Goal: Information Seeking & Learning: Check status

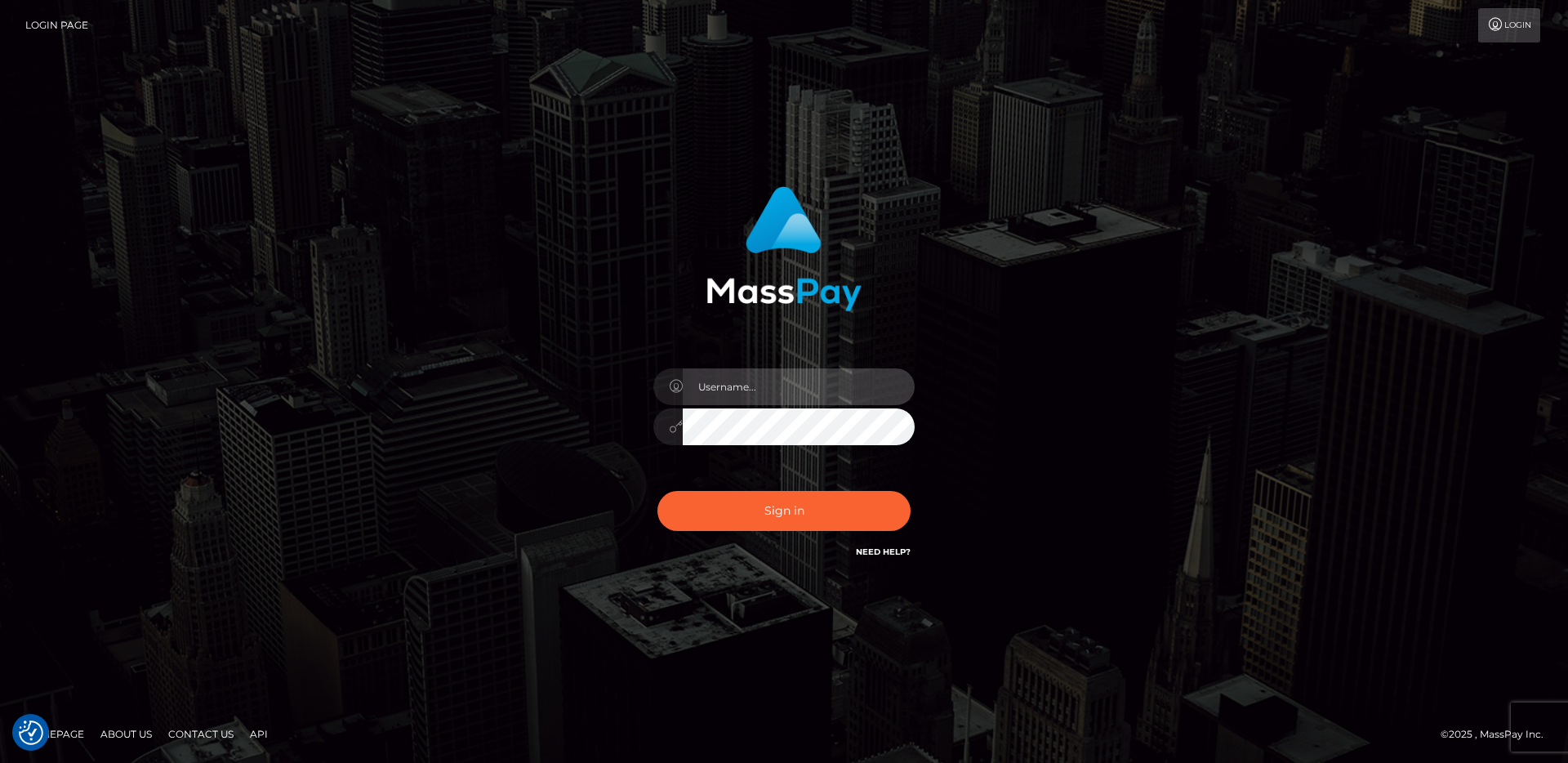
type input "egblue"
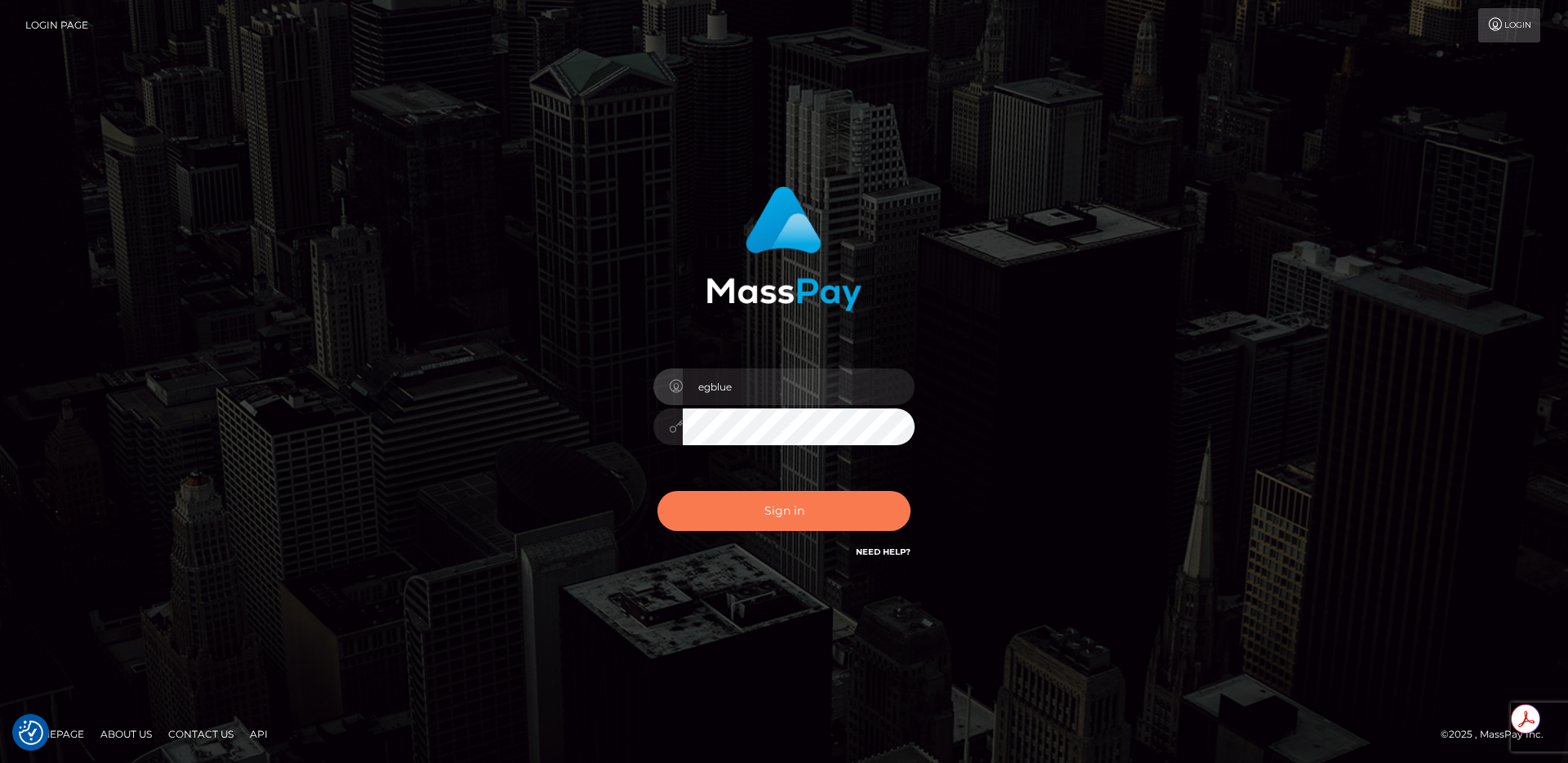
click at [842, 528] on button "Sign in" at bounding box center [784, 511] width 253 height 40
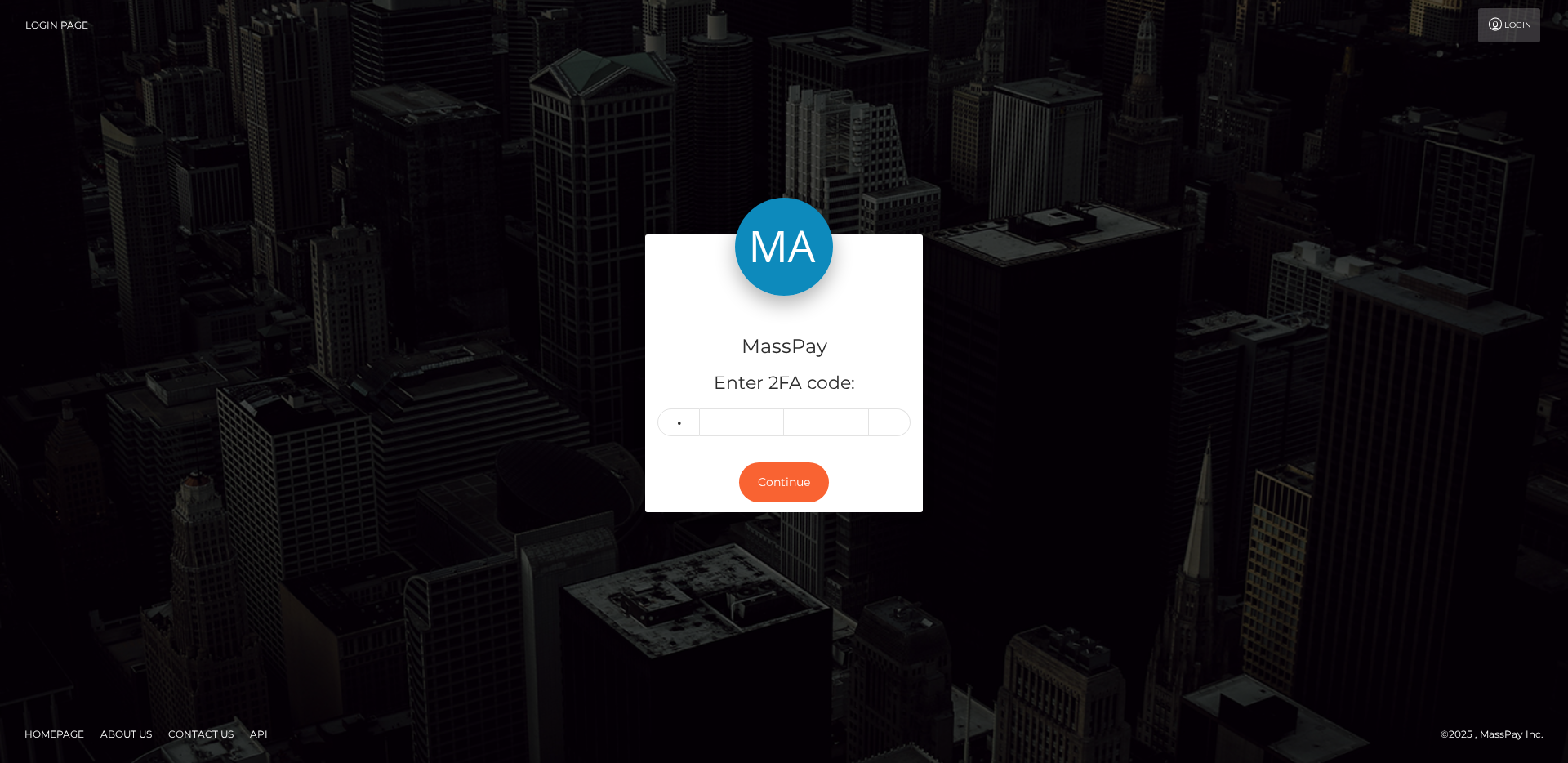
type input "3"
type input "5"
type input "2"
type input "0"
type input "1"
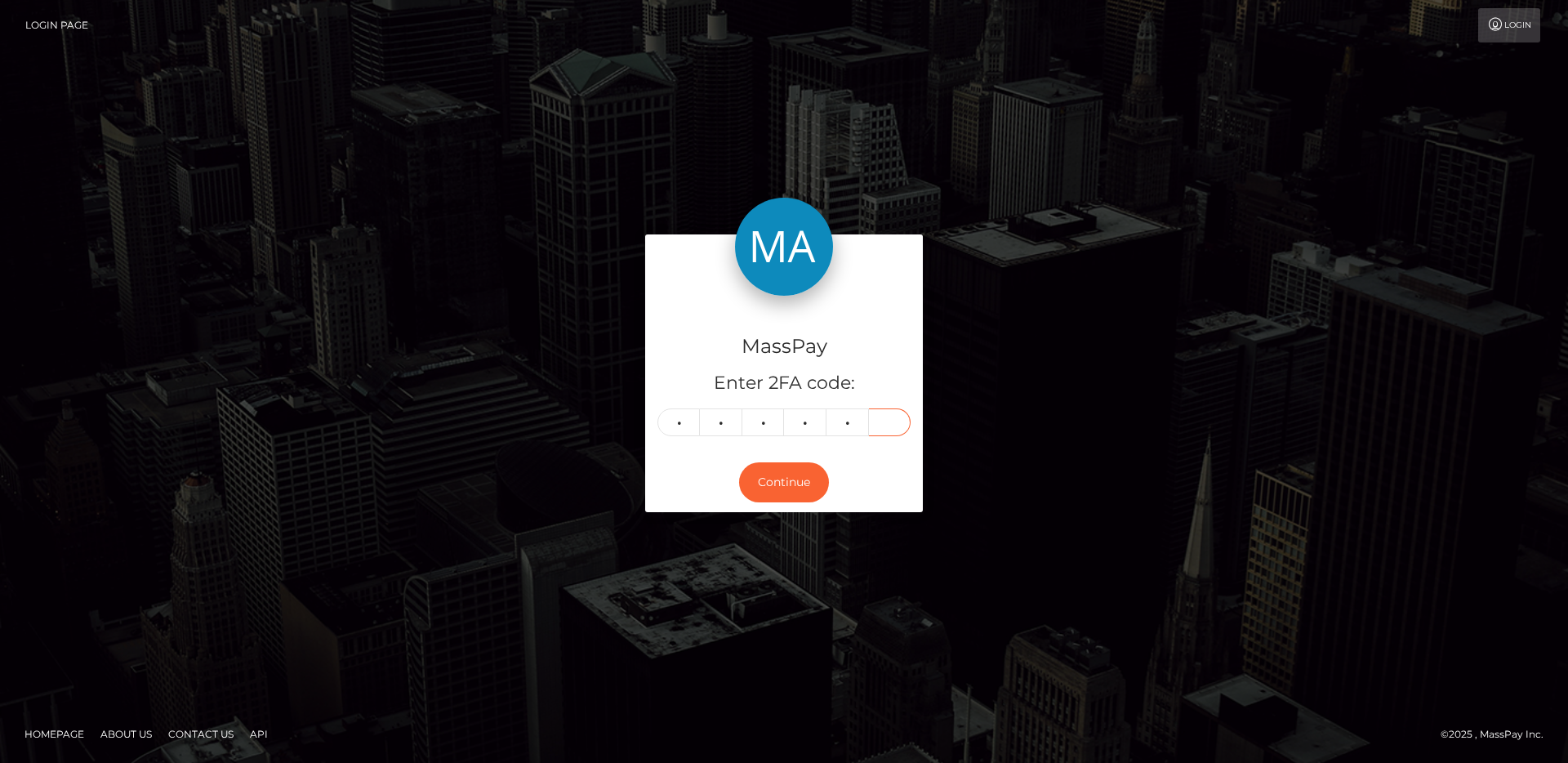
type input "1"
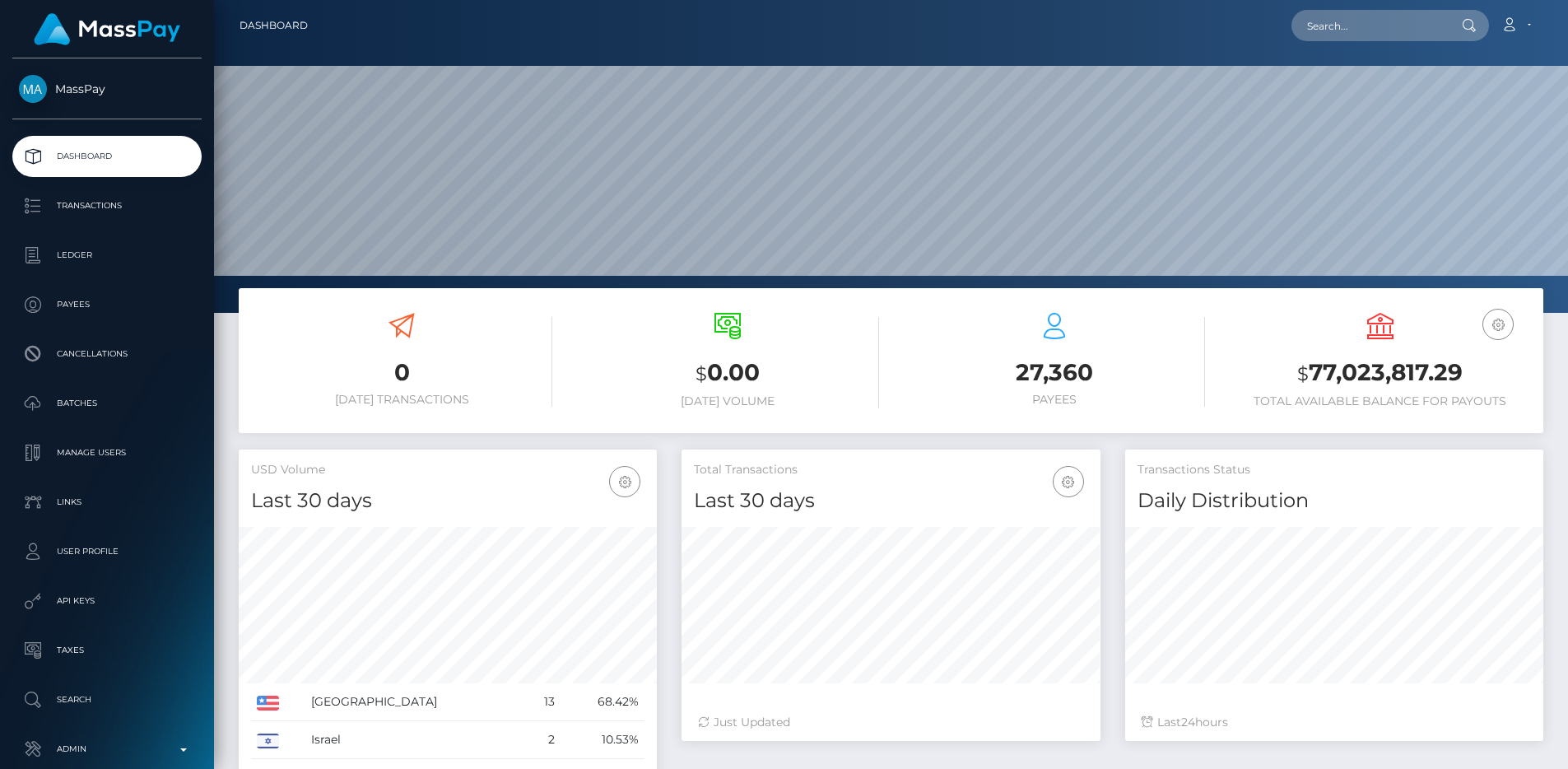
scroll to position [292, 419]
click at [1369, 30] on input "text" at bounding box center [1369, 25] width 155 height 31
paste input "cfa167f0-284d-4788-a22c-9018cbb6770b"
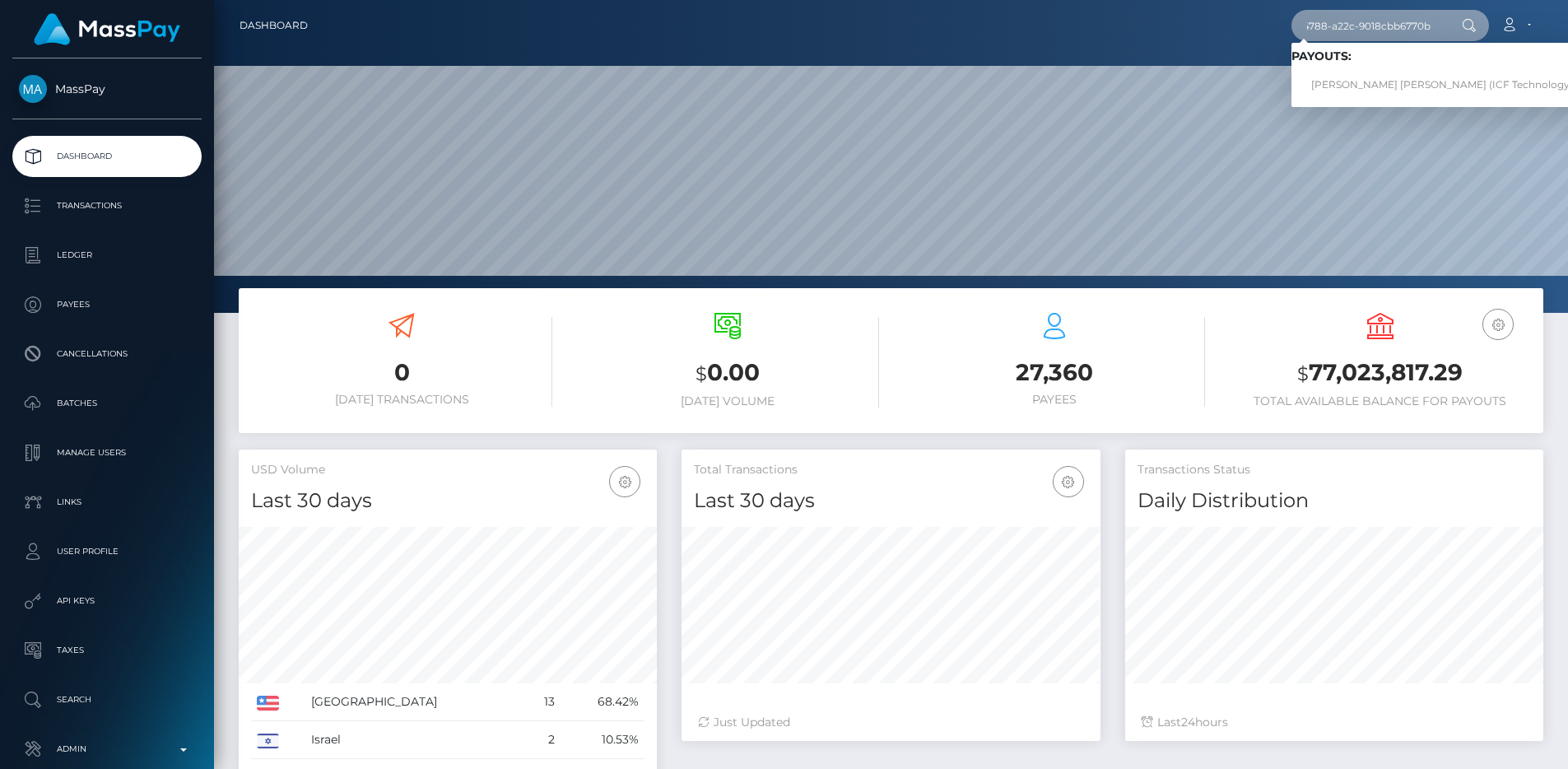
type input "cfa167f0-284d-4788-a22c-9018cbb6770b"
click at [1469, 73] on link "Ngan Thi thanh Tran (ICF Technology, Inc. - )" at bounding box center [1458, 85] width 333 height 30
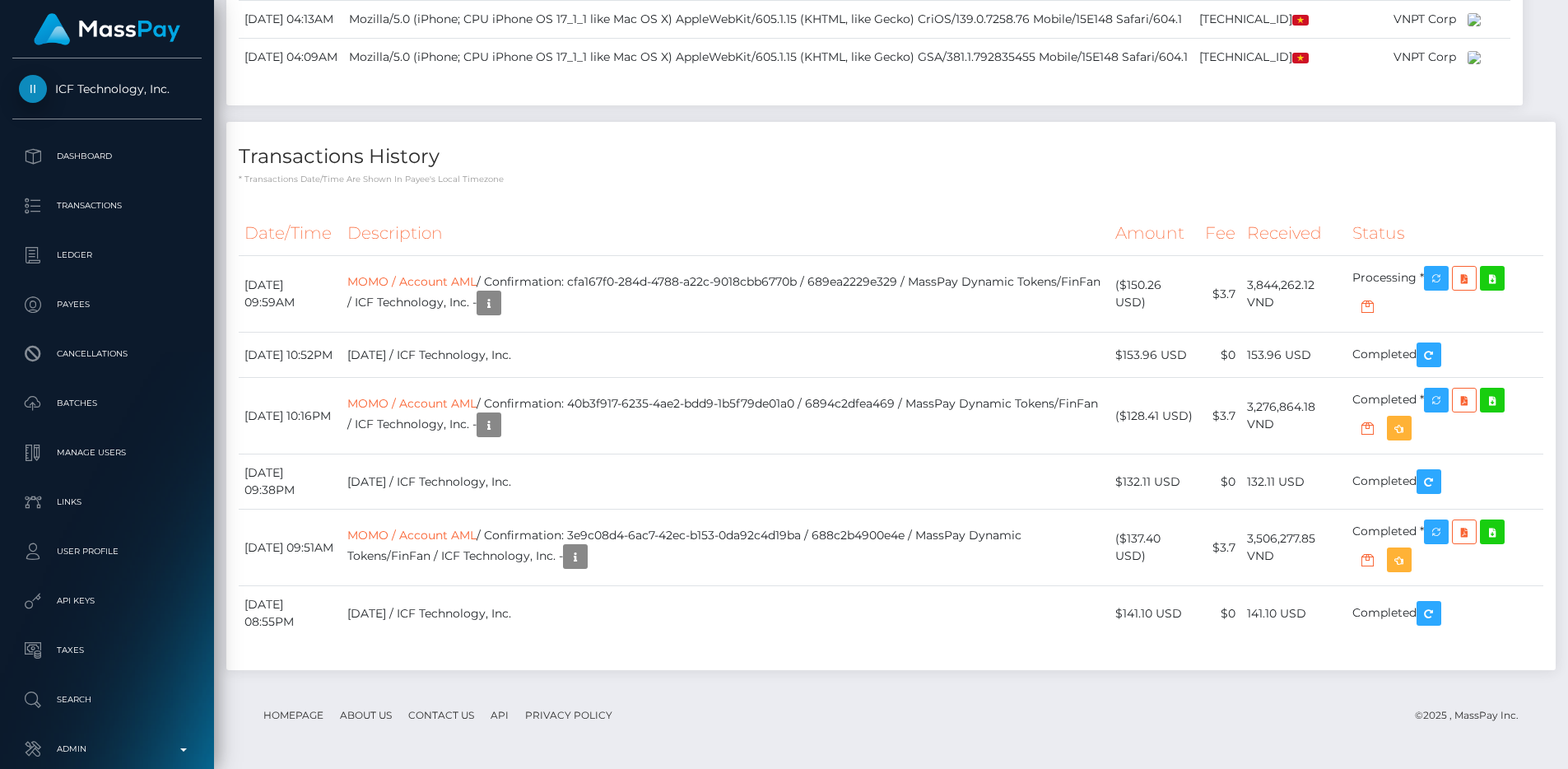
scroll to position [197, 419]
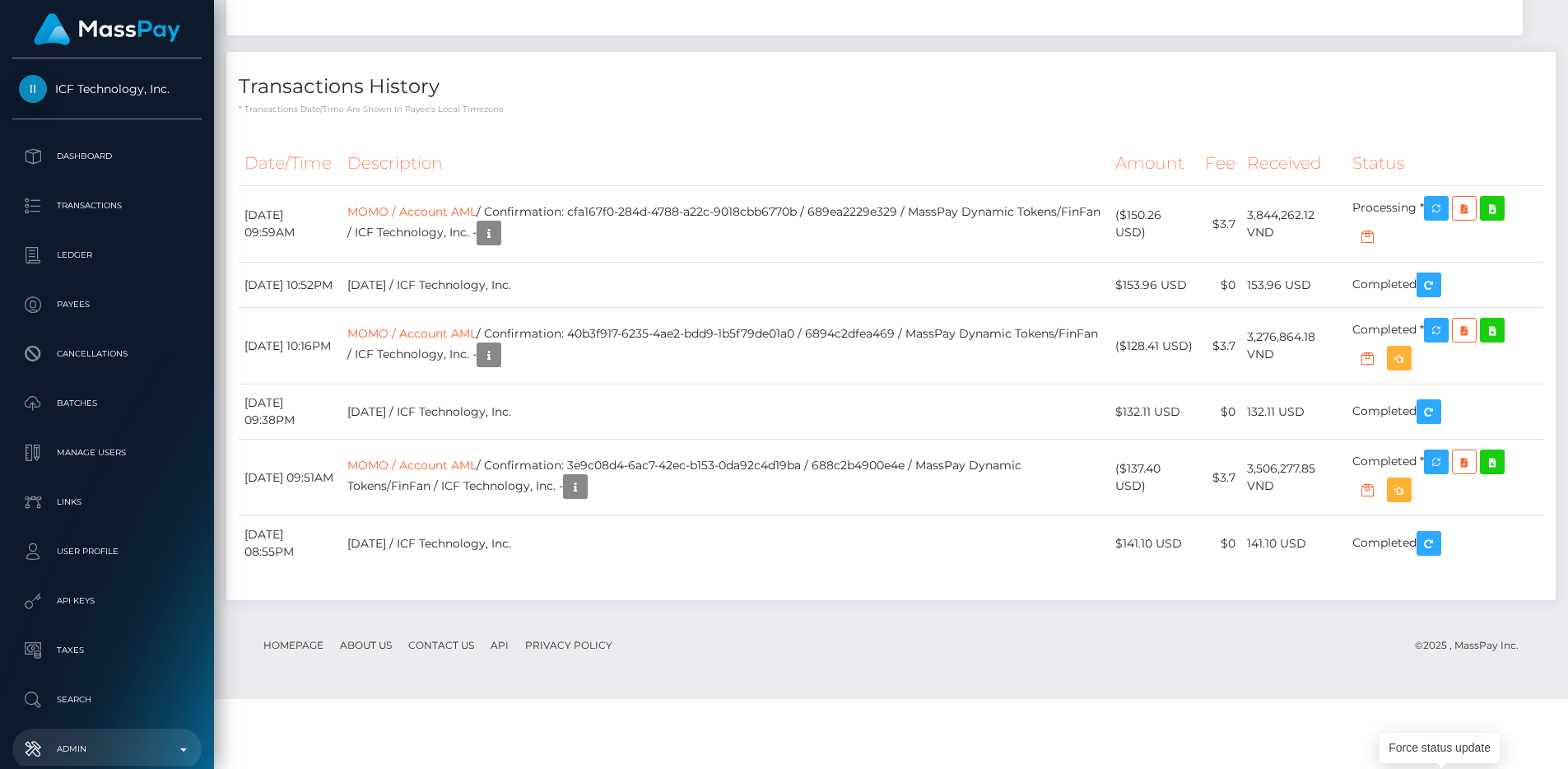
click at [121, 763] on link "Admin" at bounding box center [107, 748] width 189 height 41
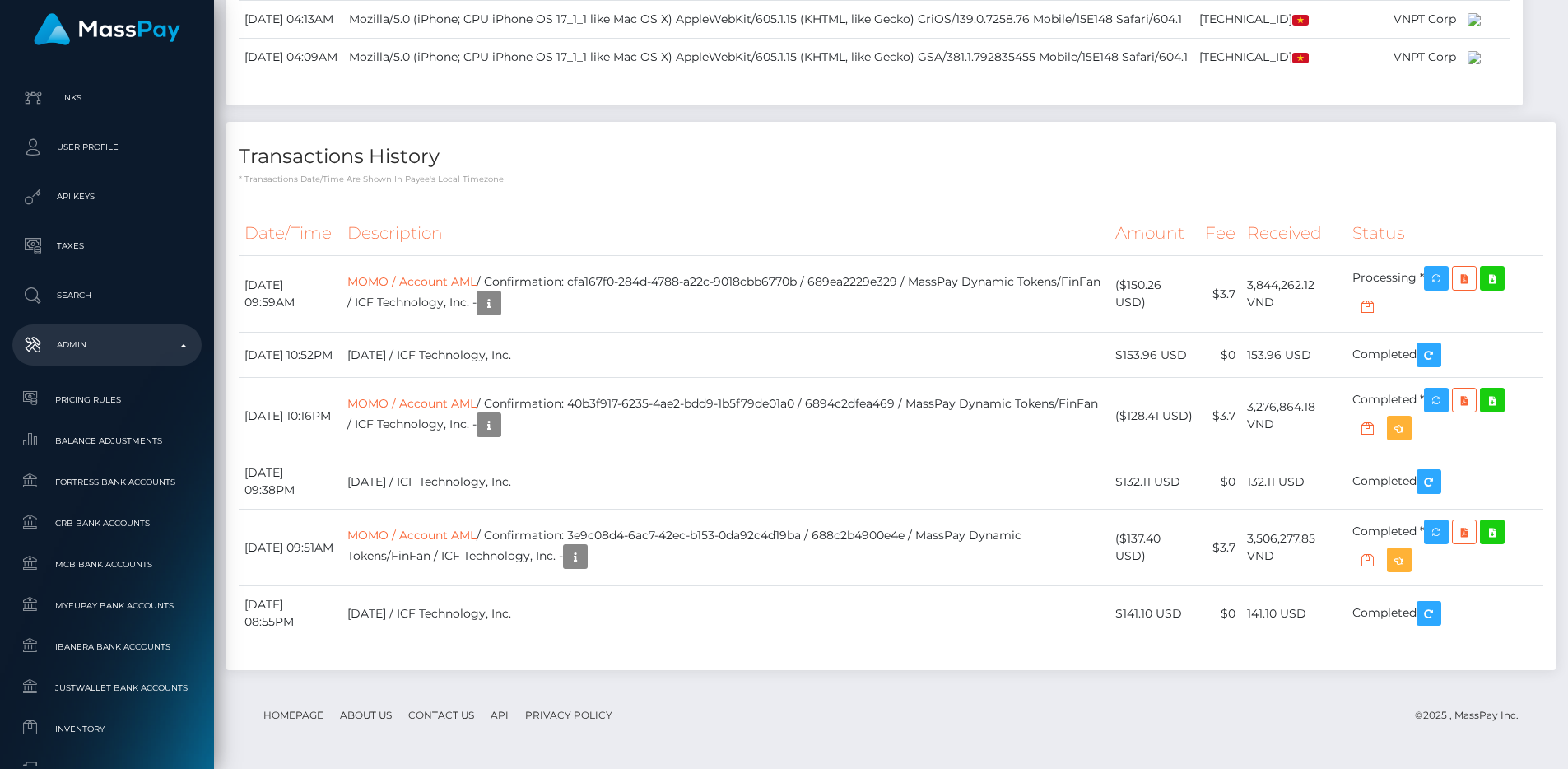
scroll to position [1006, 0]
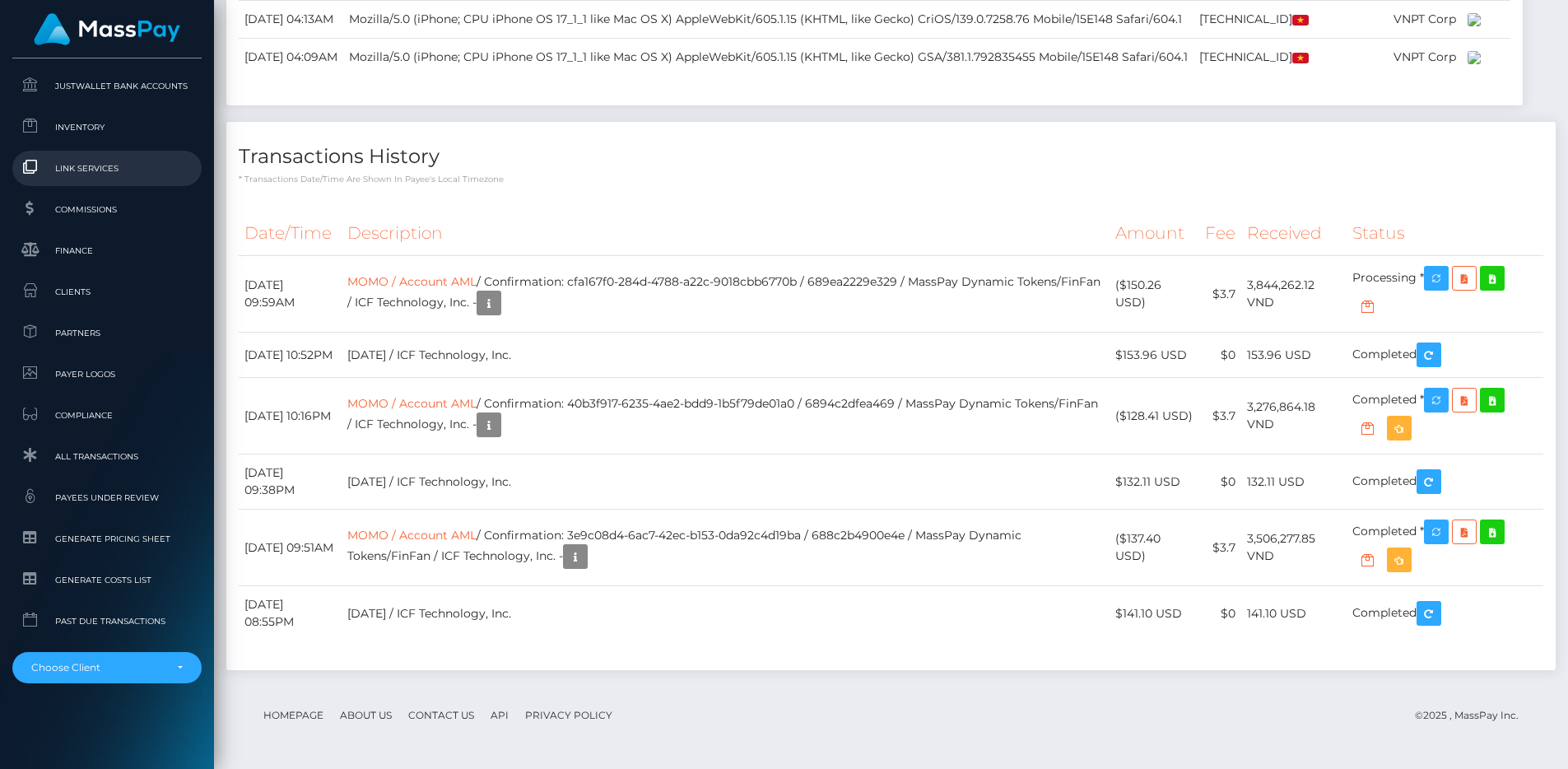
click at [90, 167] on span "Link Services" at bounding box center [107, 168] width 177 height 19
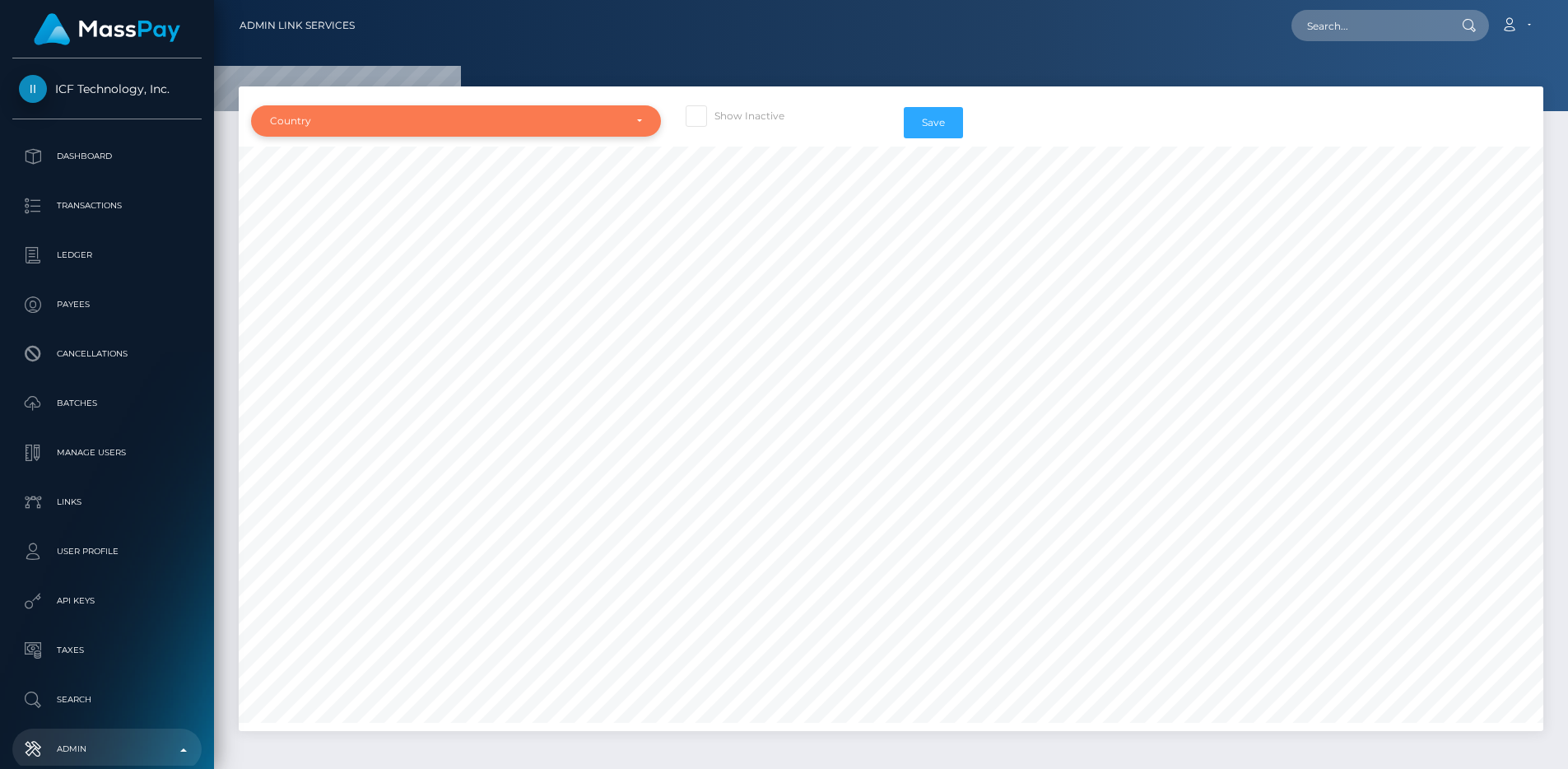
click at [410, 131] on div "Country" at bounding box center [456, 121] width 410 height 31
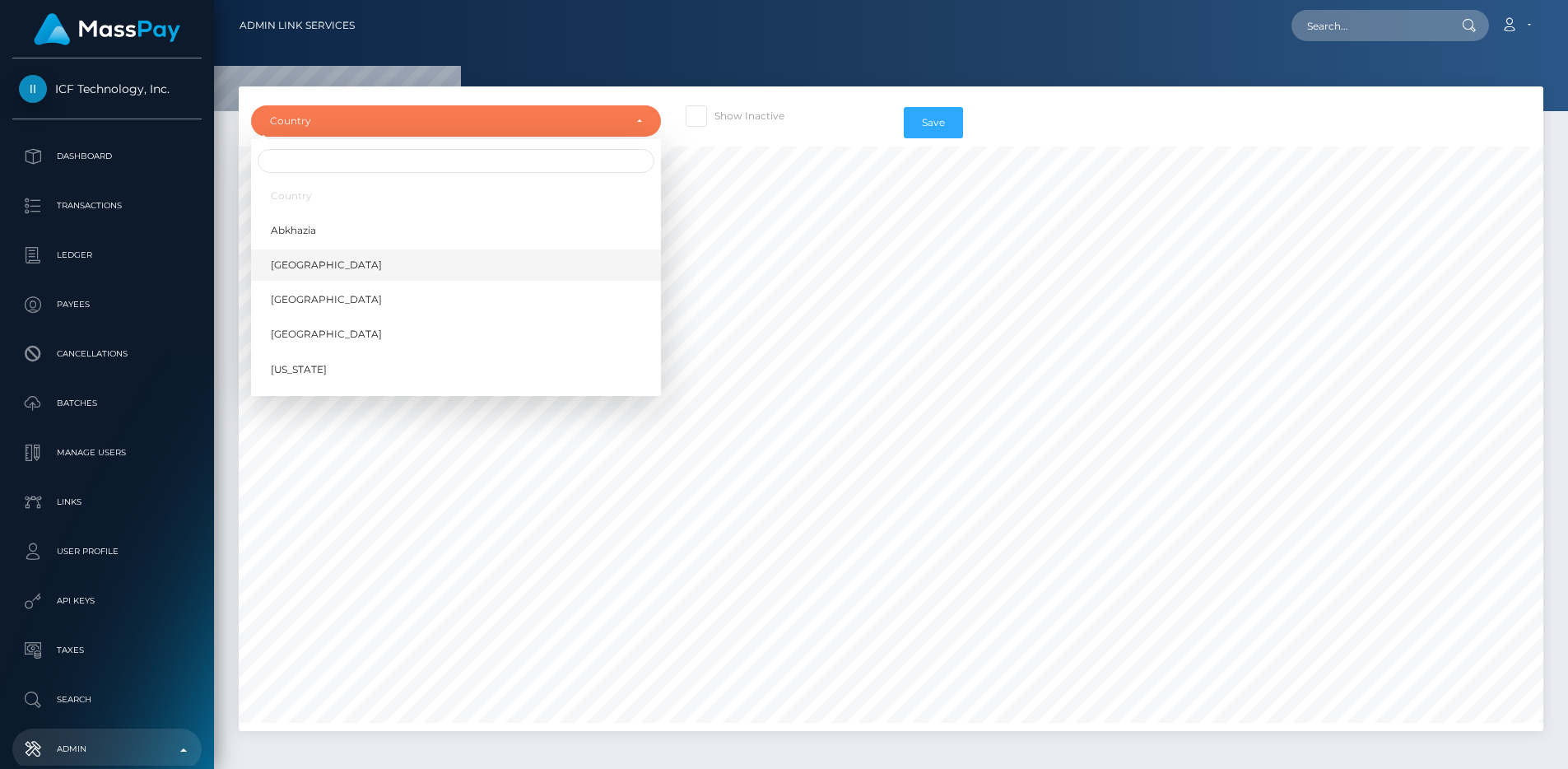
click at [353, 254] on link "Afghanistan" at bounding box center [456, 265] width 410 height 30
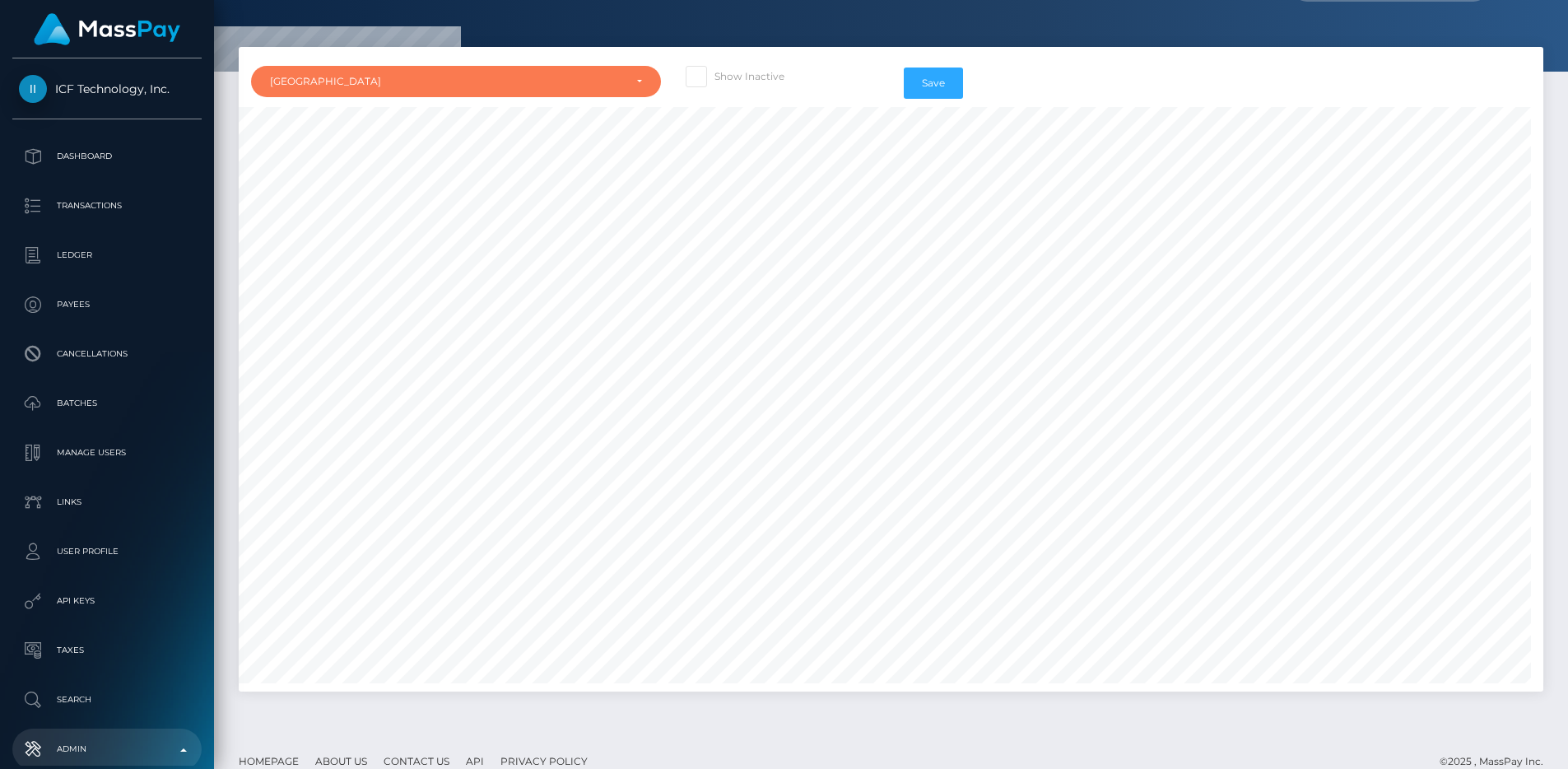
scroll to position [61, 0]
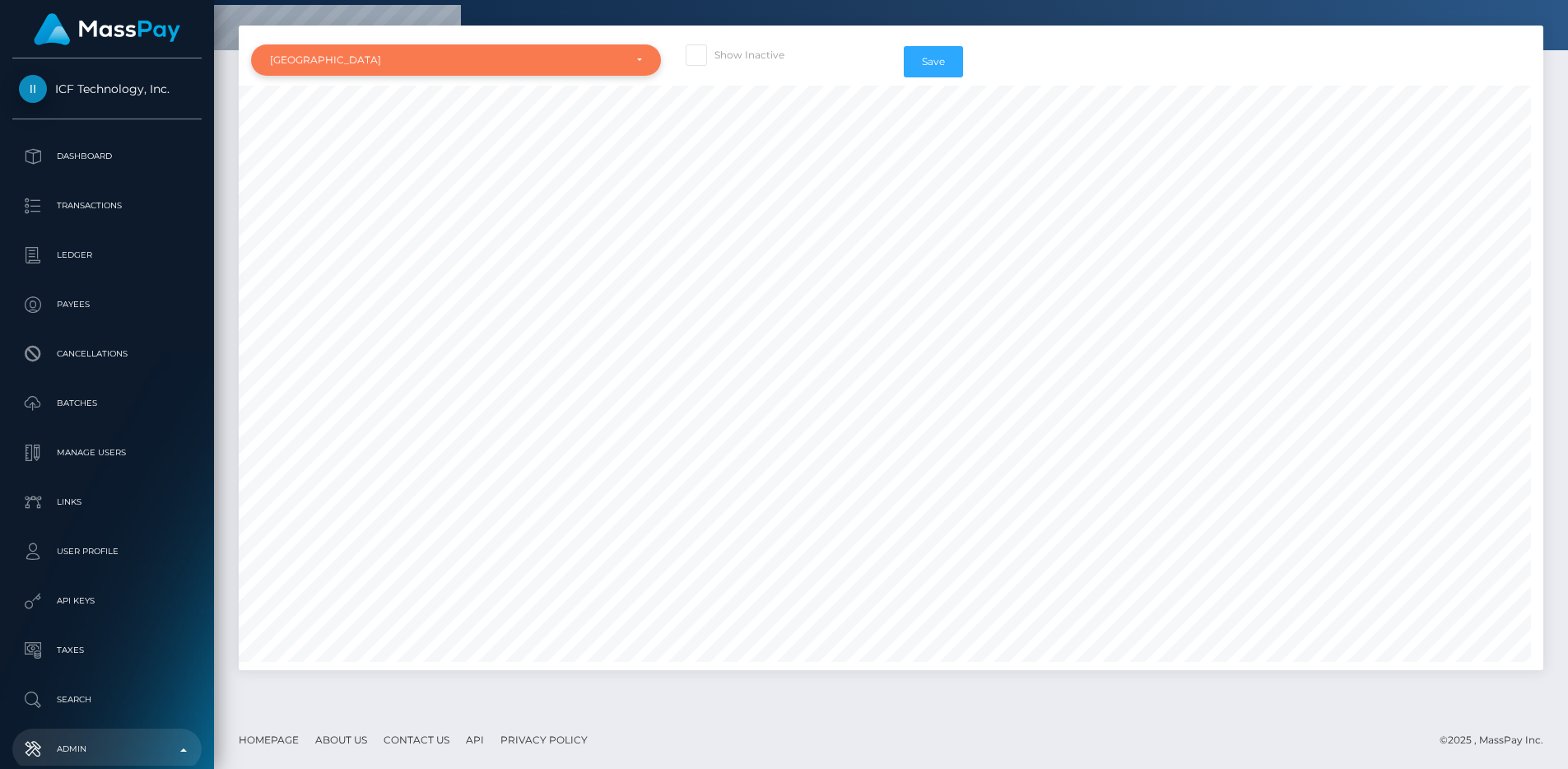
click at [436, 58] on div "Afghanistan" at bounding box center [447, 60] width 353 height 13
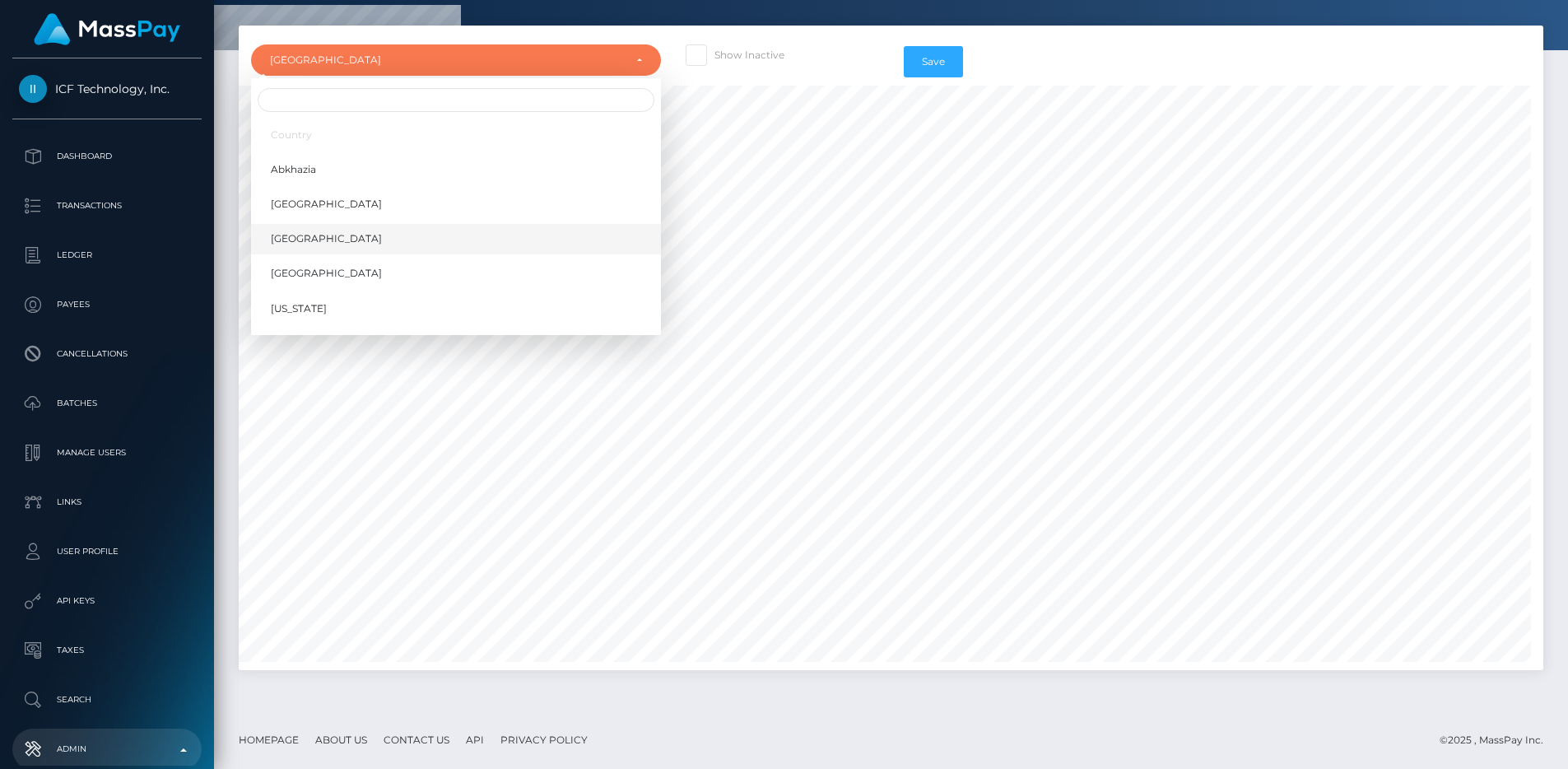
click at [364, 253] on link "Albania" at bounding box center [456, 238] width 410 height 30
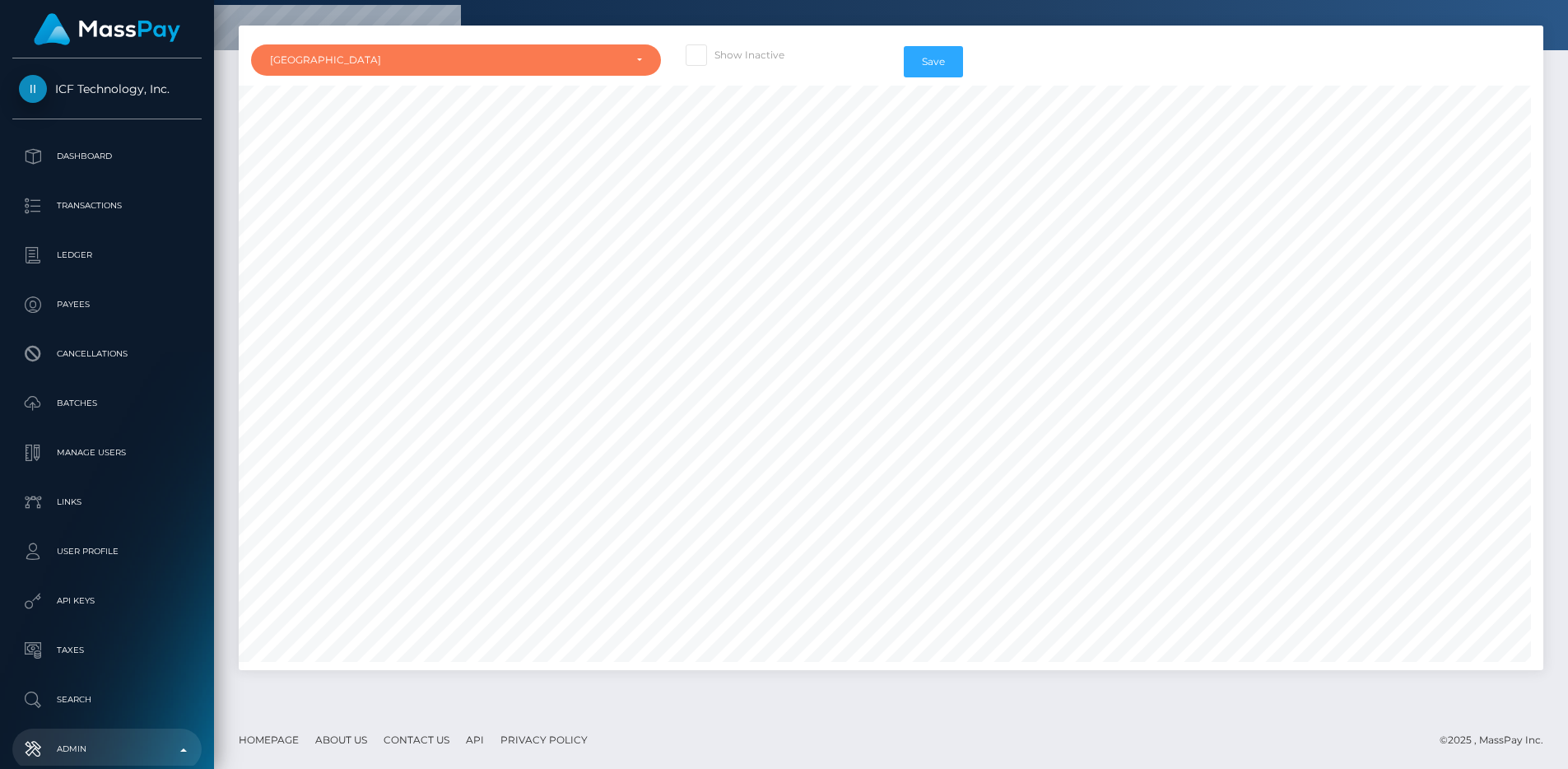
scroll to position [1310, 0]
click at [514, 50] on div "Albania" at bounding box center [456, 60] width 410 height 31
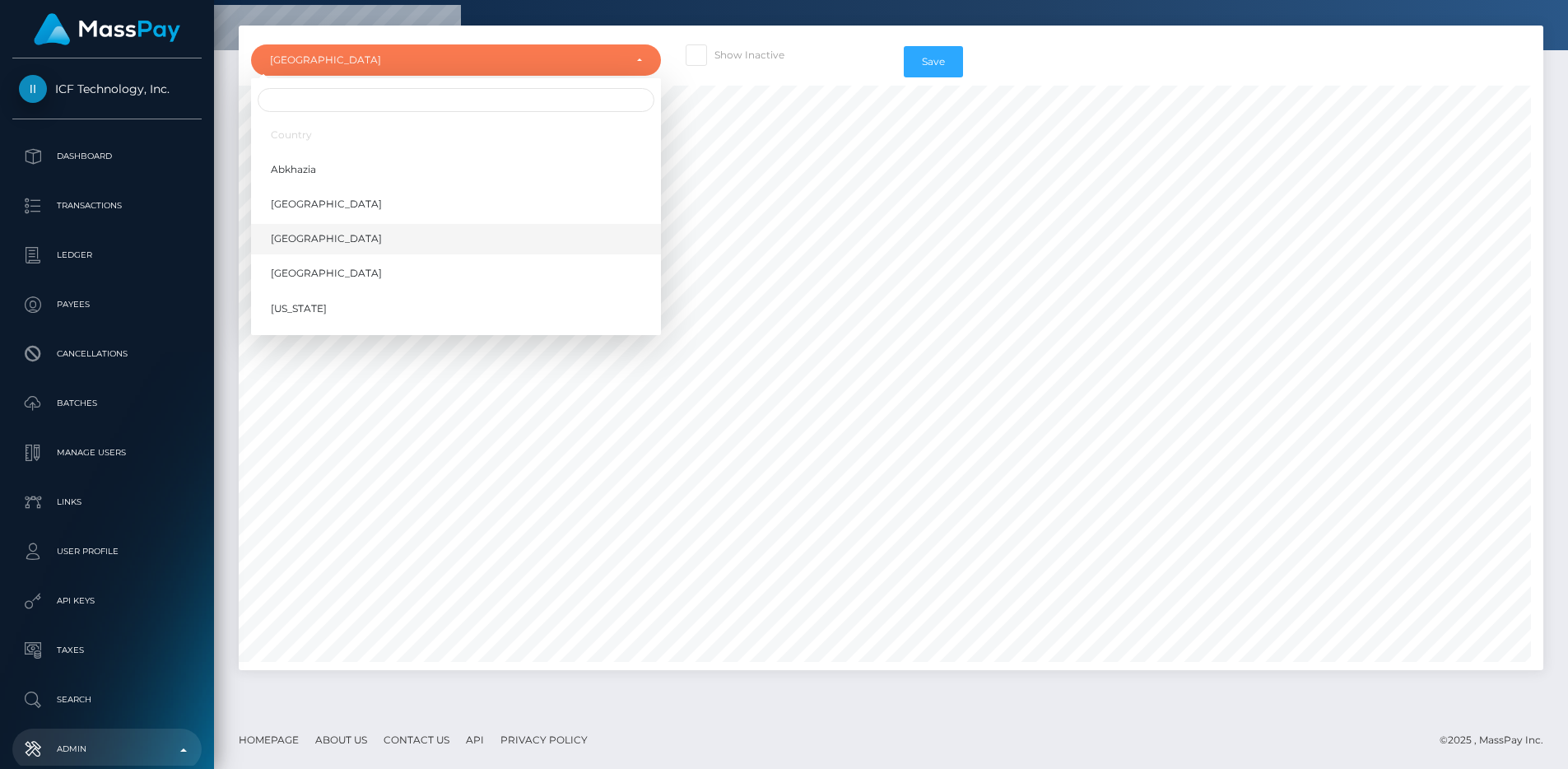
click at [443, 248] on link "Albania" at bounding box center [456, 238] width 410 height 30
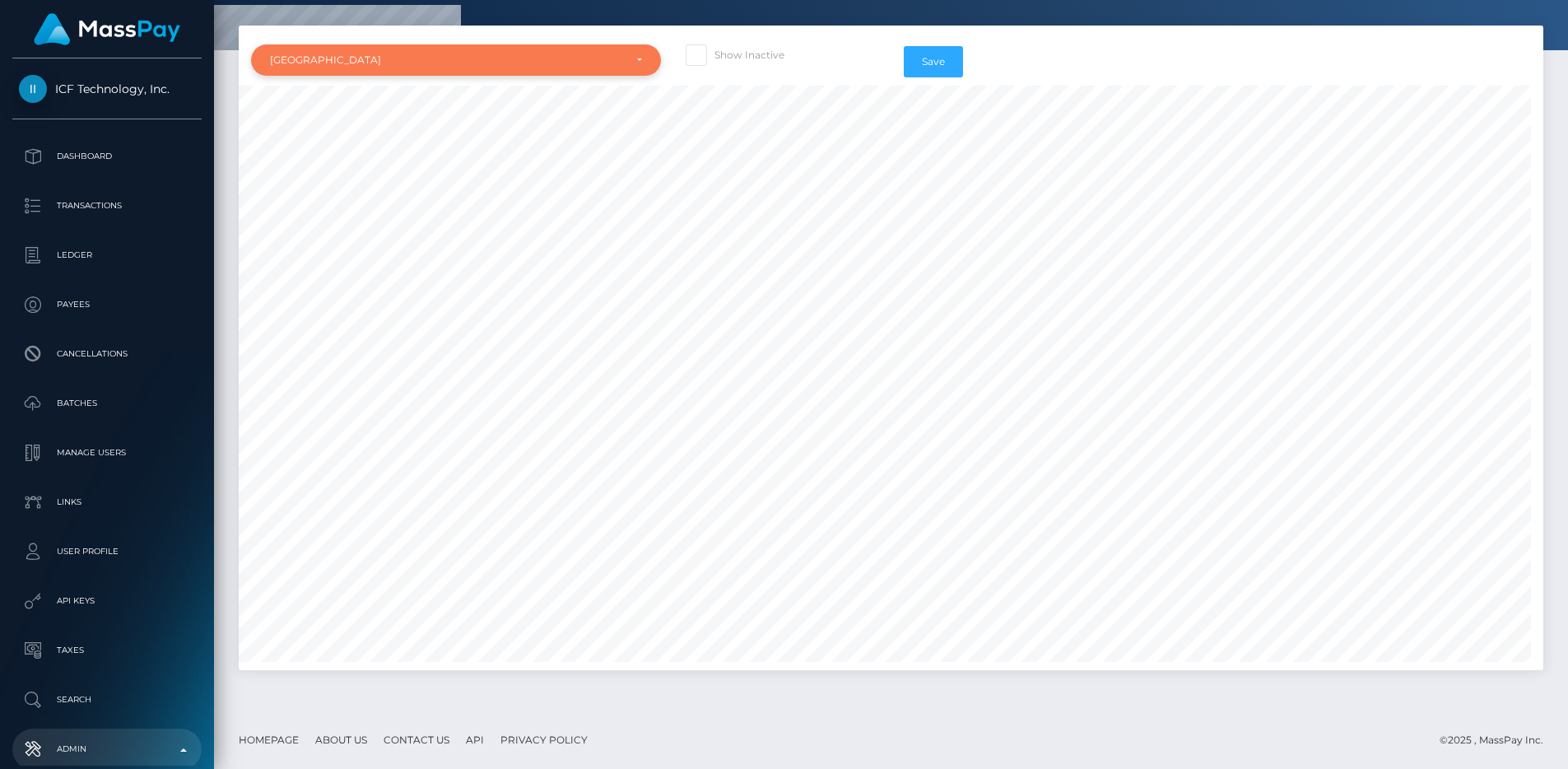
click at [338, 73] on div "Albania" at bounding box center [456, 60] width 410 height 31
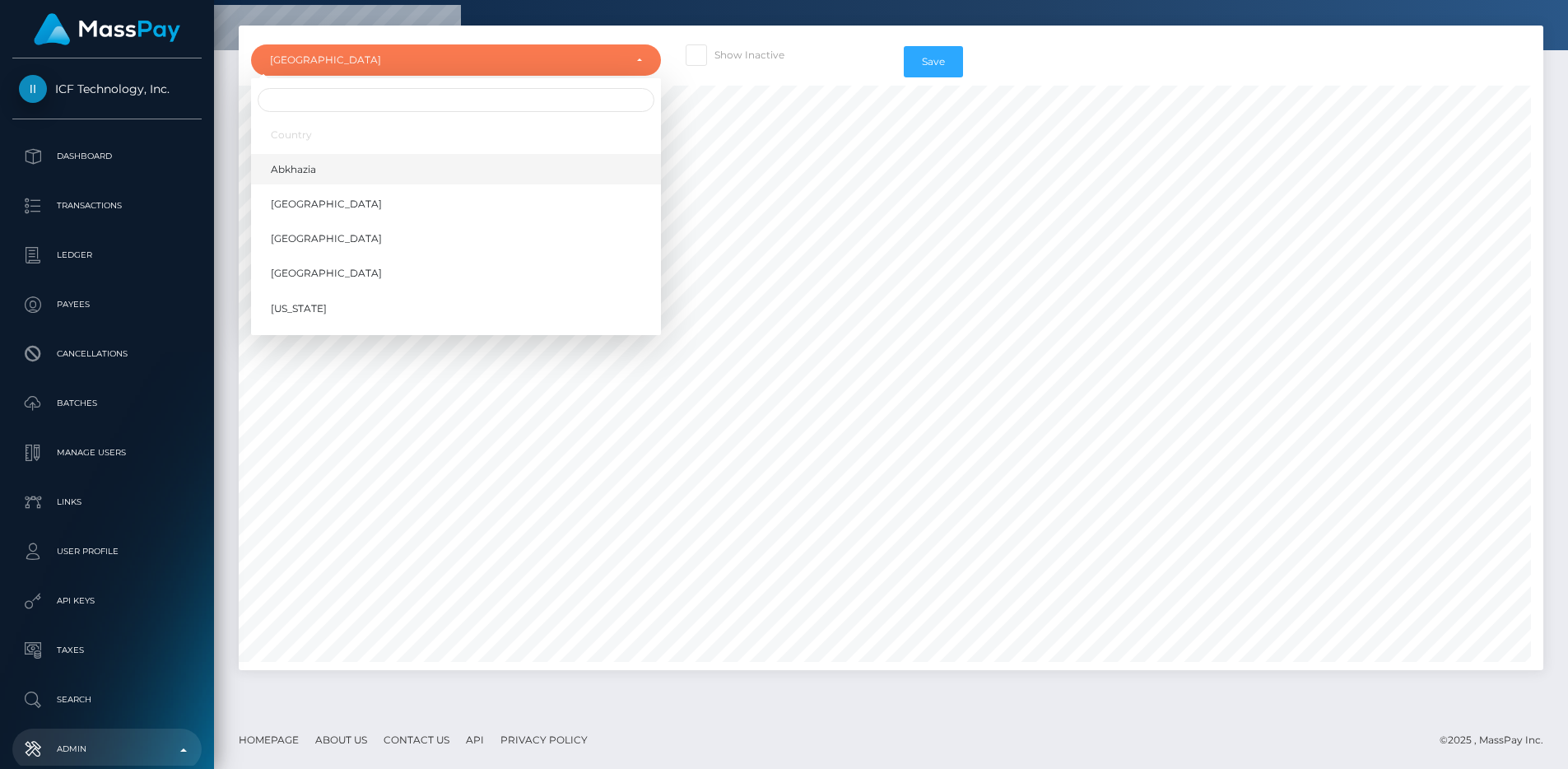
click at [303, 176] on span "Abkhazia" at bounding box center [294, 169] width 46 height 15
select select "AB"
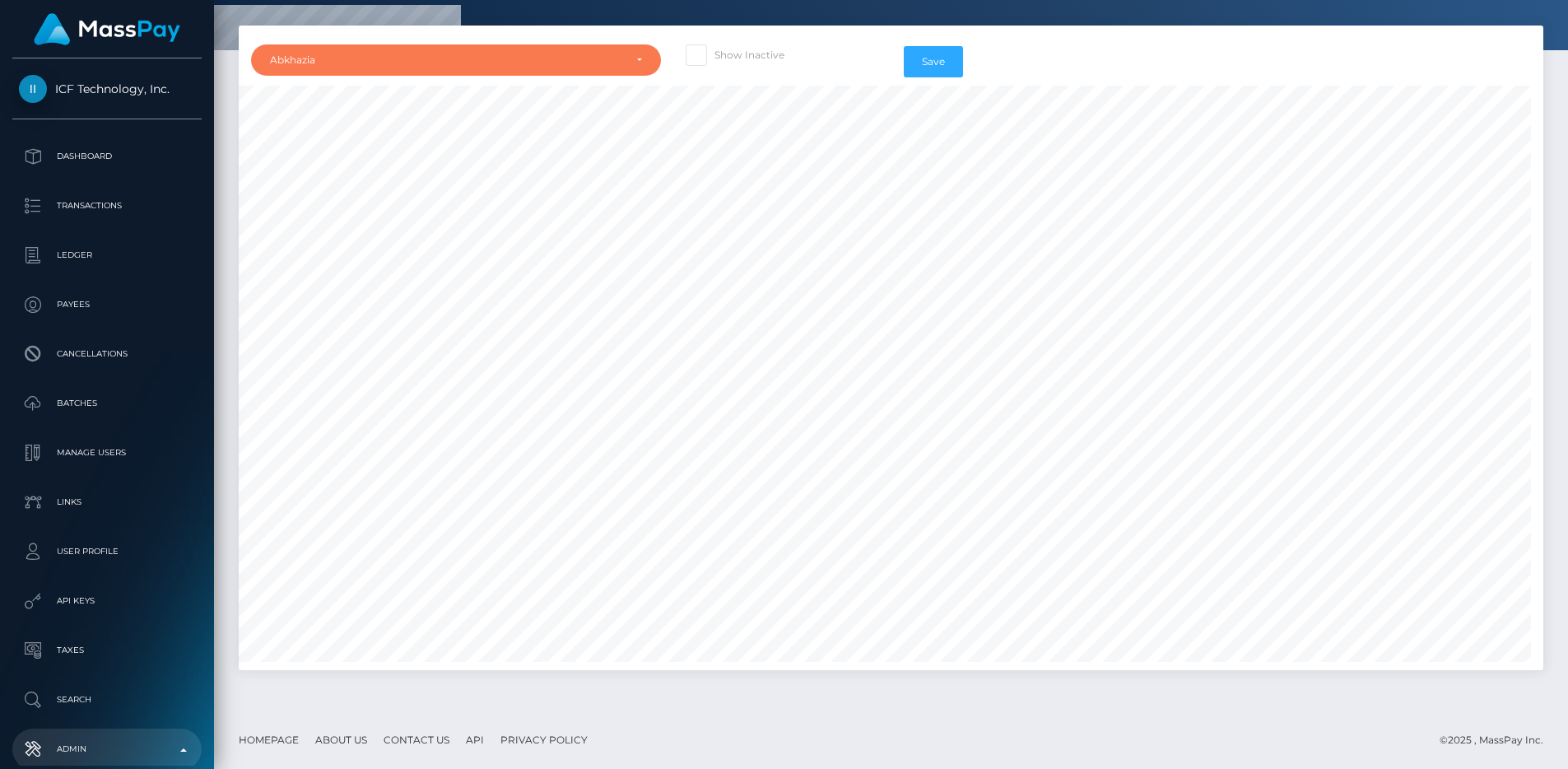
scroll to position [1193, 0]
click at [554, 55] on div "Abkhazia" at bounding box center [447, 60] width 353 height 13
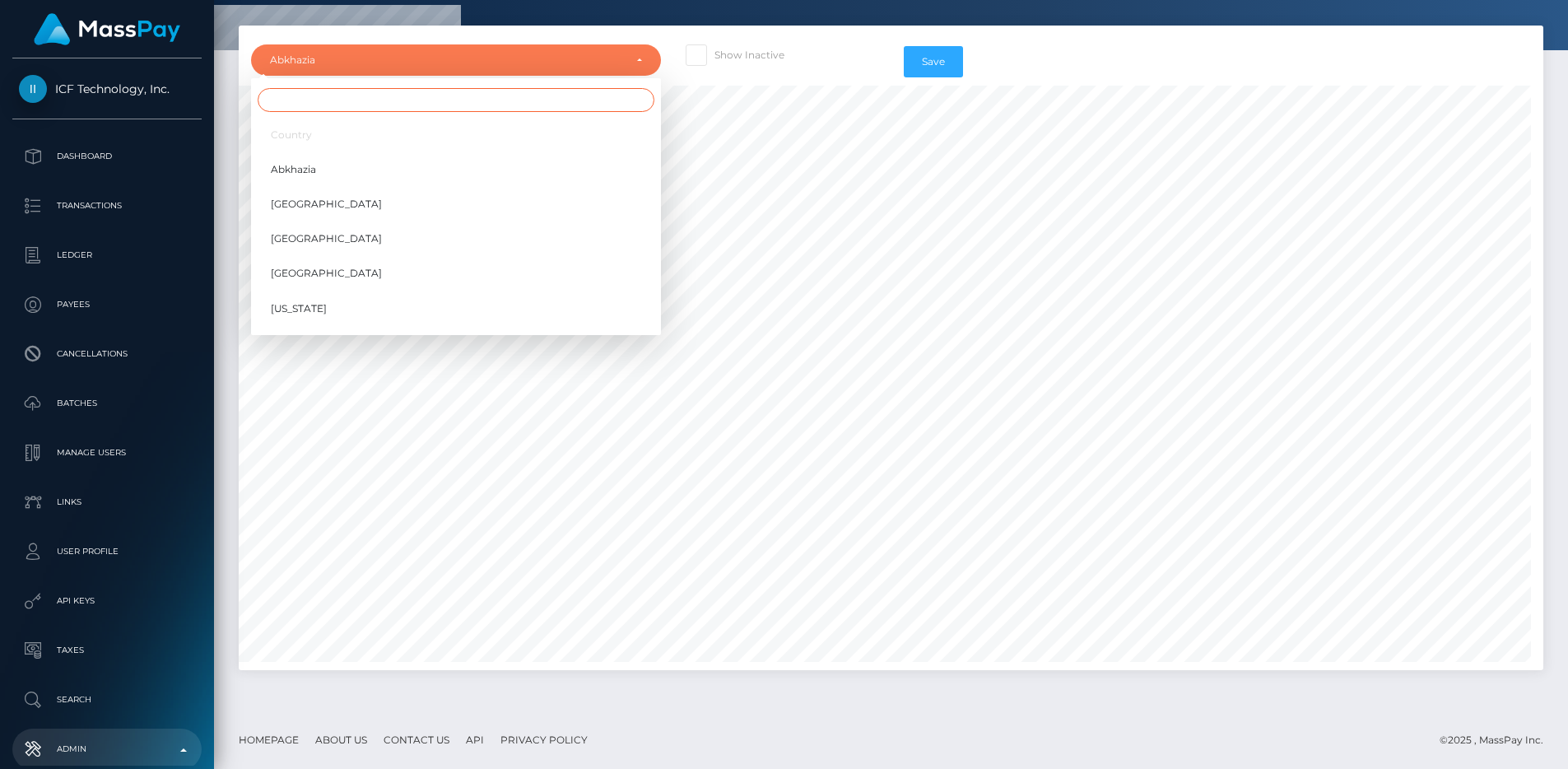
click at [374, 95] on input "Search" at bounding box center [456, 100] width 397 height 24
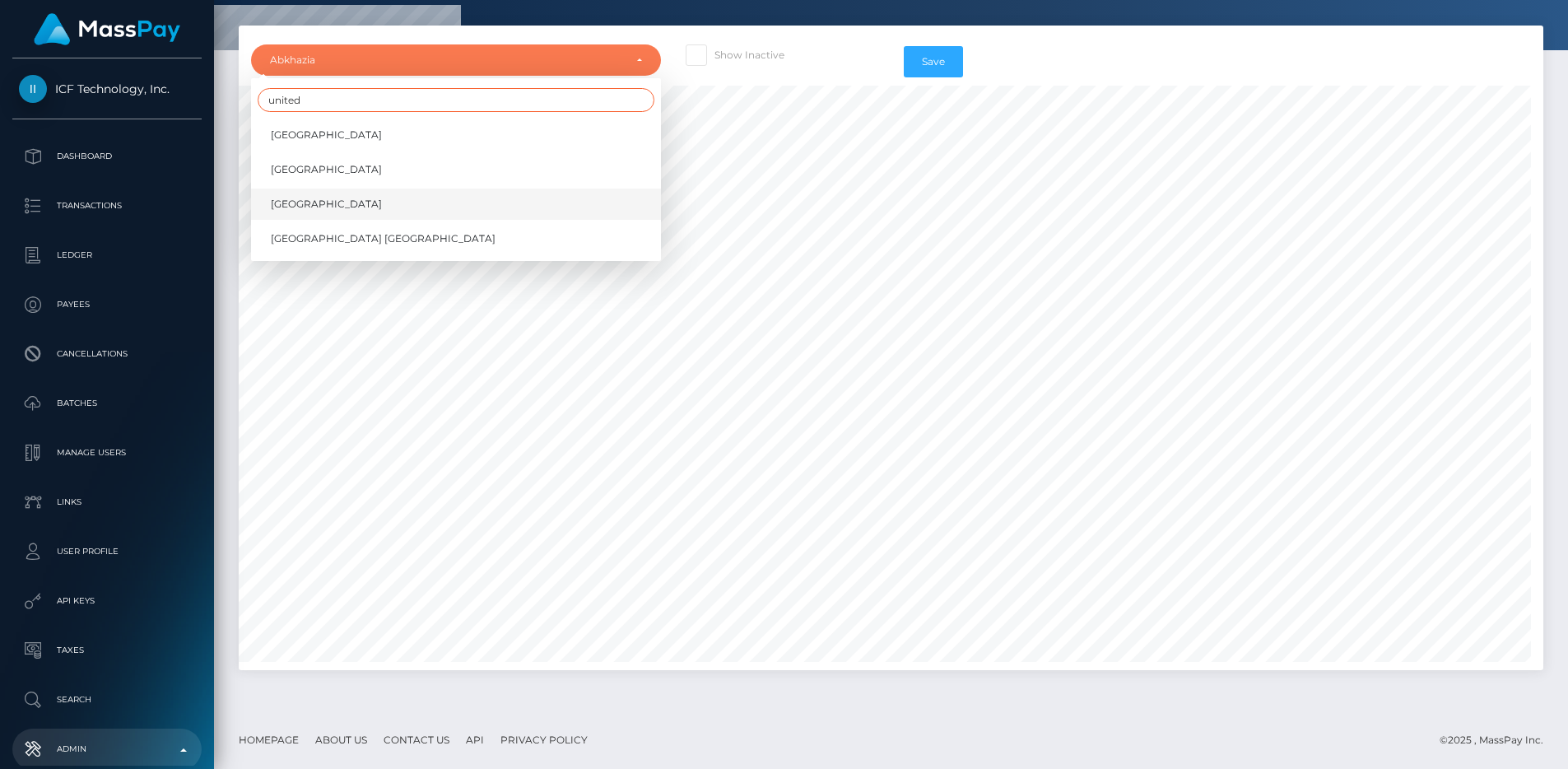
type input "united"
click at [314, 192] on link "United States" at bounding box center [456, 204] width 410 height 30
select select "US"
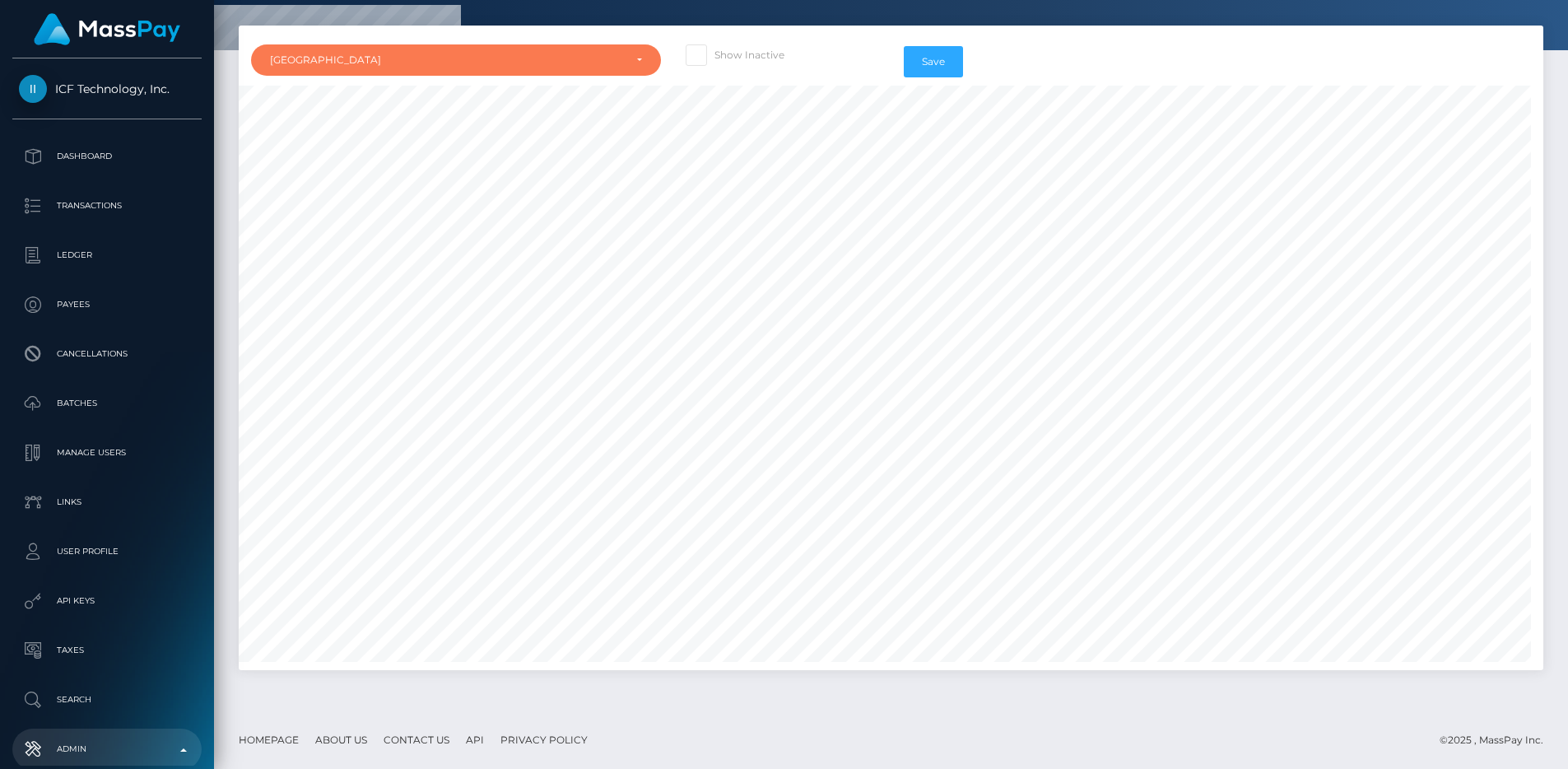
scroll to position [7120, 0]
click at [599, 55] on div "United States" at bounding box center [447, 60] width 353 height 13
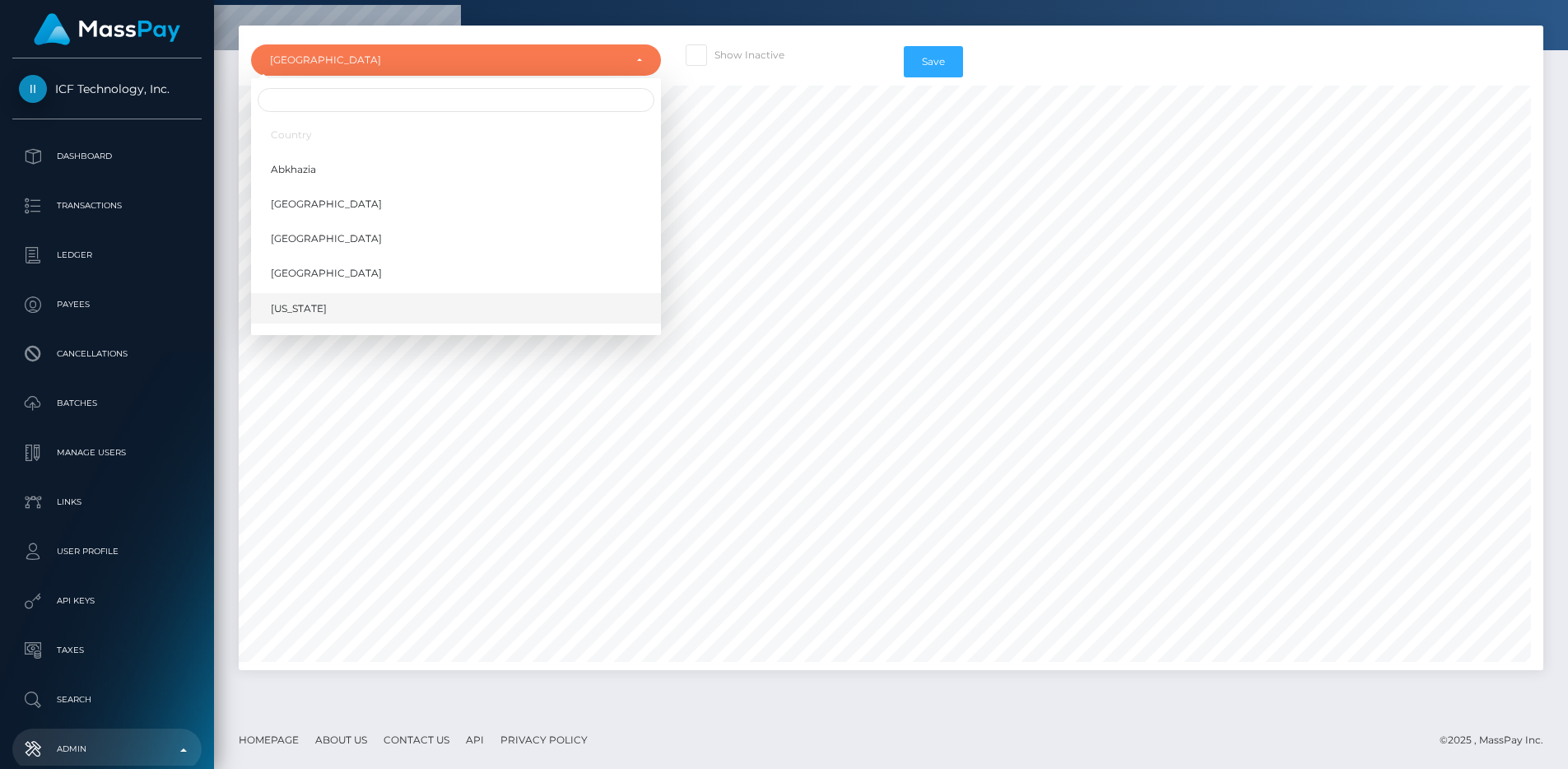
click at [384, 302] on link "American Samoa" at bounding box center [456, 308] width 410 height 30
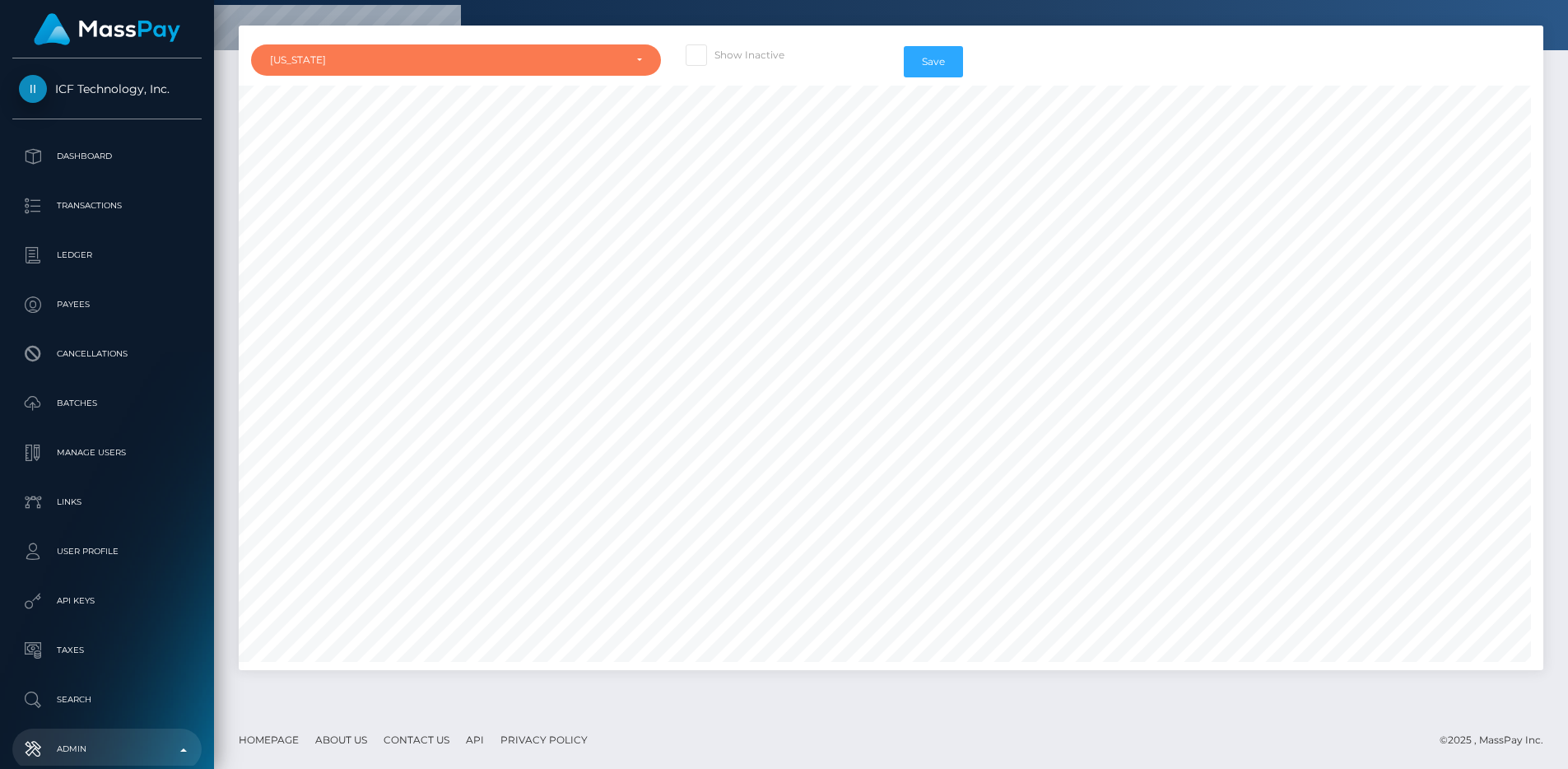
scroll to position [1310, 0]
click at [630, 58] on div "American Samoa" at bounding box center [456, 60] width 372 height 13
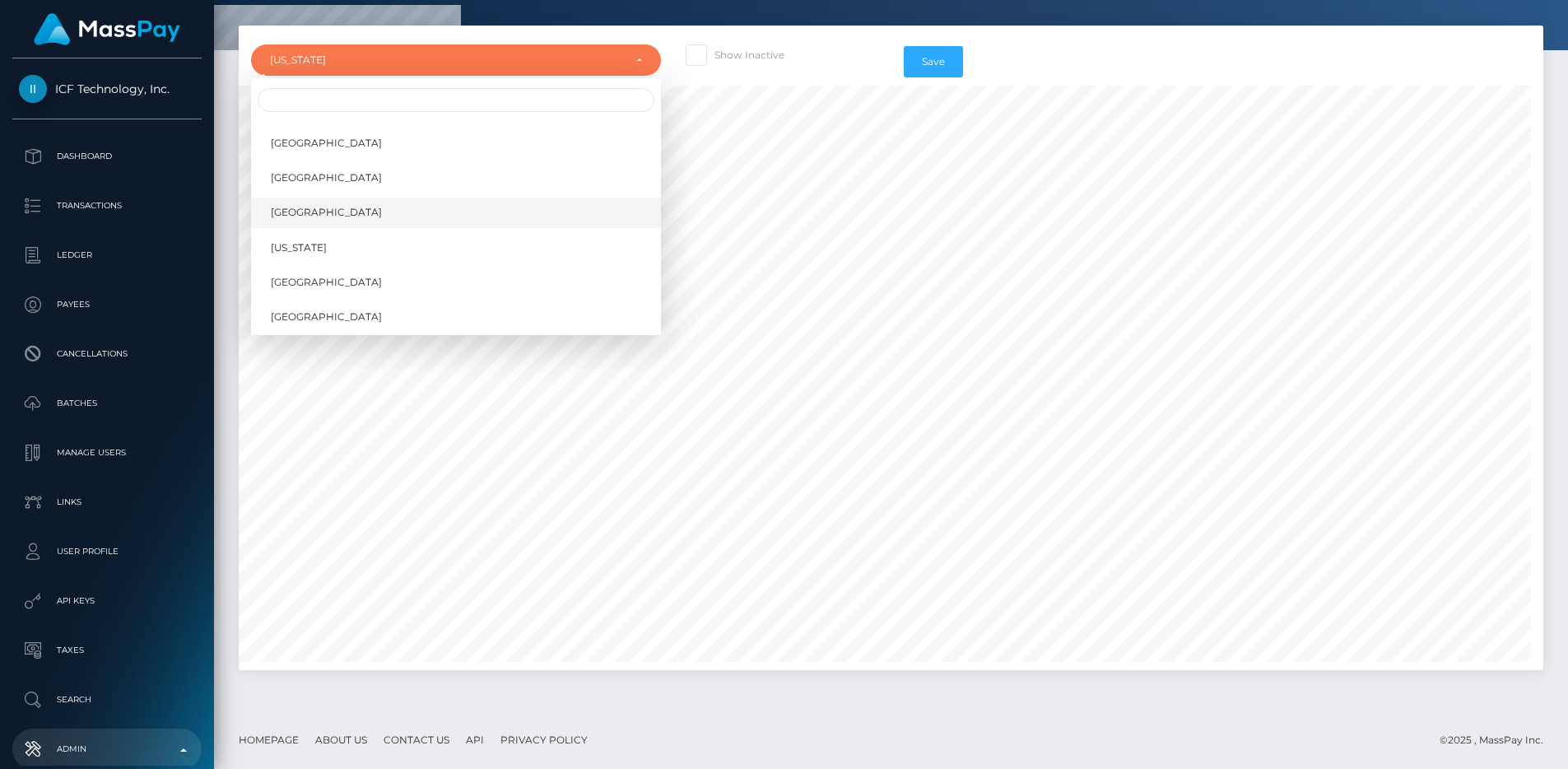
click at [456, 212] on link "Algeria" at bounding box center [456, 212] width 410 height 30
select select "DZ"
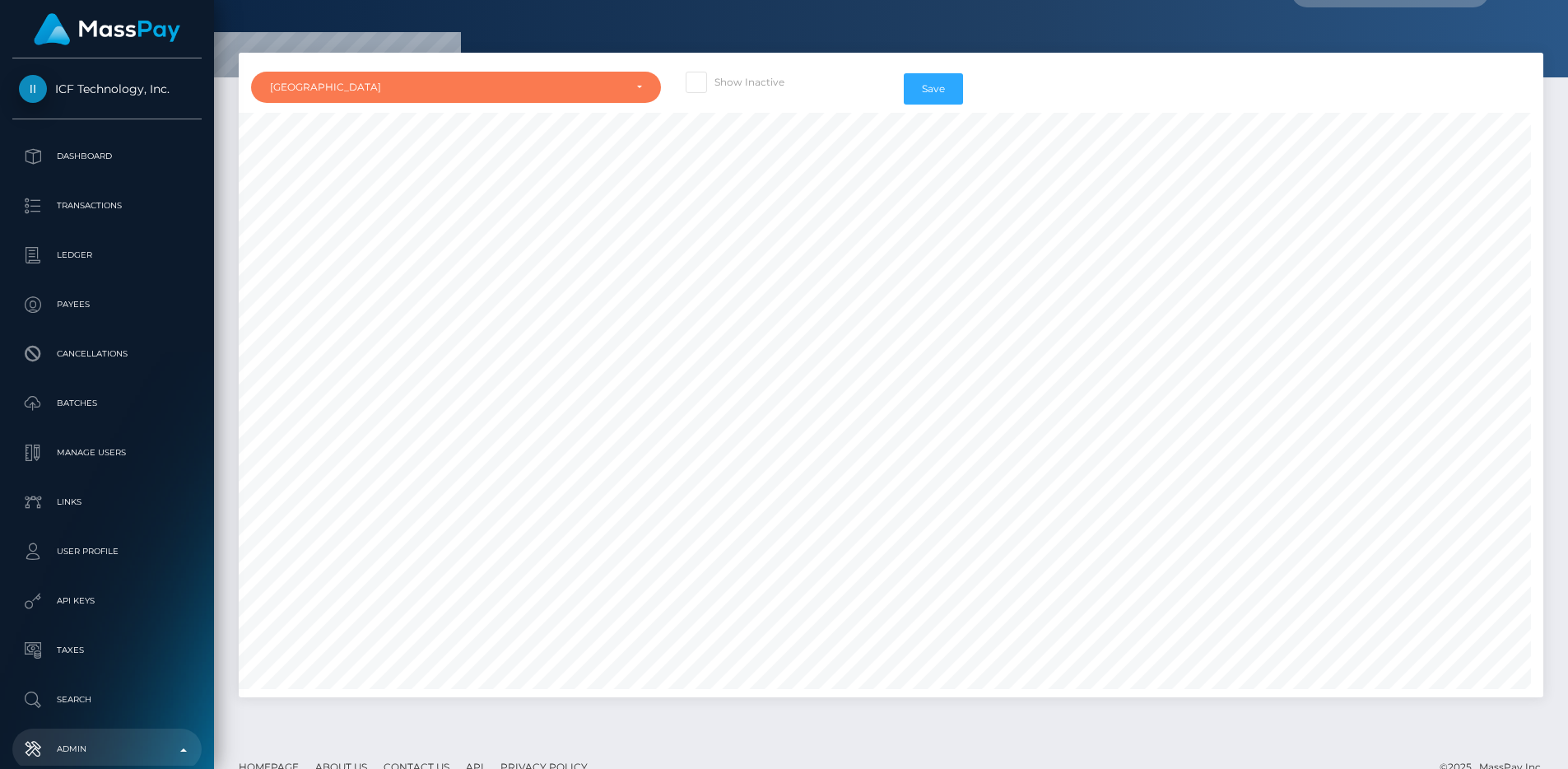
scroll to position [0, 0]
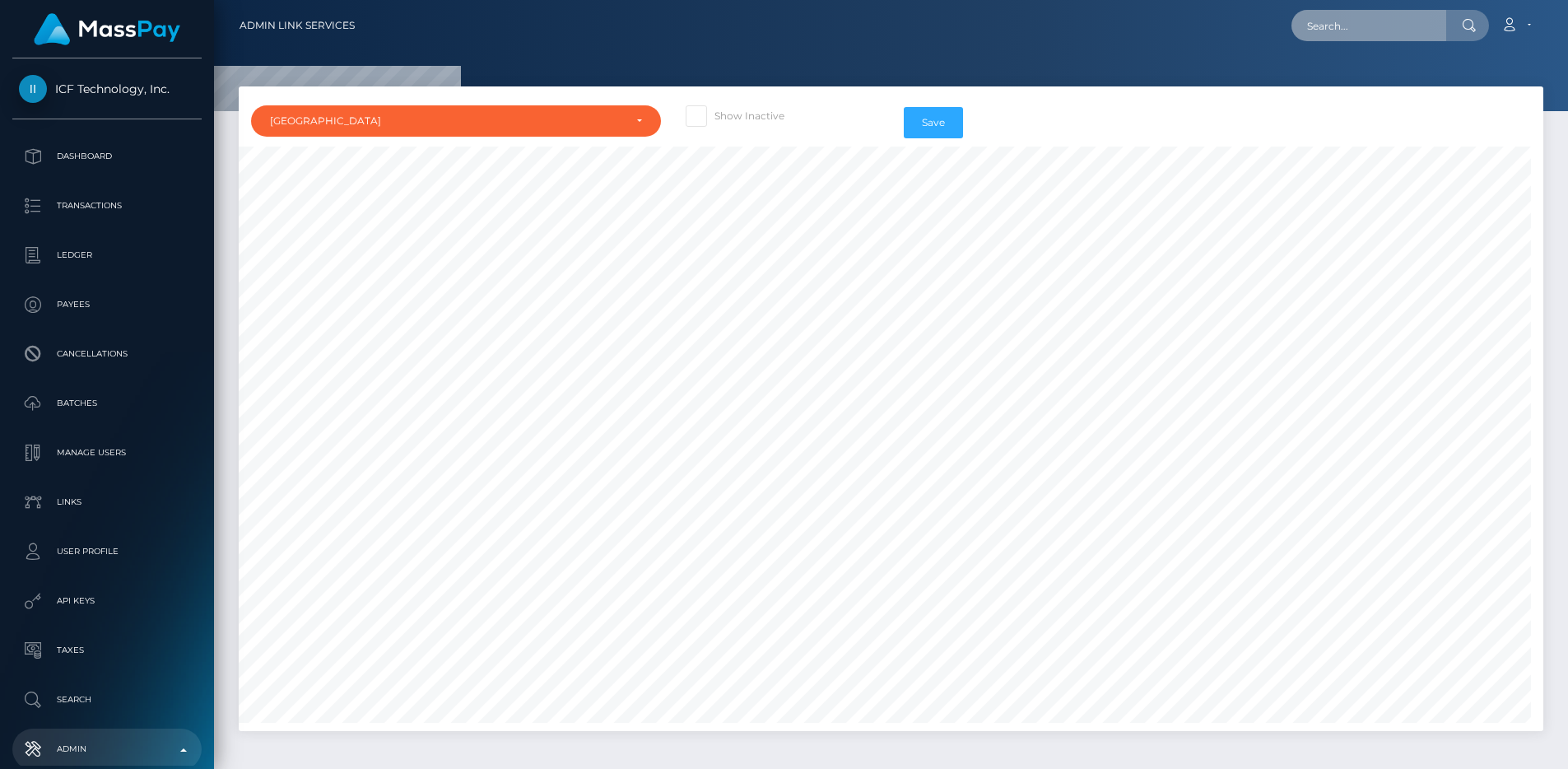
click at [1312, 30] on input "text" at bounding box center [1369, 25] width 155 height 31
paste input "07b733f0-7f85-11f0-8023-0266f44cc279,"
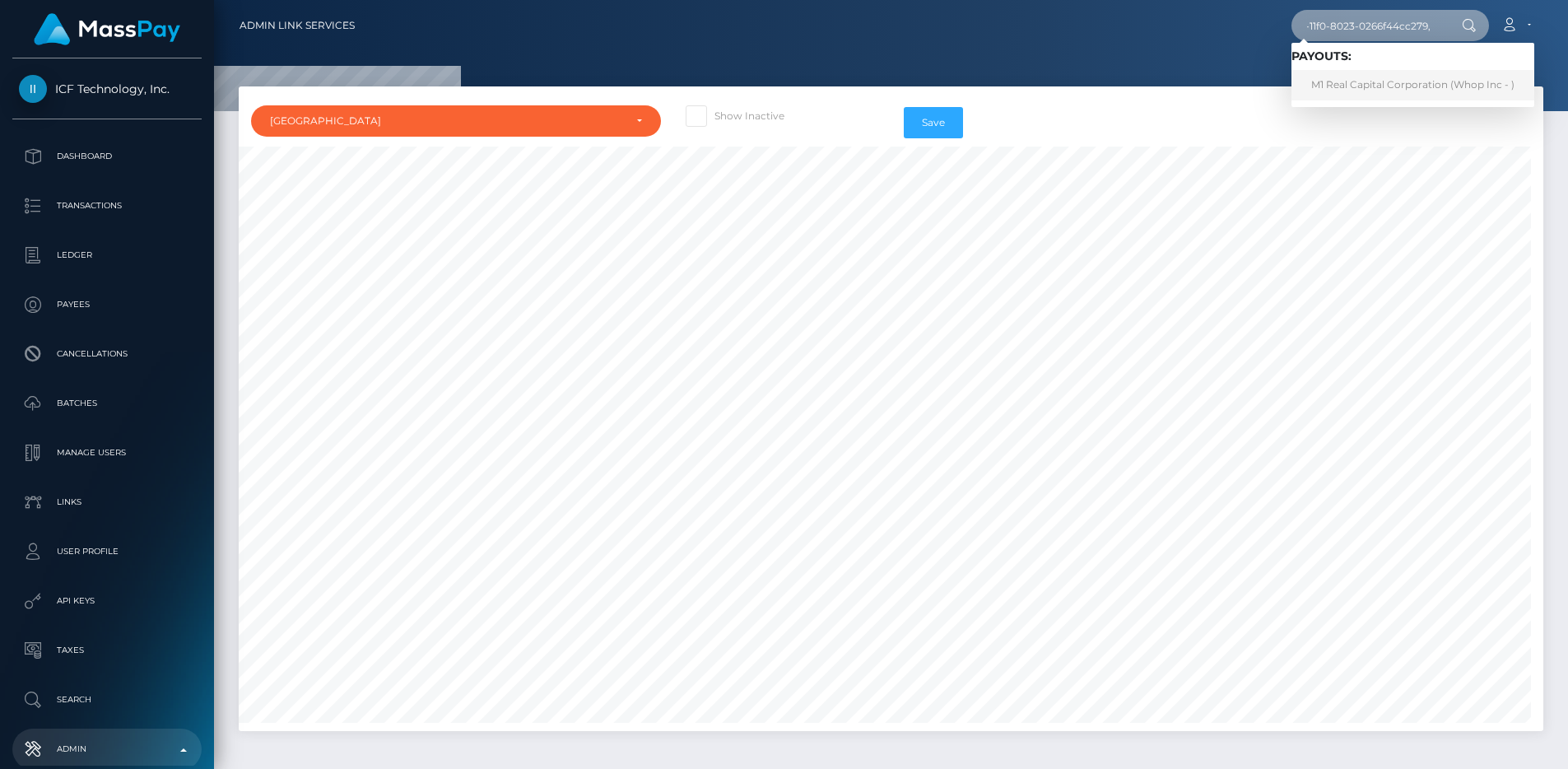
type input "07b733f0-7f85-11f0-8023-0266f44cc279,"
click at [1340, 86] on link "M1 Real Capital Corporation (Whop Inc - )" at bounding box center [1412, 85] width 243 height 30
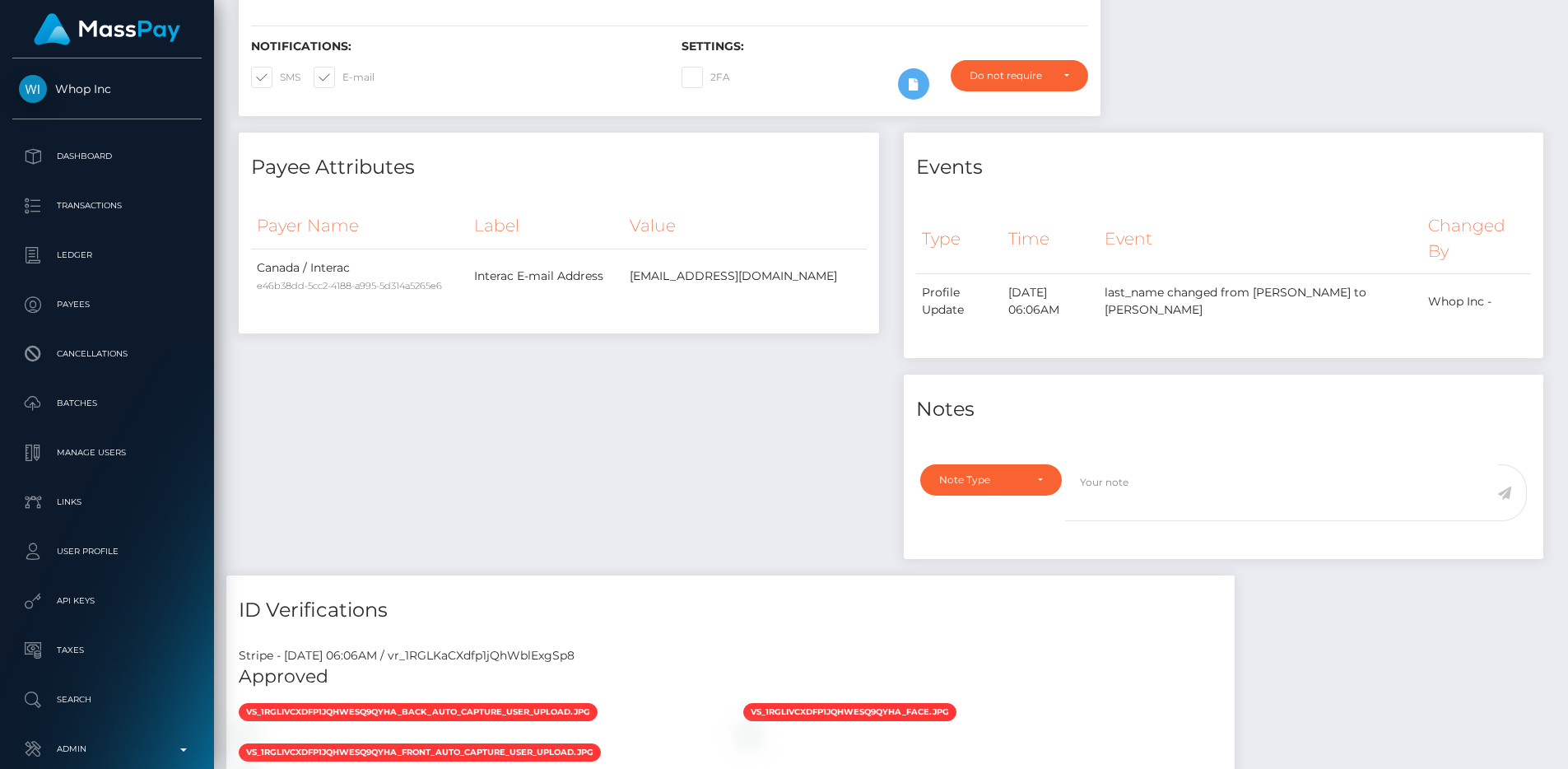
scroll to position [622, 0]
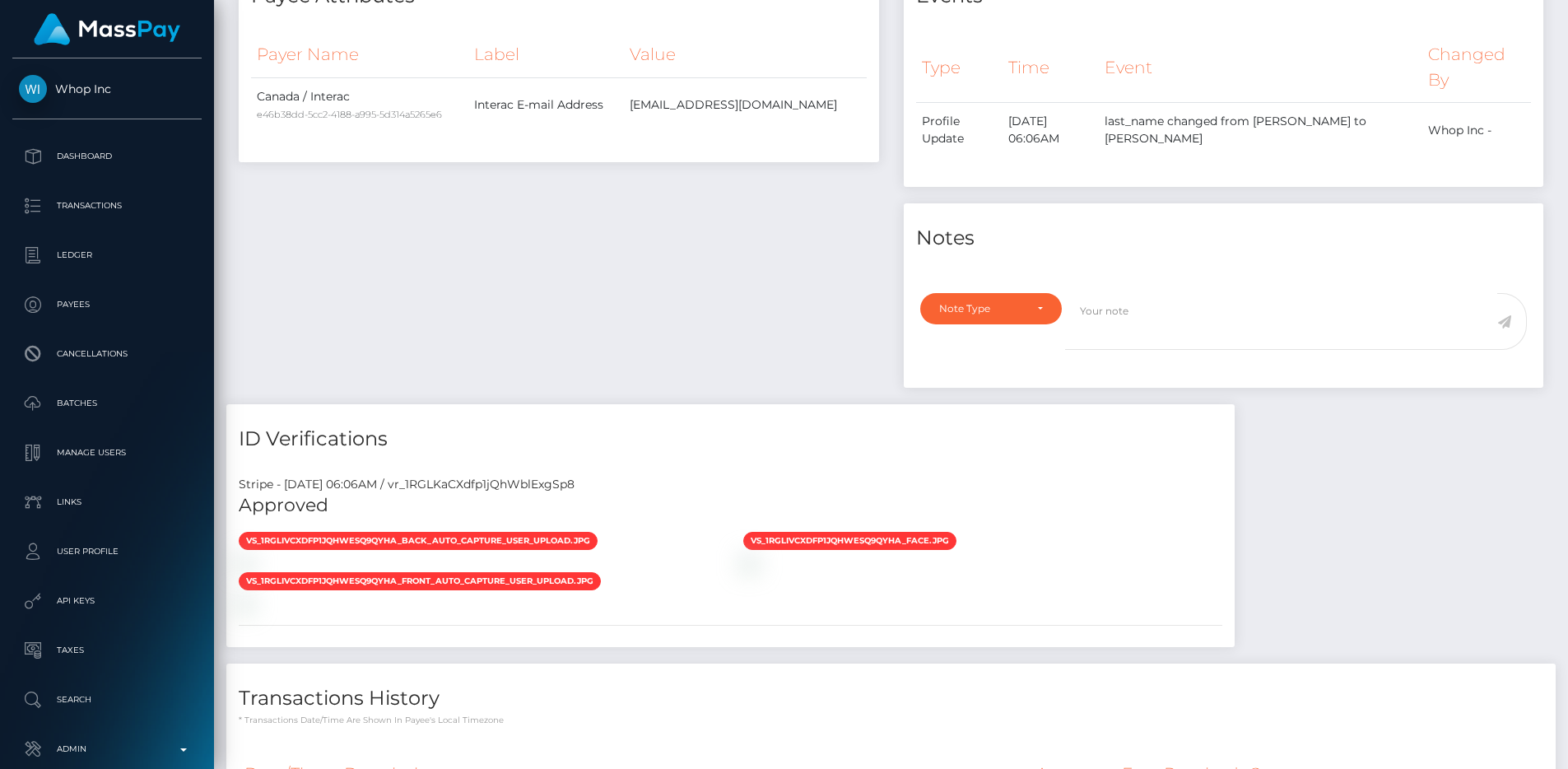
click at [542, 476] on div "Stripe - July 24, 2025 06:06AM / vr_1RGLKaCXdfp1jQhWblExgSp8" at bounding box center [731, 484] width 1008 height 17
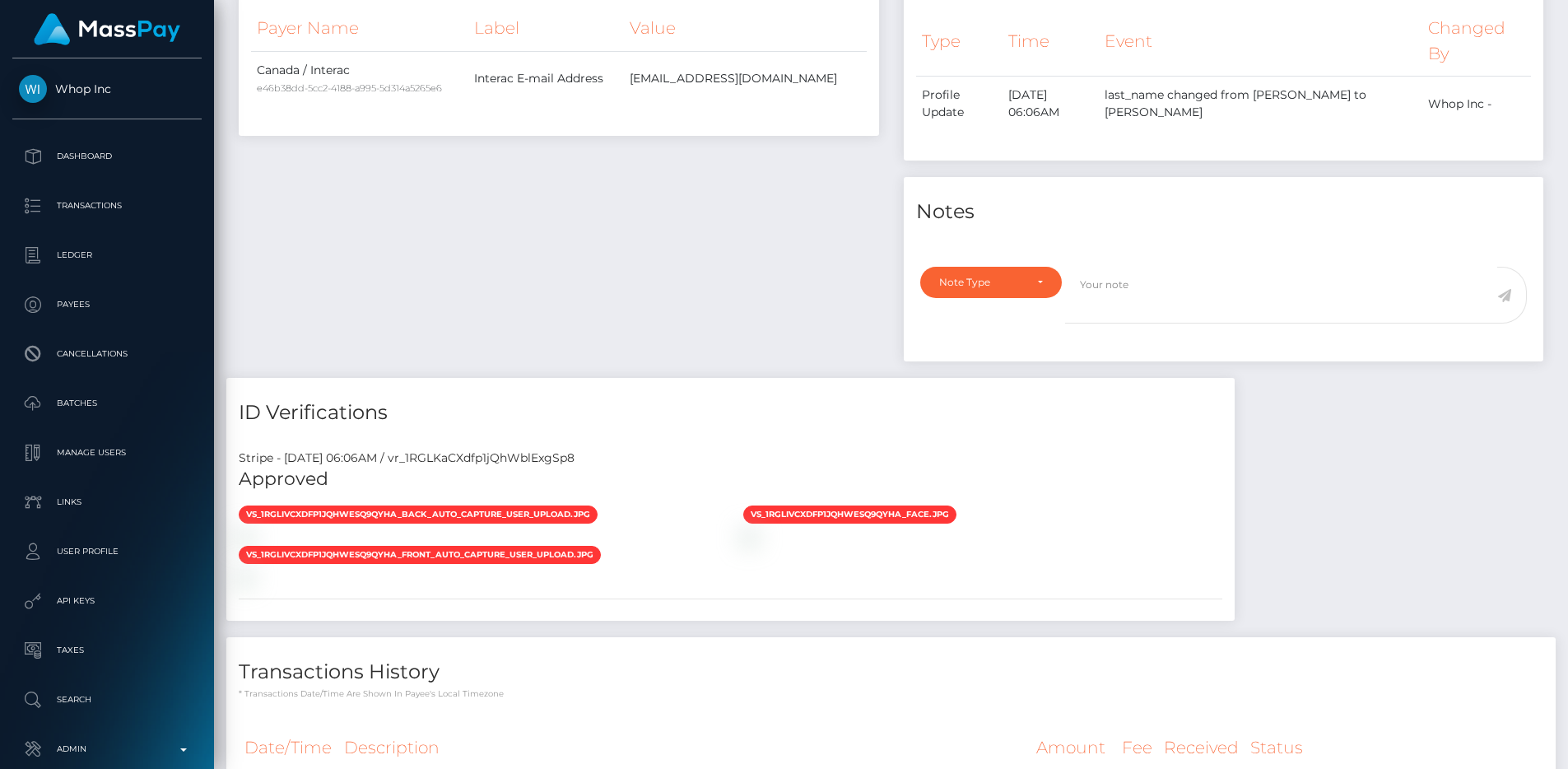
scroll to position [806, 0]
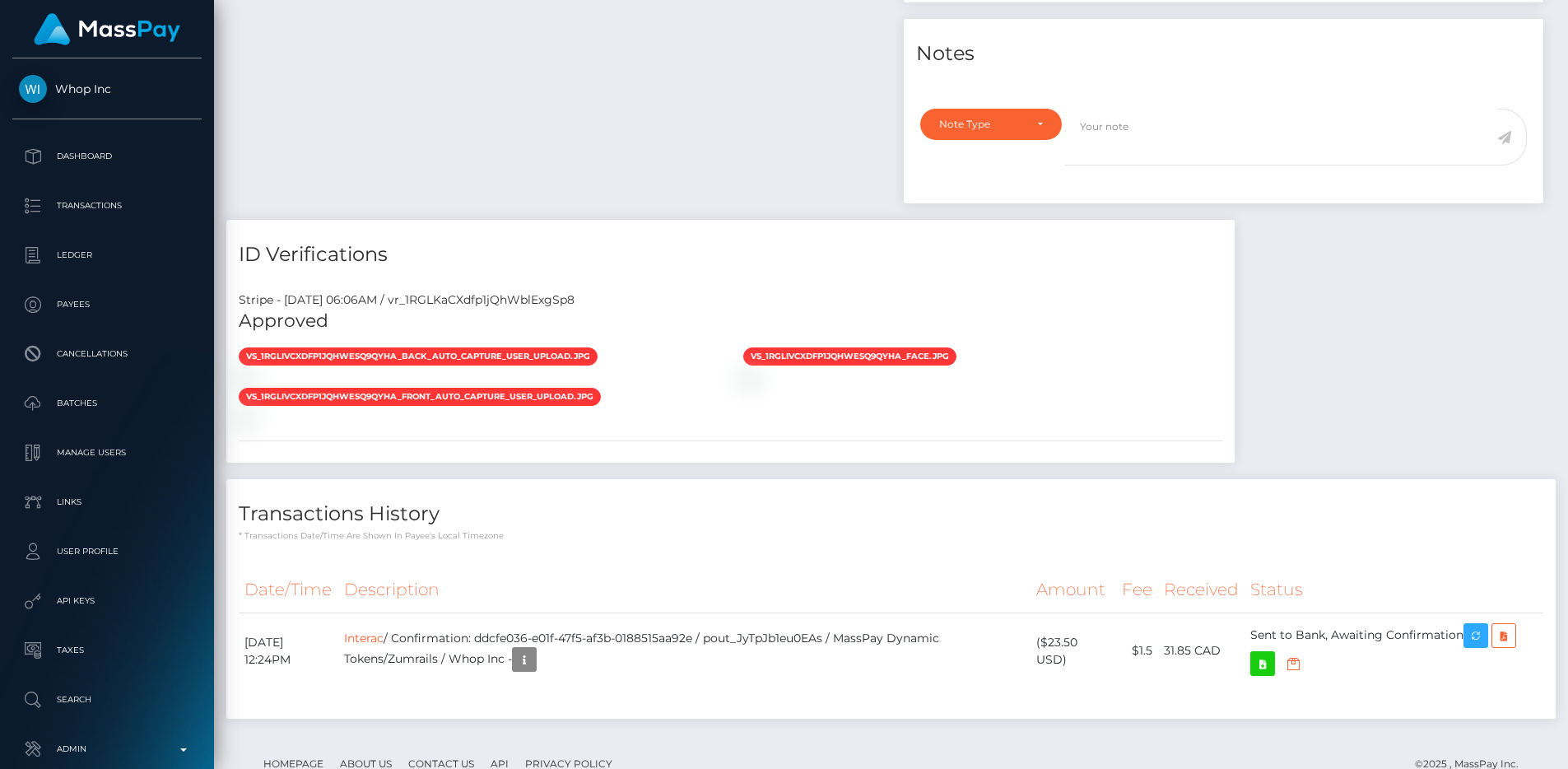
copy div "vr_1RGLKaCXdfp1jQhWblExgSp8"
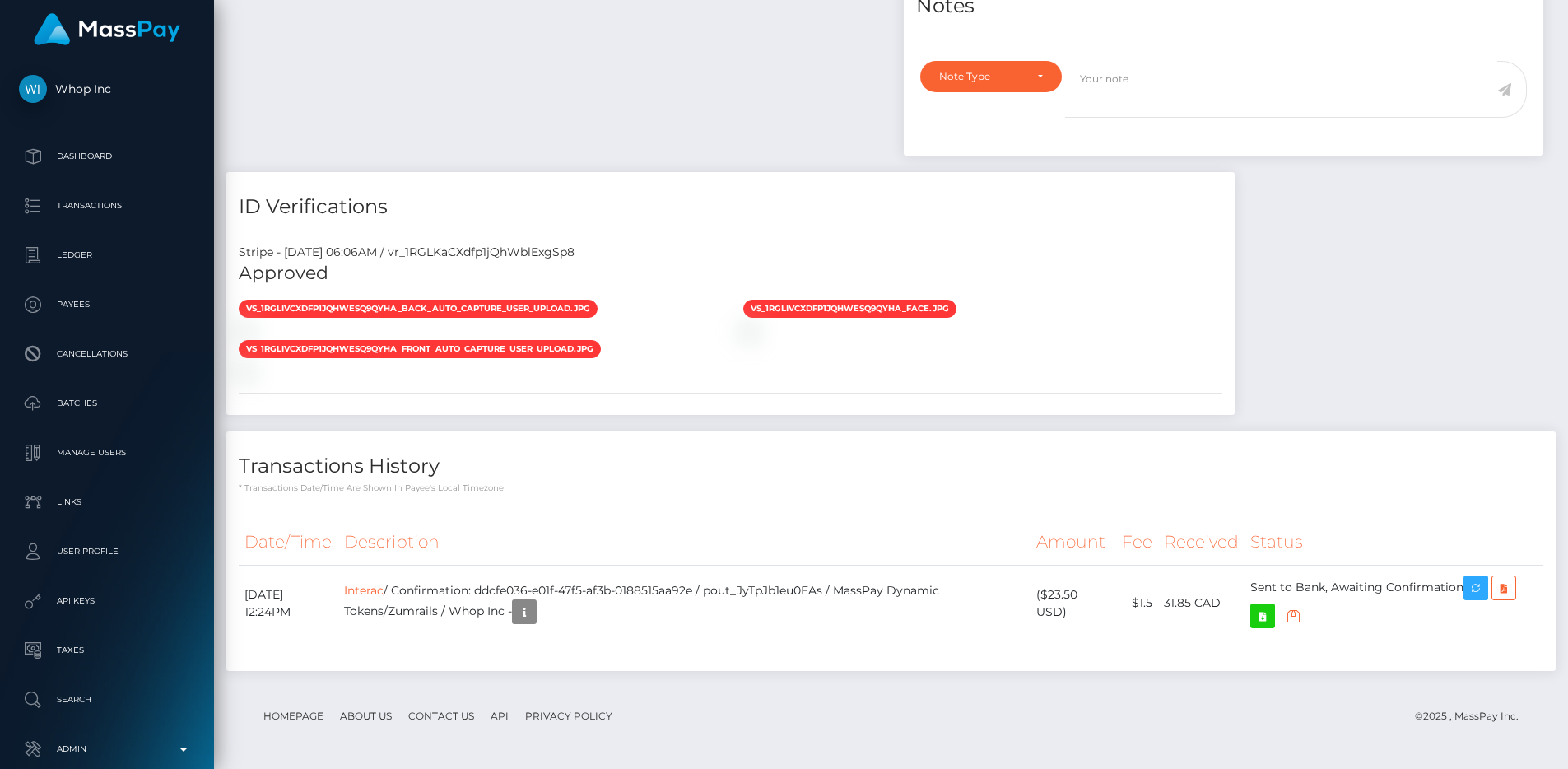
scroll to position [1282, 0]
click at [252, 378] on img at bounding box center [245, 371] width 13 height 13
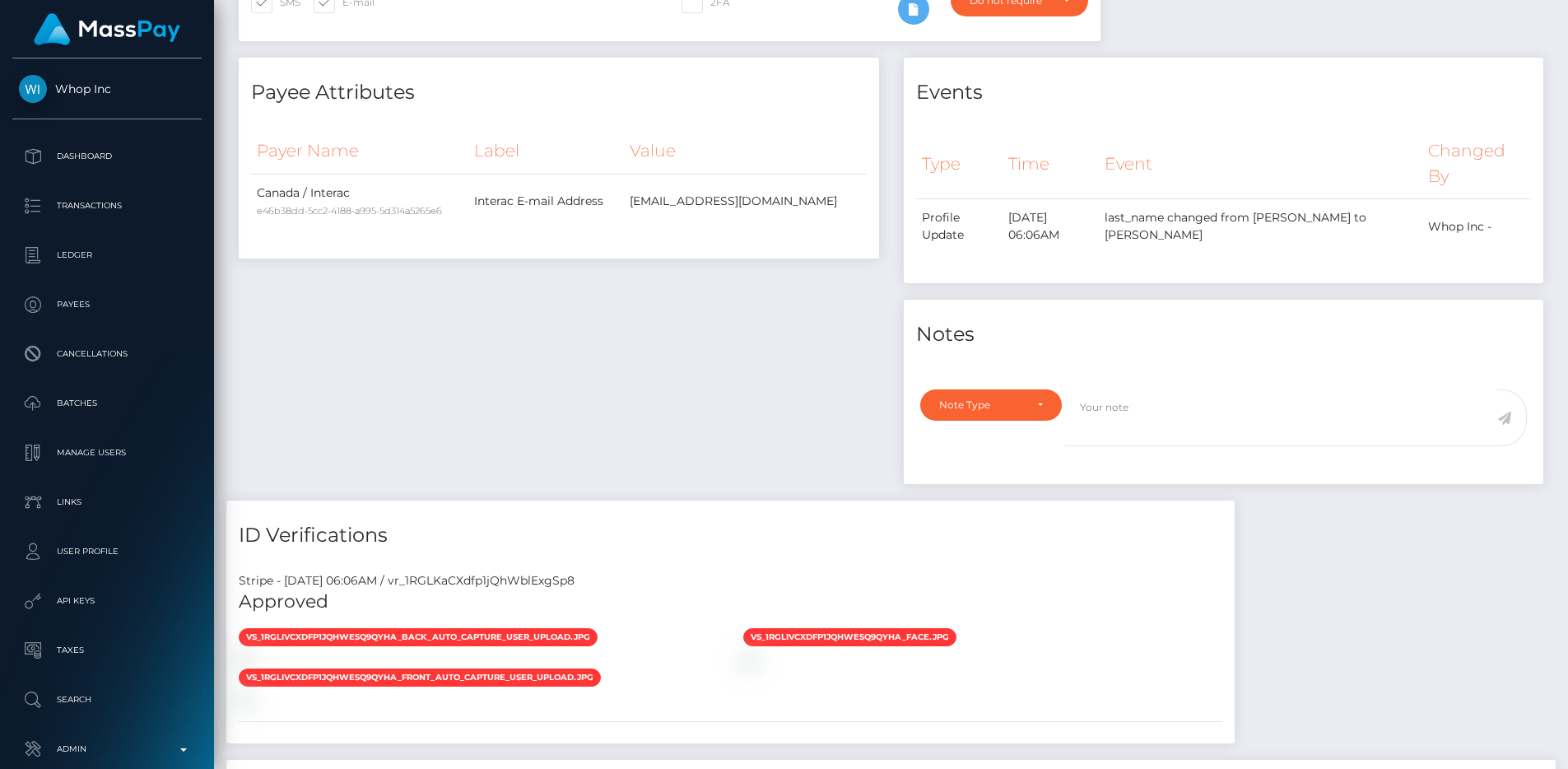
scroll to position [0, 0]
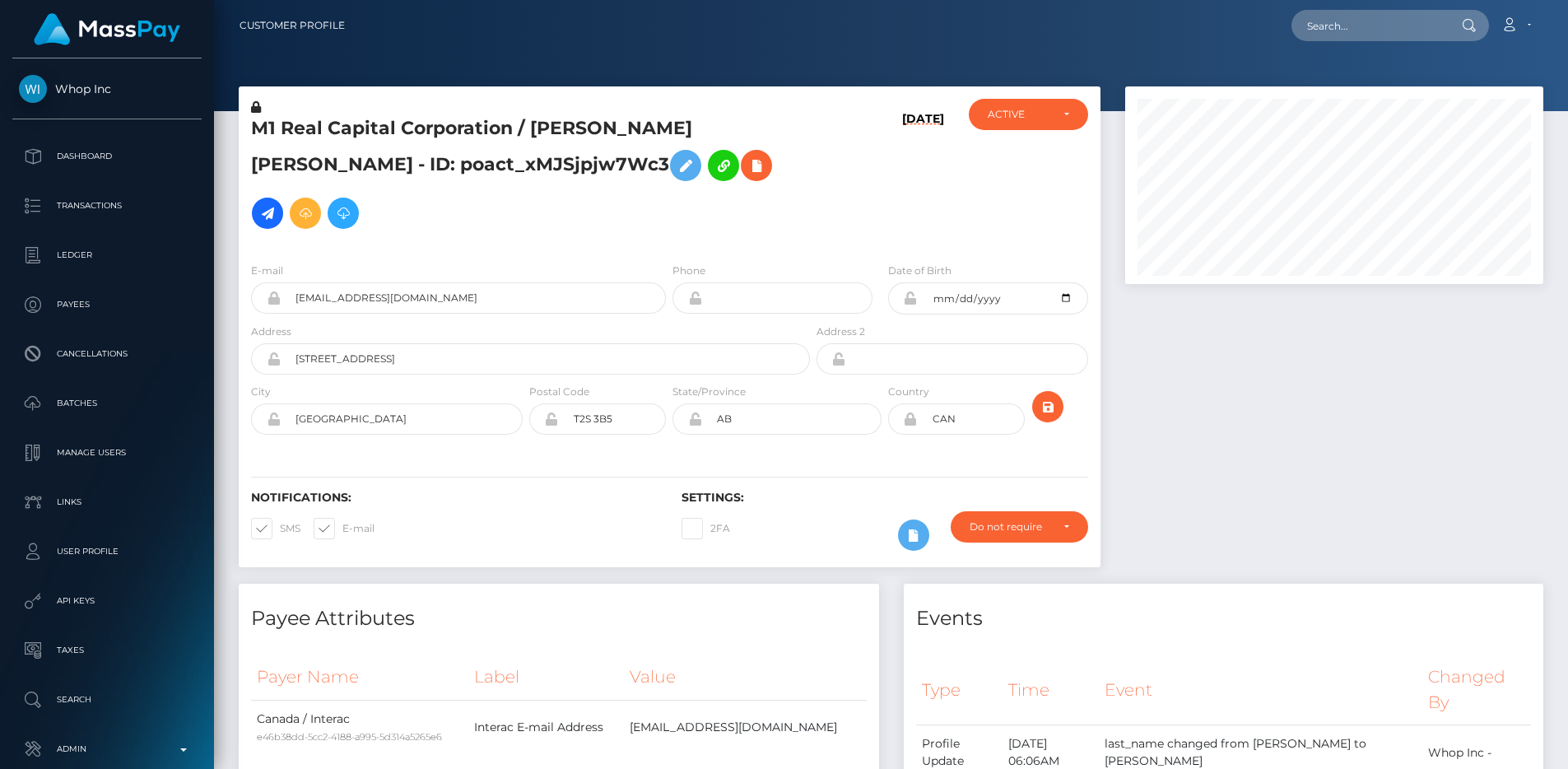
click at [1337, 386] on div at bounding box center [1334, 335] width 443 height 497
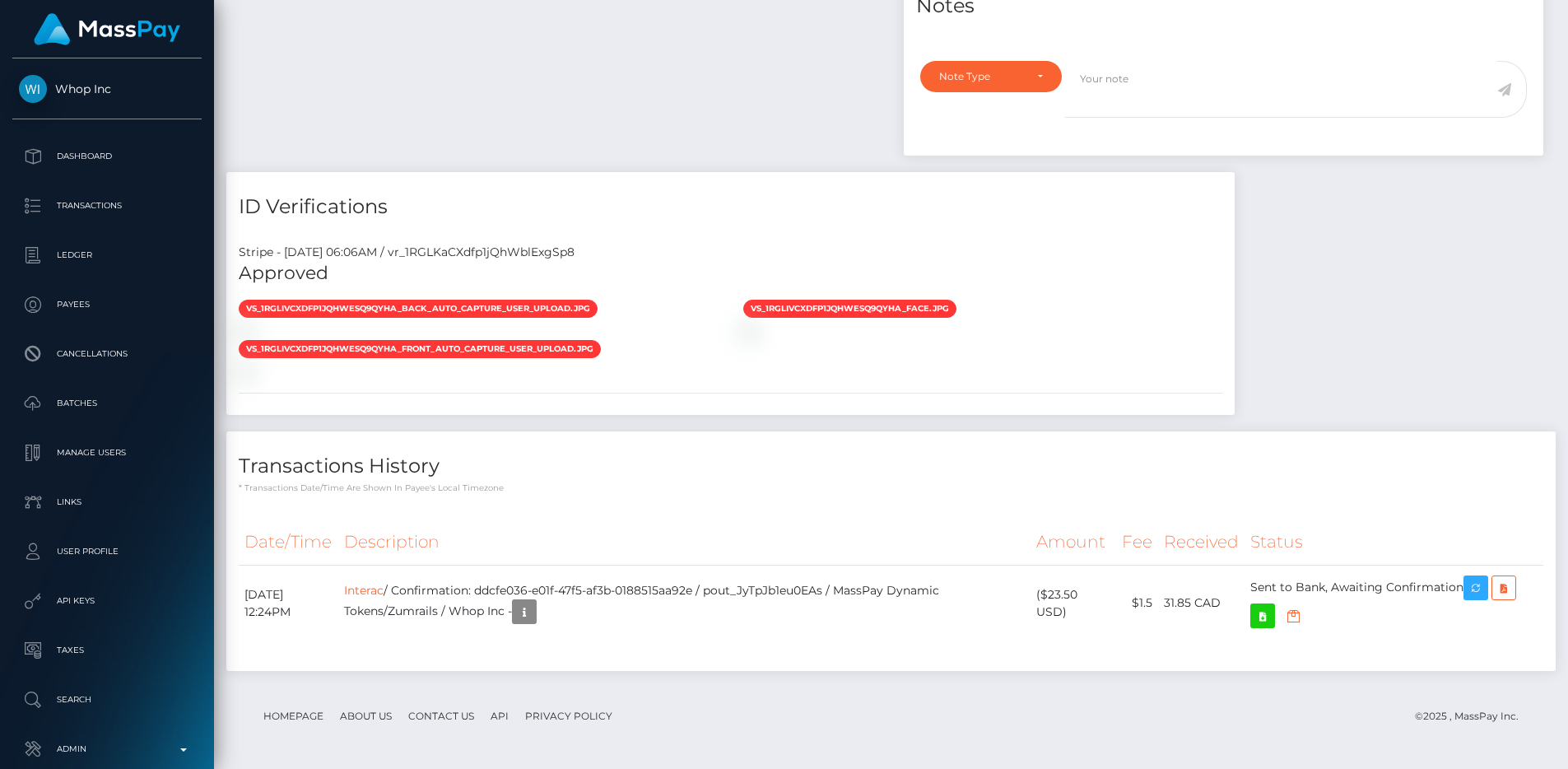
scroll to position [1326, 0]
click at [383, 592] on link "Interac" at bounding box center [363, 590] width 39 height 15
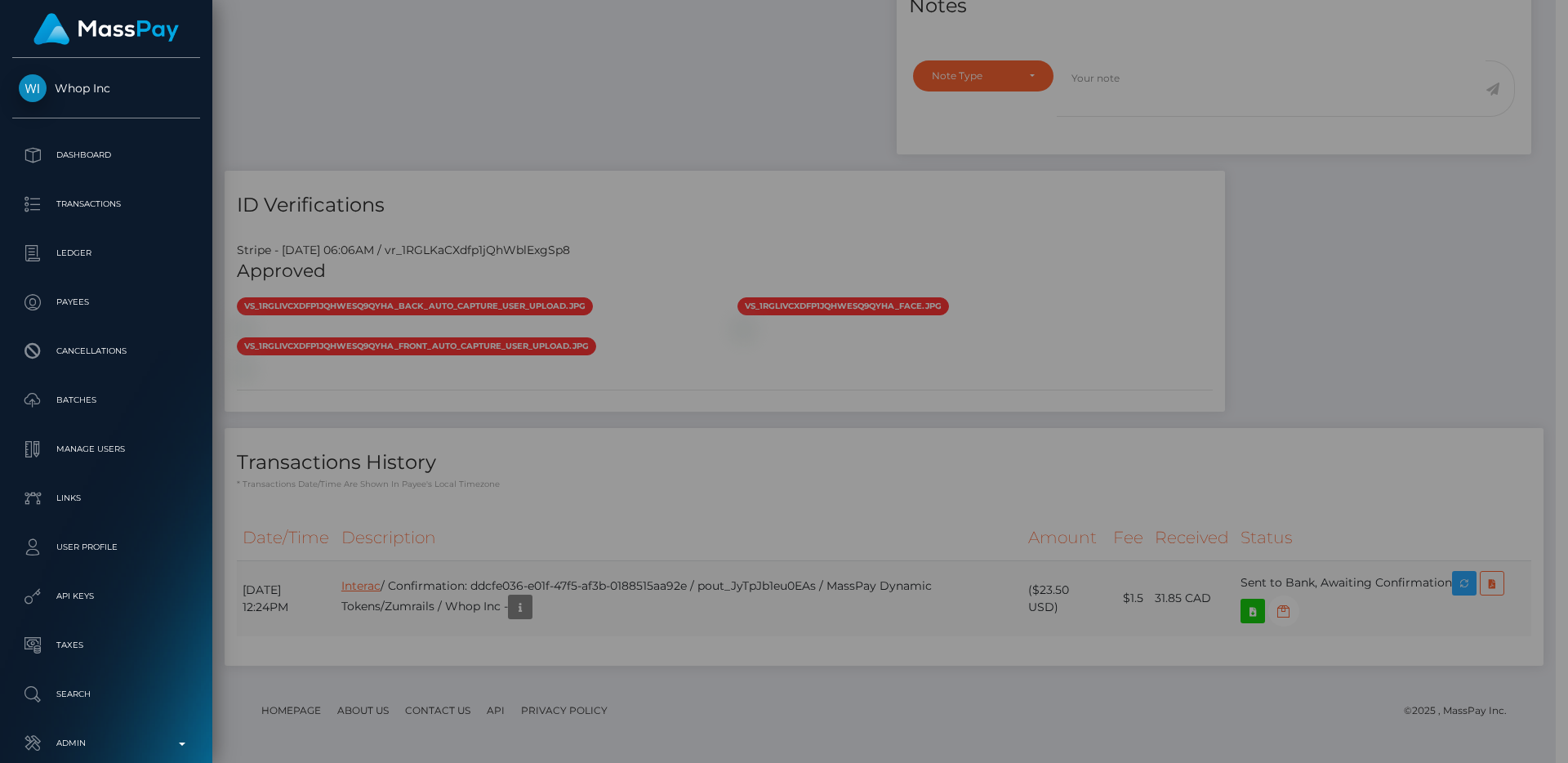
scroll to position [816479, 816032]
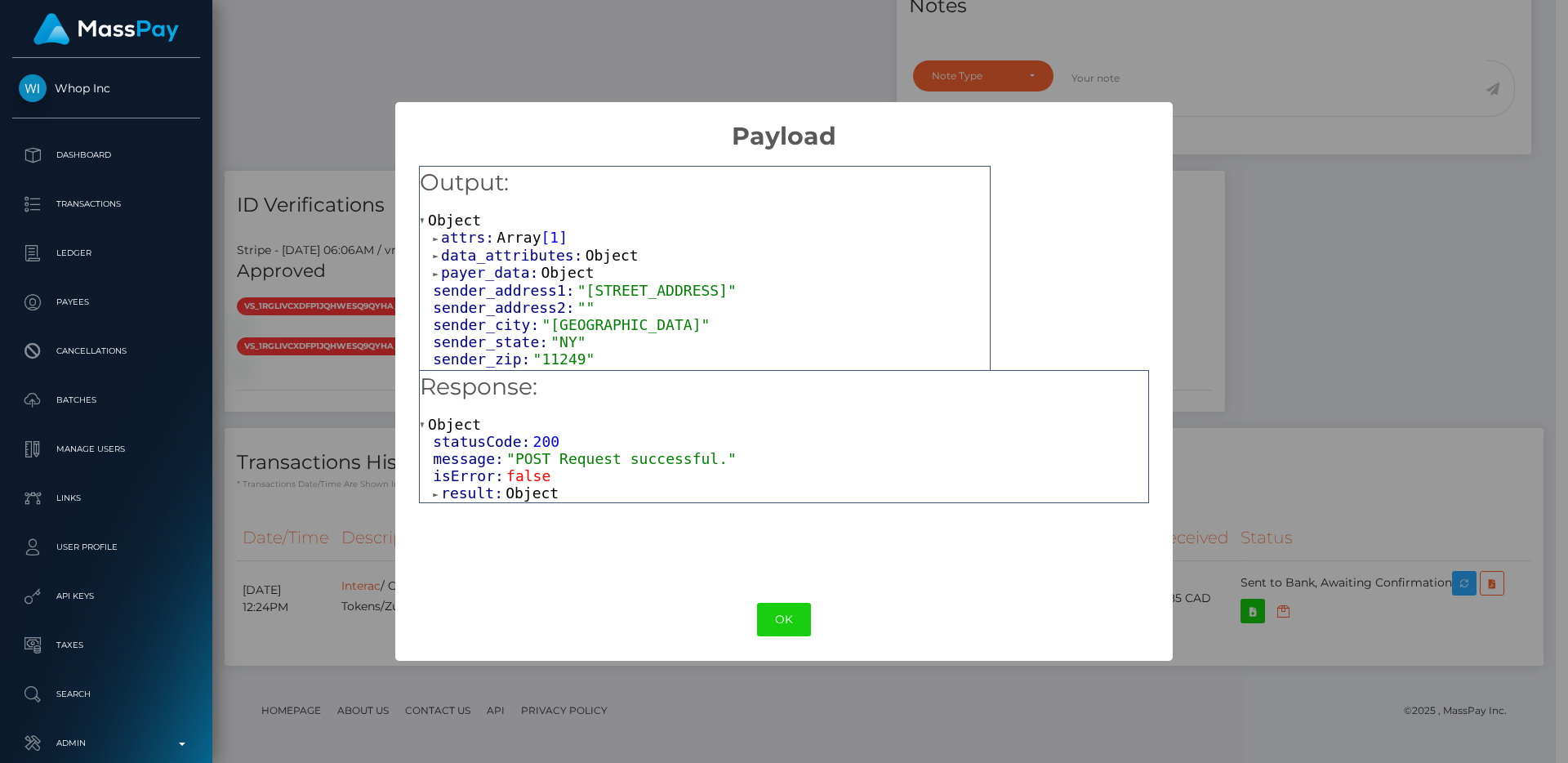
click at [462, 484] on span "result:" at bounding box center [472, 492] width 64 height 17
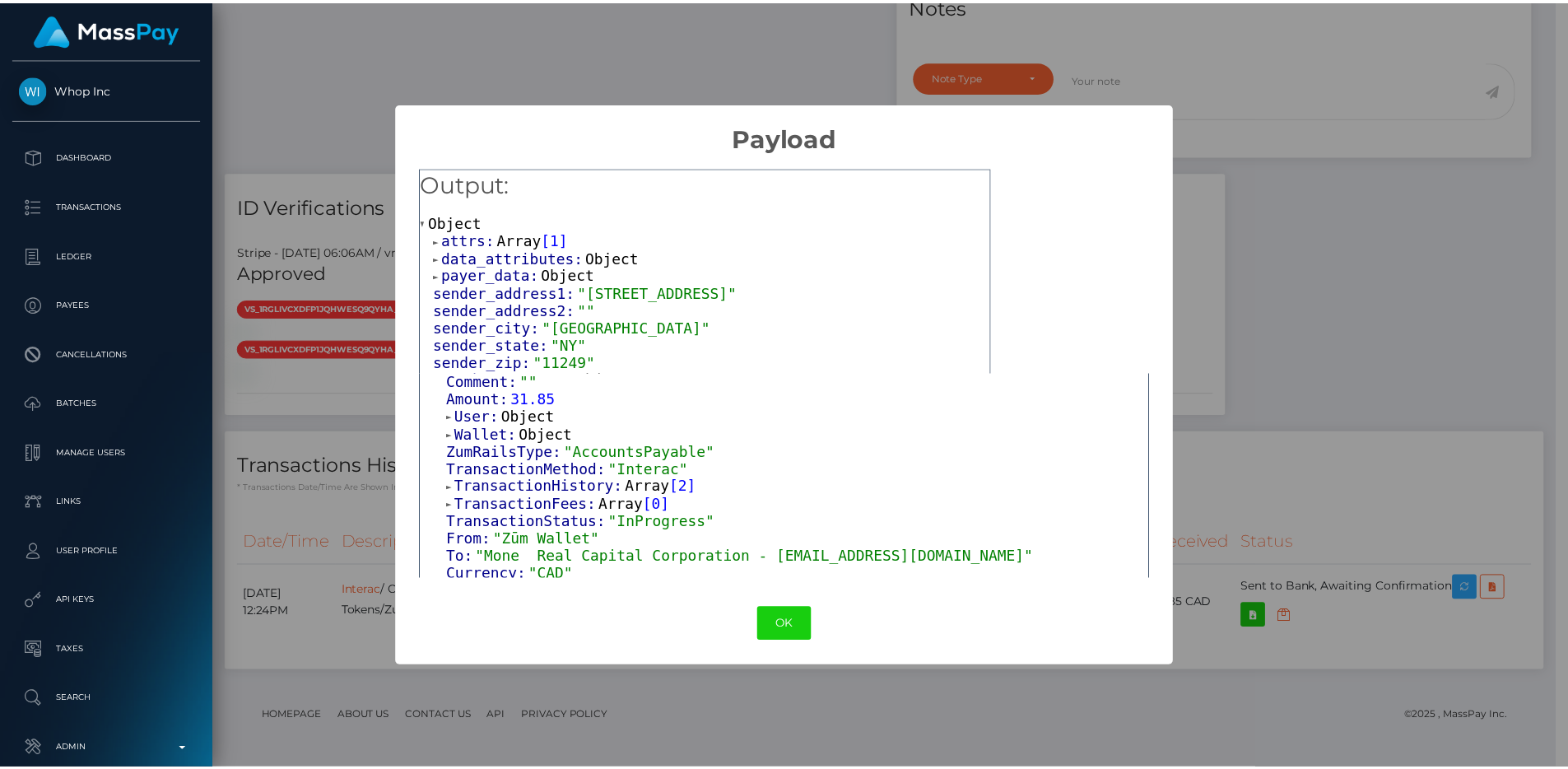
scroll to position [329, 0]
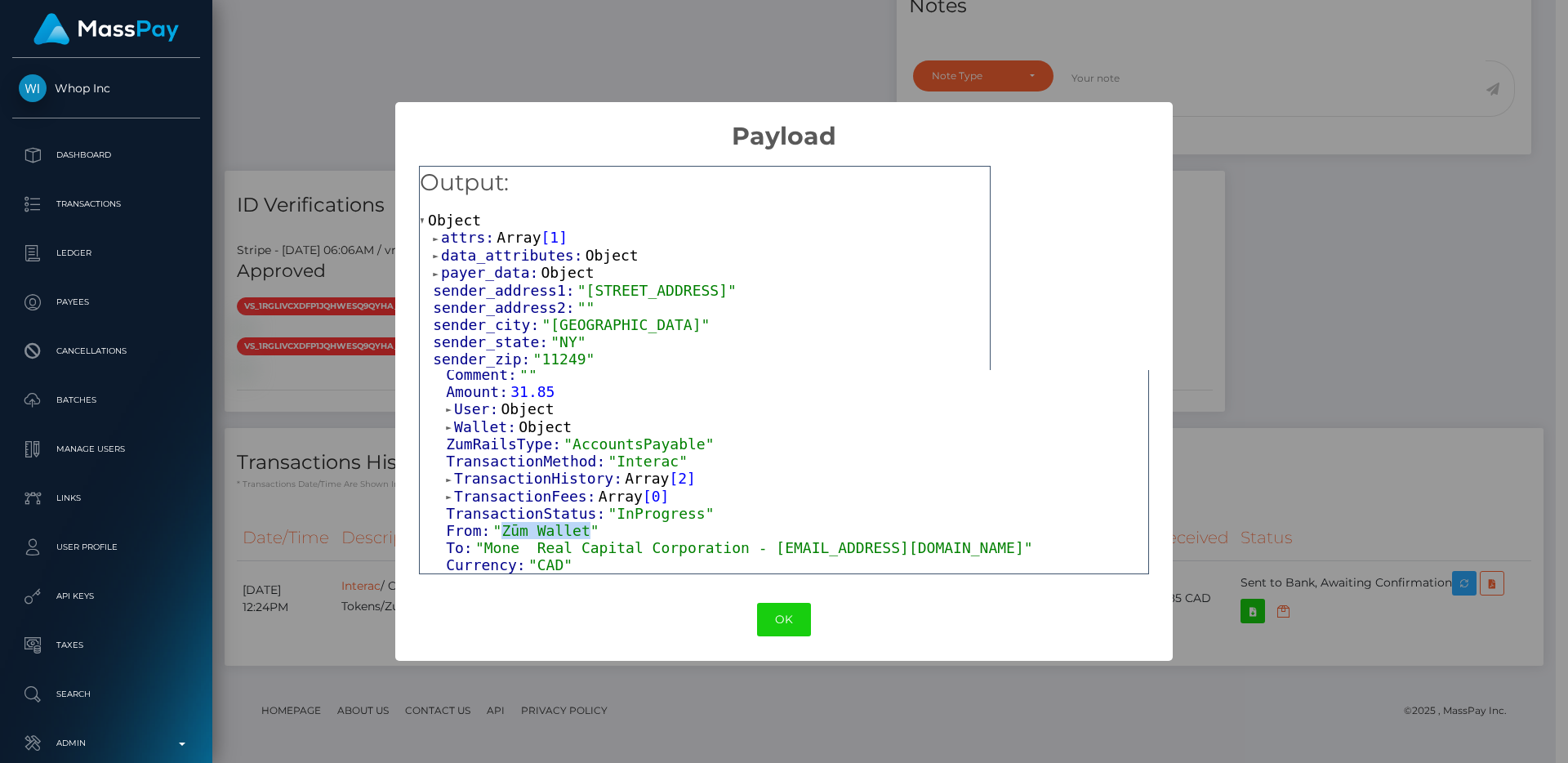
drag, startPoint x: 504, startPoint y: 526, endPoint x: 589, endPoint y: 530, distance: 85.1
click at [589, 530] on span ""Zūm Wallet"" at bounding box center [546, 530] width 107 height 17
copy span "Zūm Wallet"
click at [1340, 214] on div "× Payload Output: Object attrs: Array [ 1 ] data_attributes: Object payer_data:…" at bounding box center [784, 381] width 1568 height 763
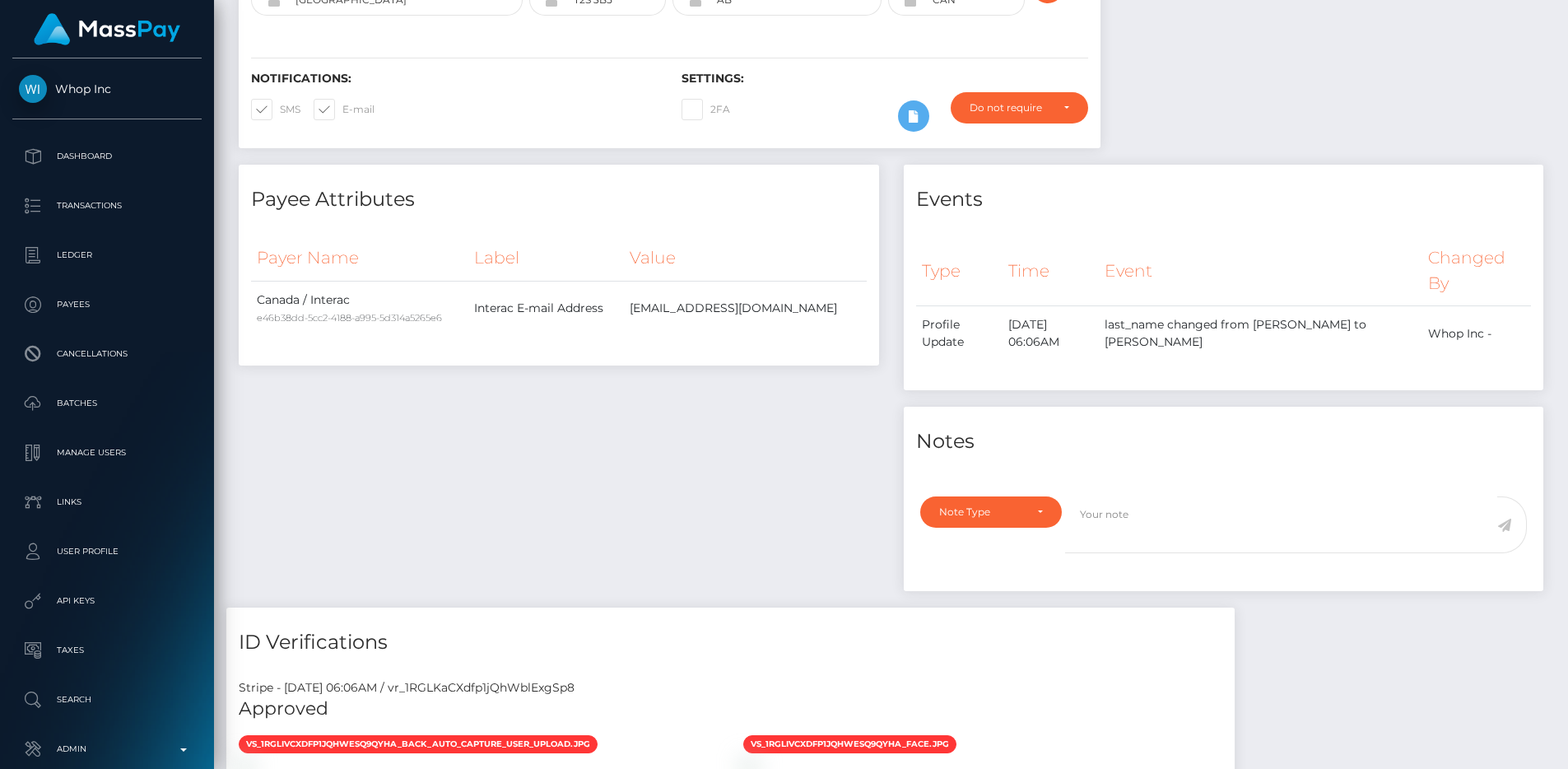
scroll to position [0, 0]
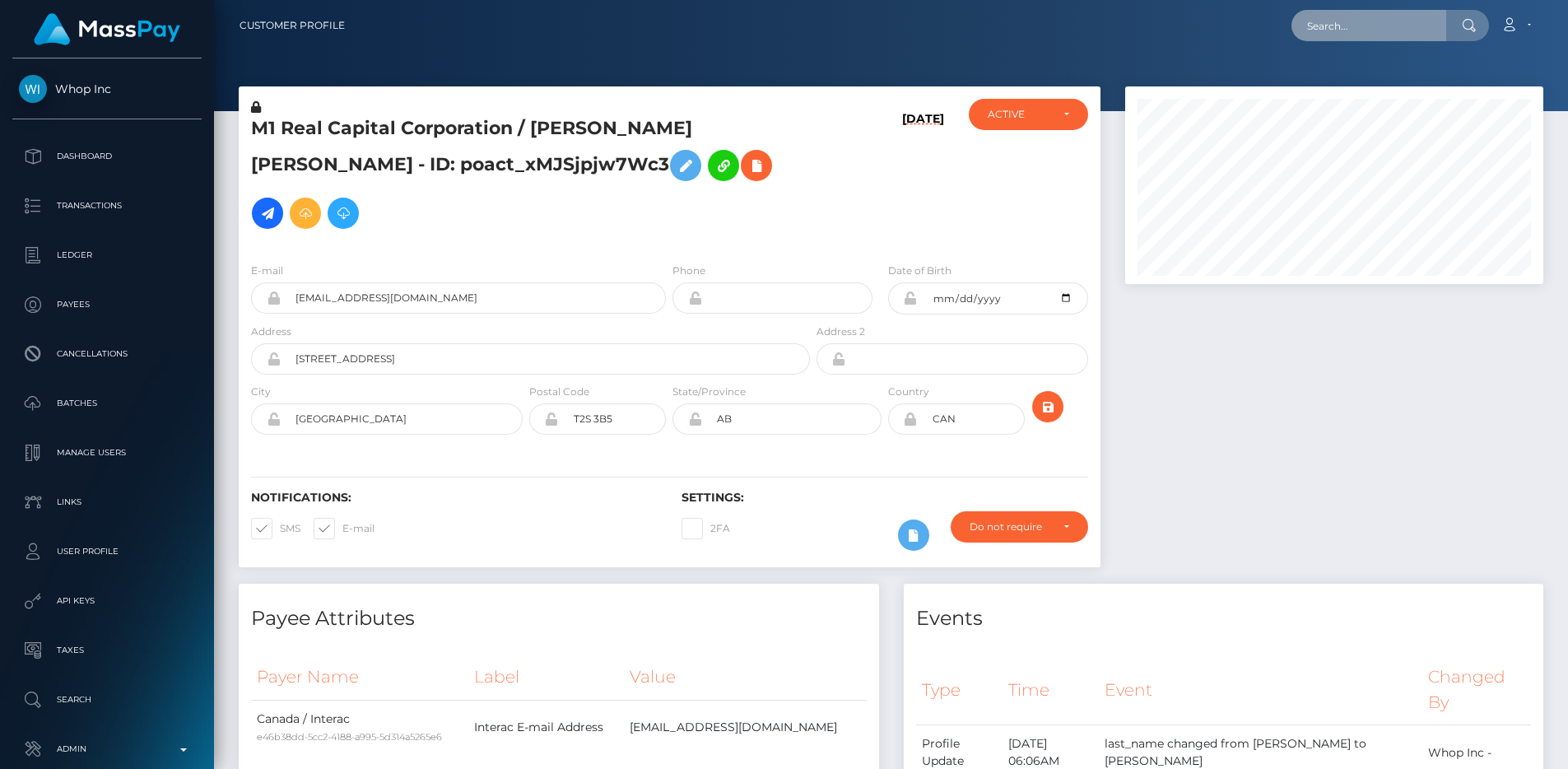
click at [1370, 26] on input "text" at bounding box center [1369, 25] width 155 height 31
paste input "cfa167f0-284d-4788-a22c-9018cbb6770b"
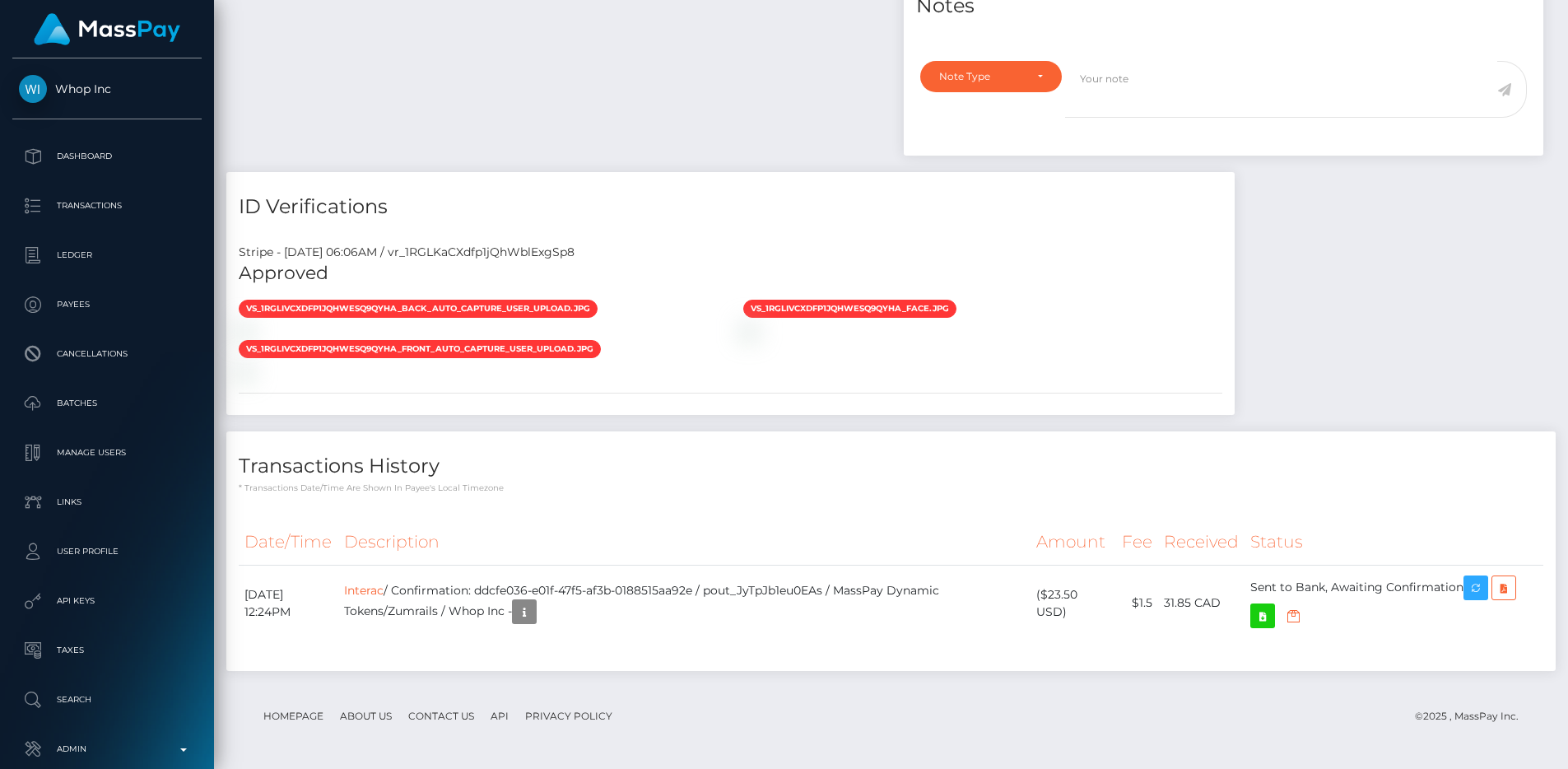
scroll to position [1326, 0]
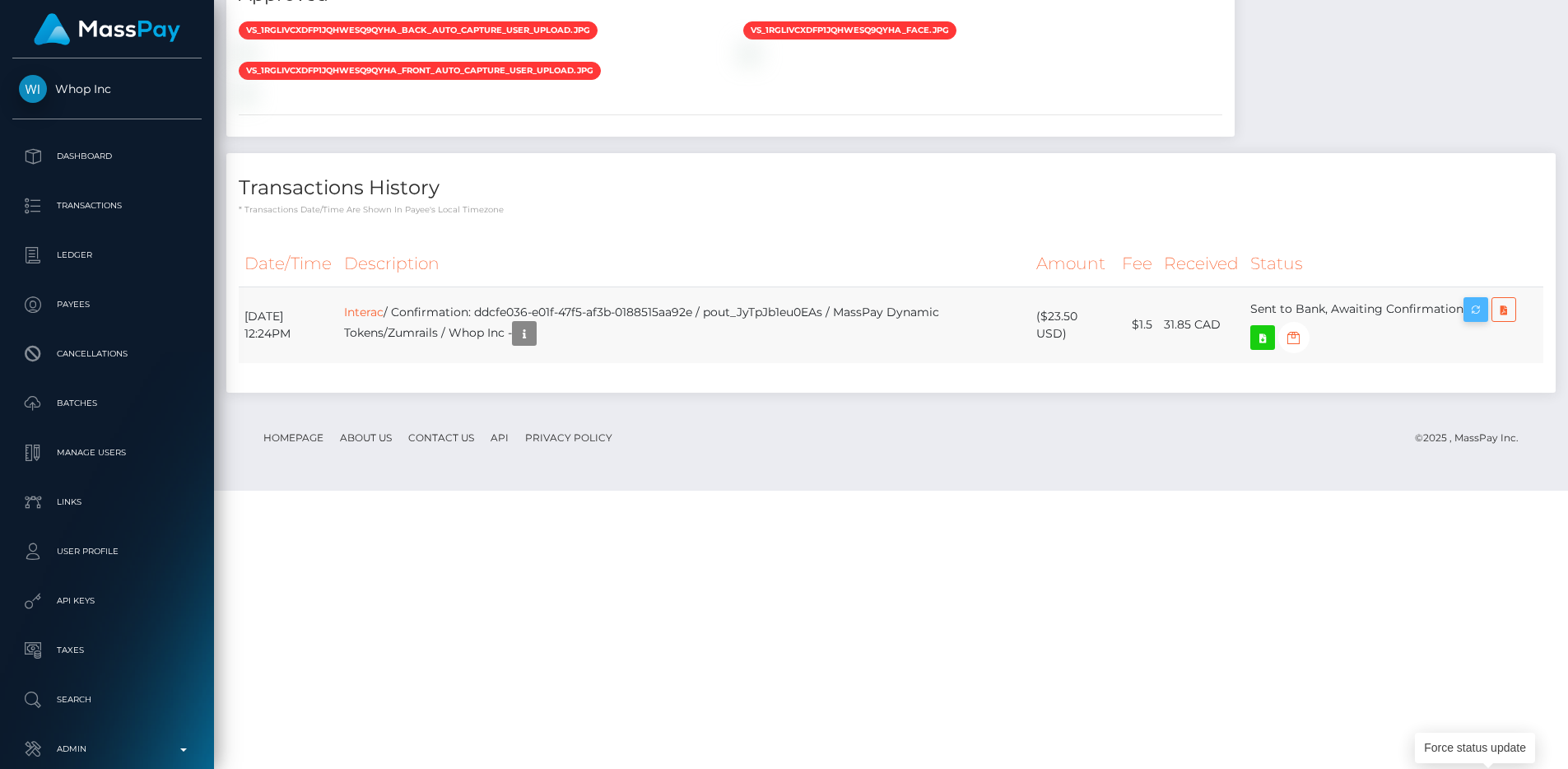
type input "cfa167f0-284d-4788-a22c-9018cbb6770b"
click at [1481, 320] on icon "button" at bounding box center [1476, 309] width 20 height 21
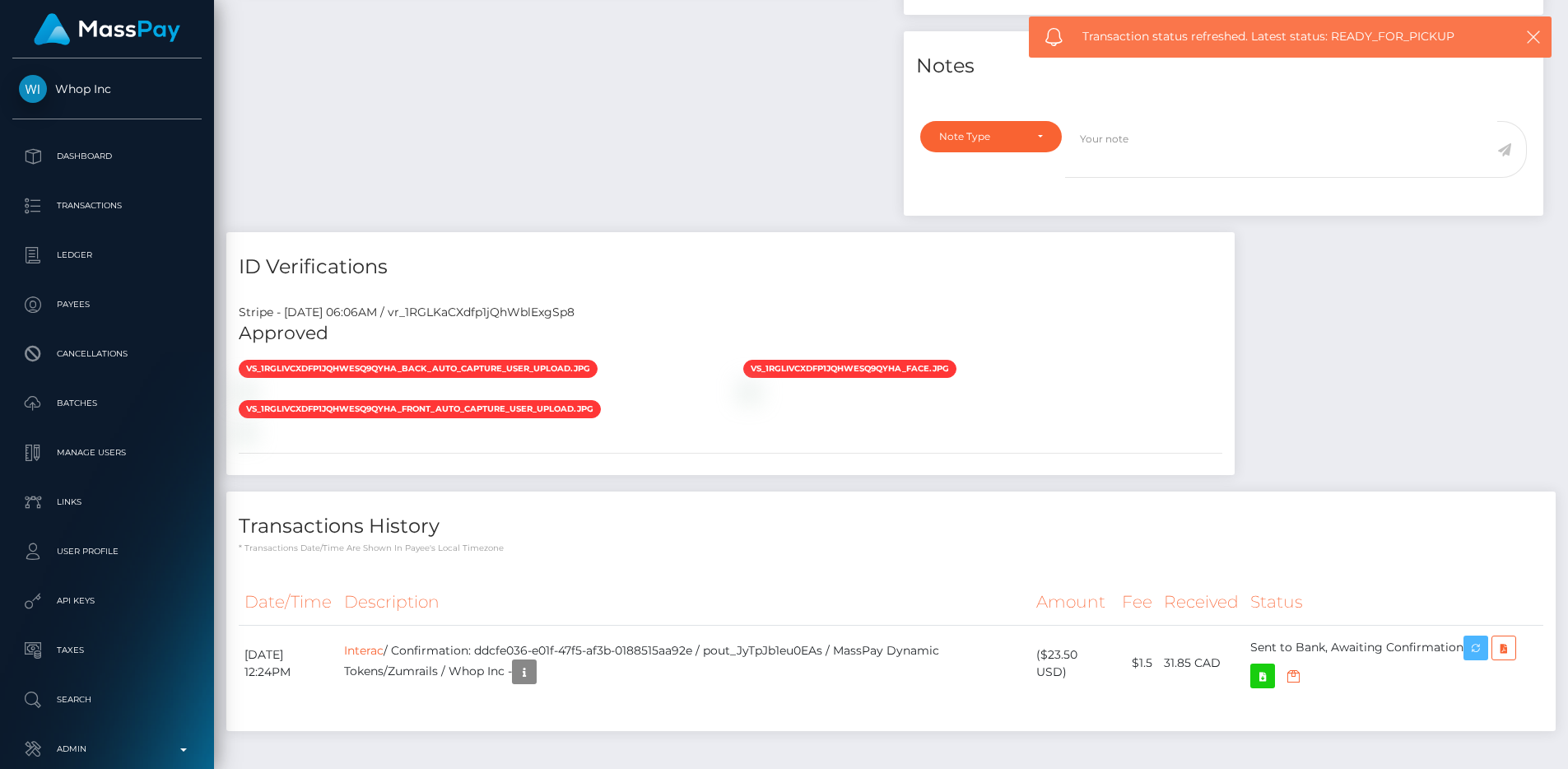
scroll to position [0, 0]
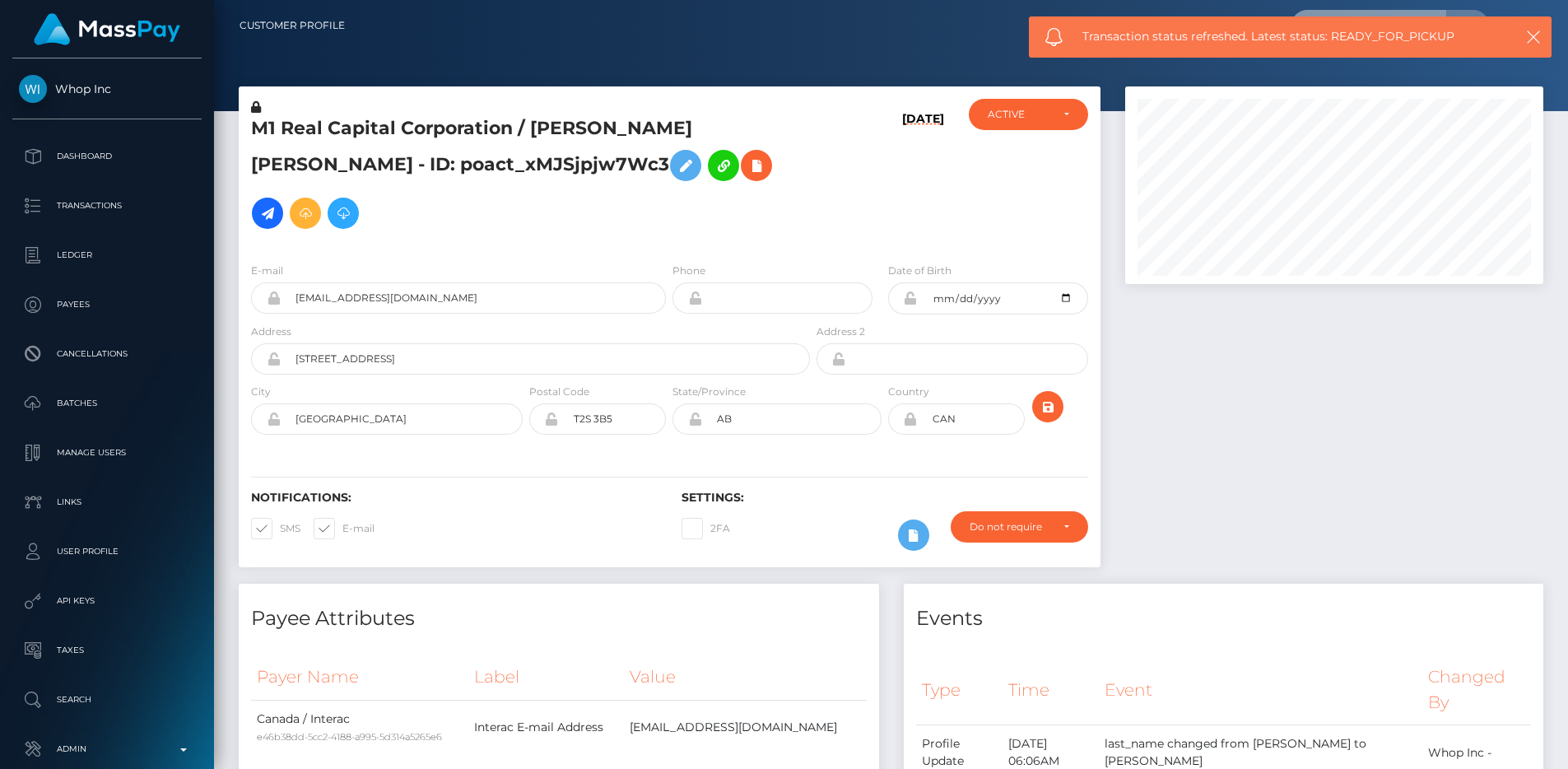
click at [1357, 13] on input "cfa167f0-284d-4788-a22c-9018cbb6770b" at bounding box center [1369, 25] width 155 height 31
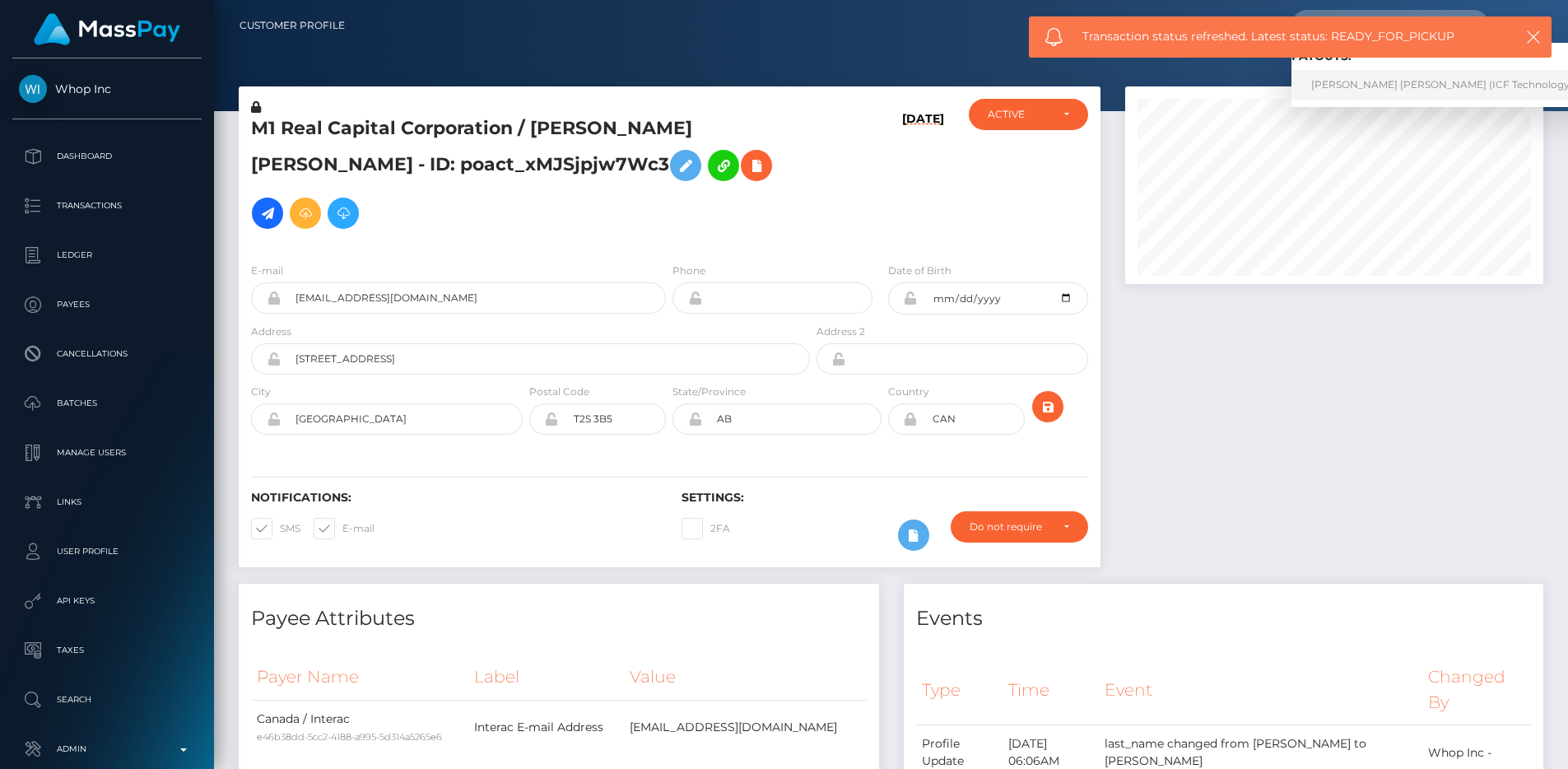
click at [1375, 83] on link "Ngan Thi thanh Tran (ICF Technology, Inc. - )" at bounding box center [1458, 85] width 333 height 30
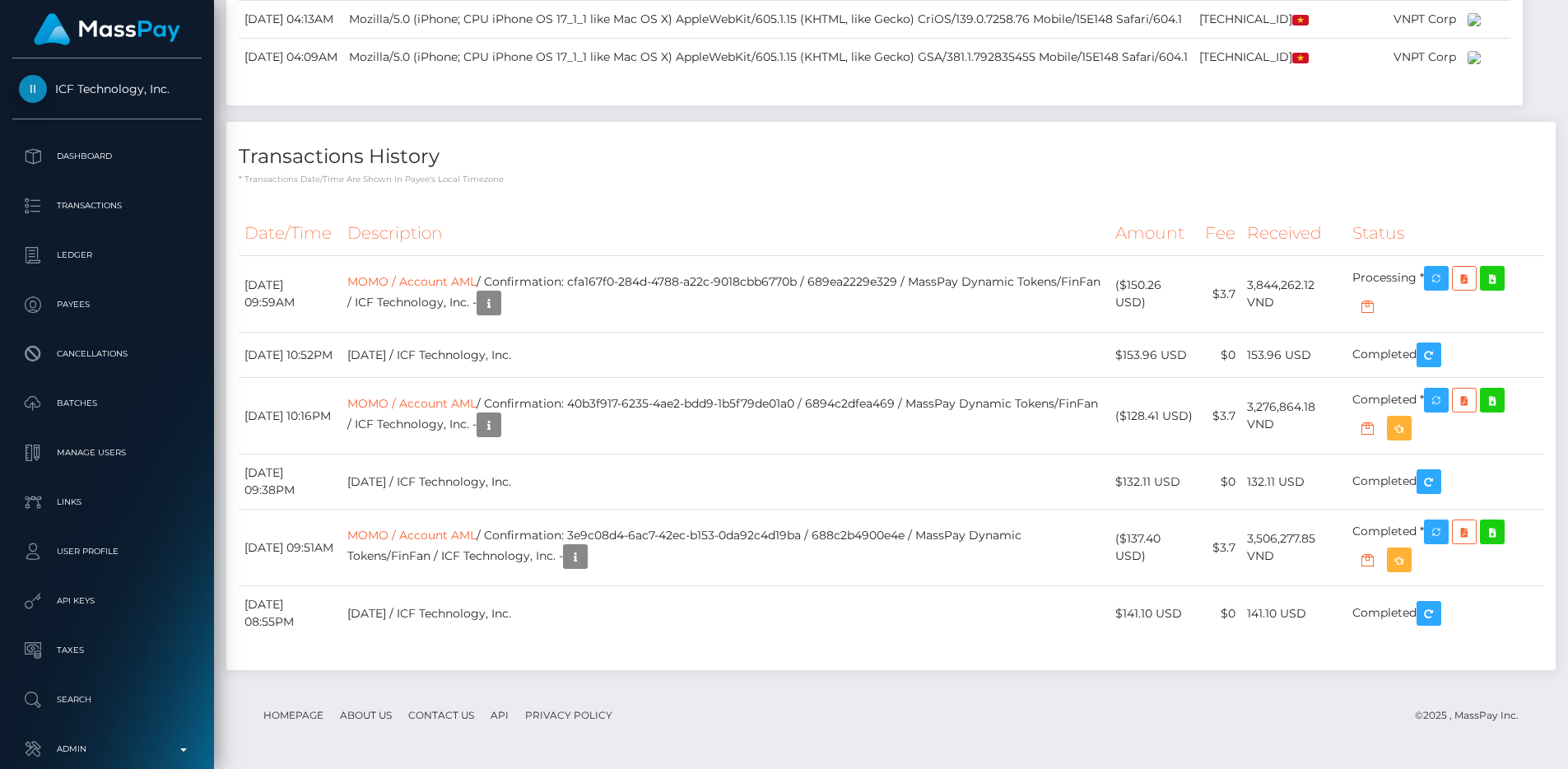
scroll to position [2072, 0]
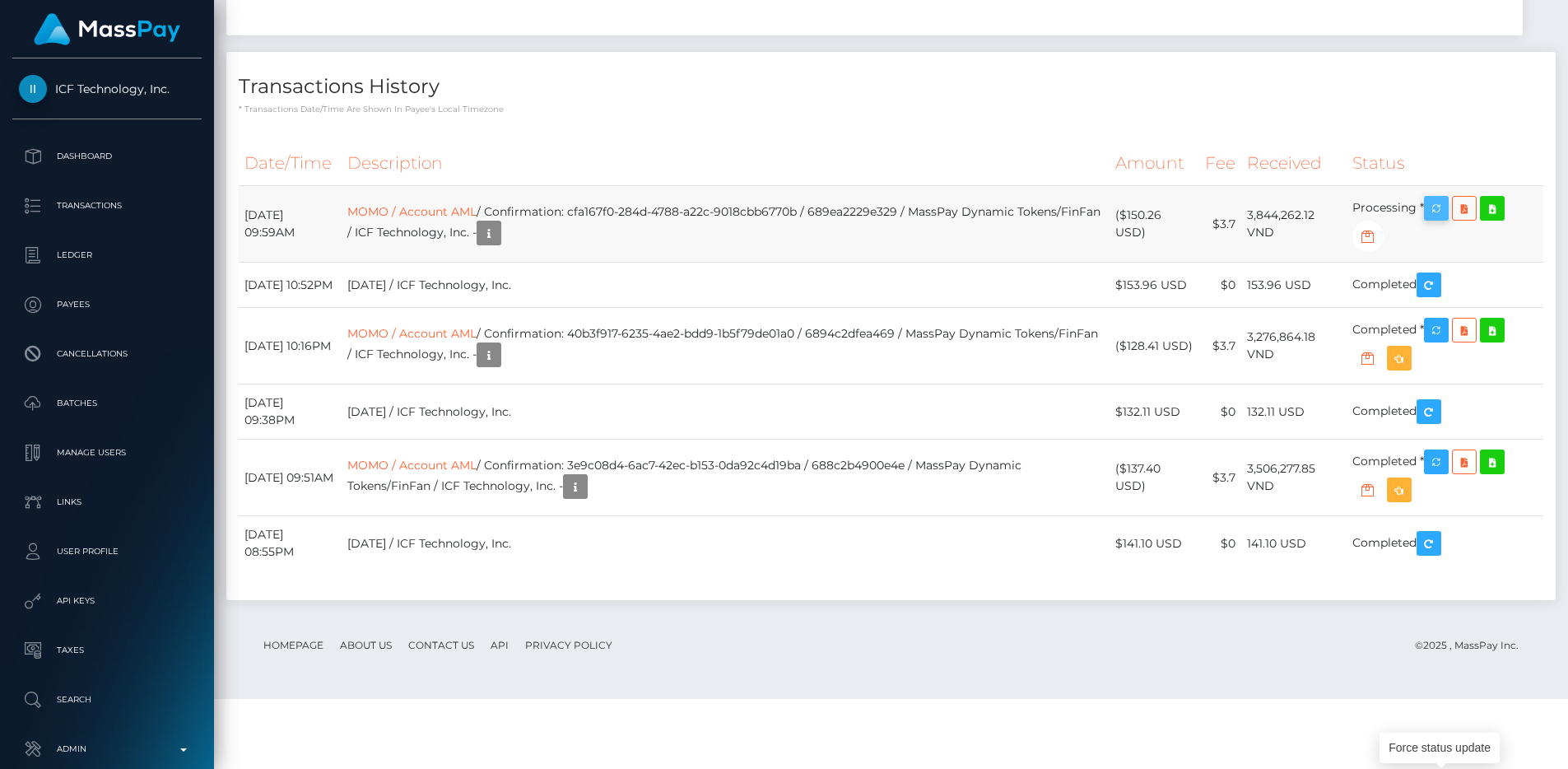
click at [1432, 219] on icon "button" at bounding box center [1436, 208] width 20 height 21
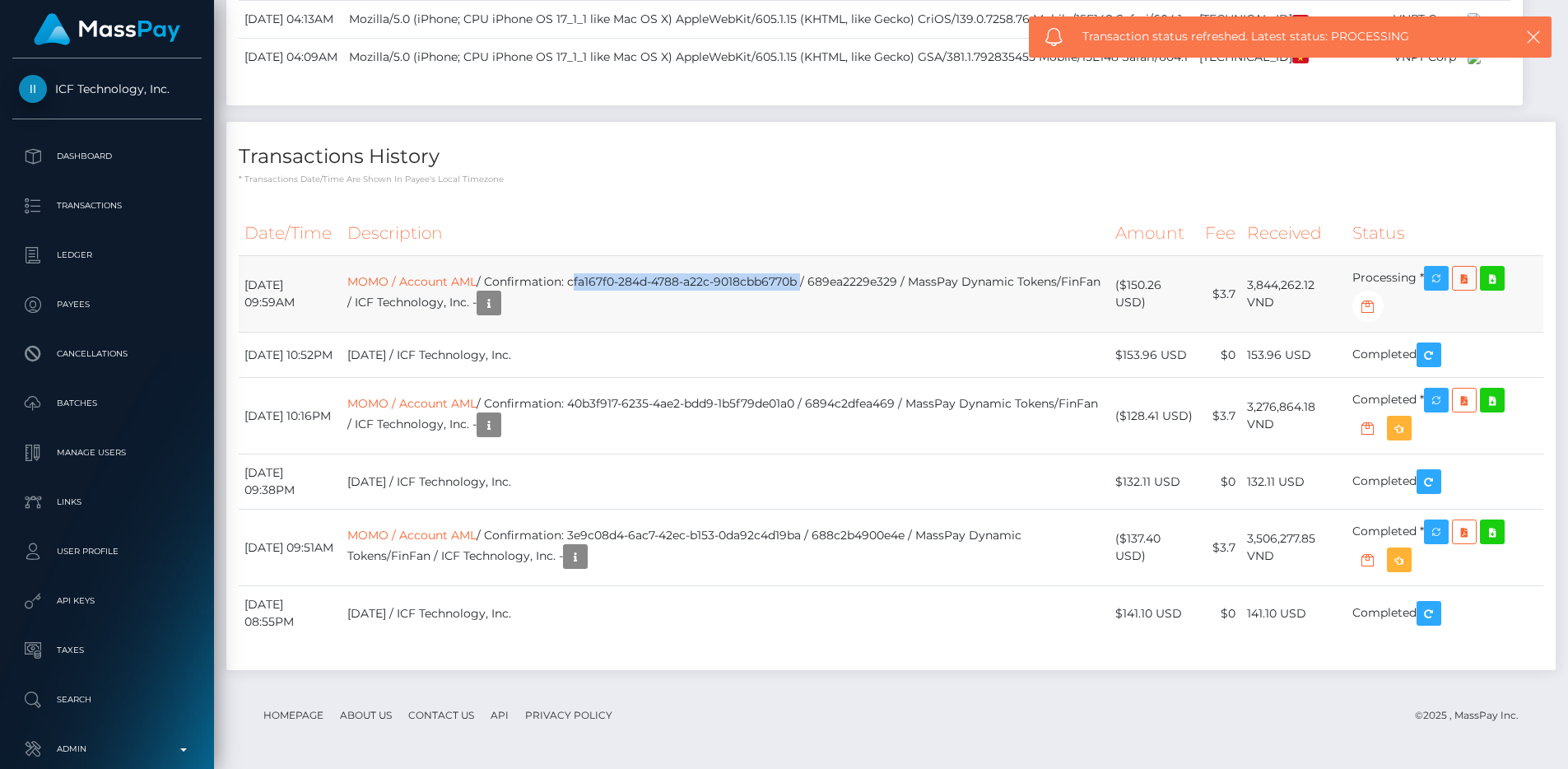
drag, startPoint x: 834, startPoint y: 281, endPoint x: 607, endPoint y: 288, distance: 227.1
click at [607, 288] on td "MOMO / Account AML / Confirmation: cfa167f0-284d-4788-a22c-9018cbb6770b / 689ea…" at bounding box center [725, 294] width 768 height 76
copy td "cfa167f0-284d-4788-a22c-9018cbb6770b"
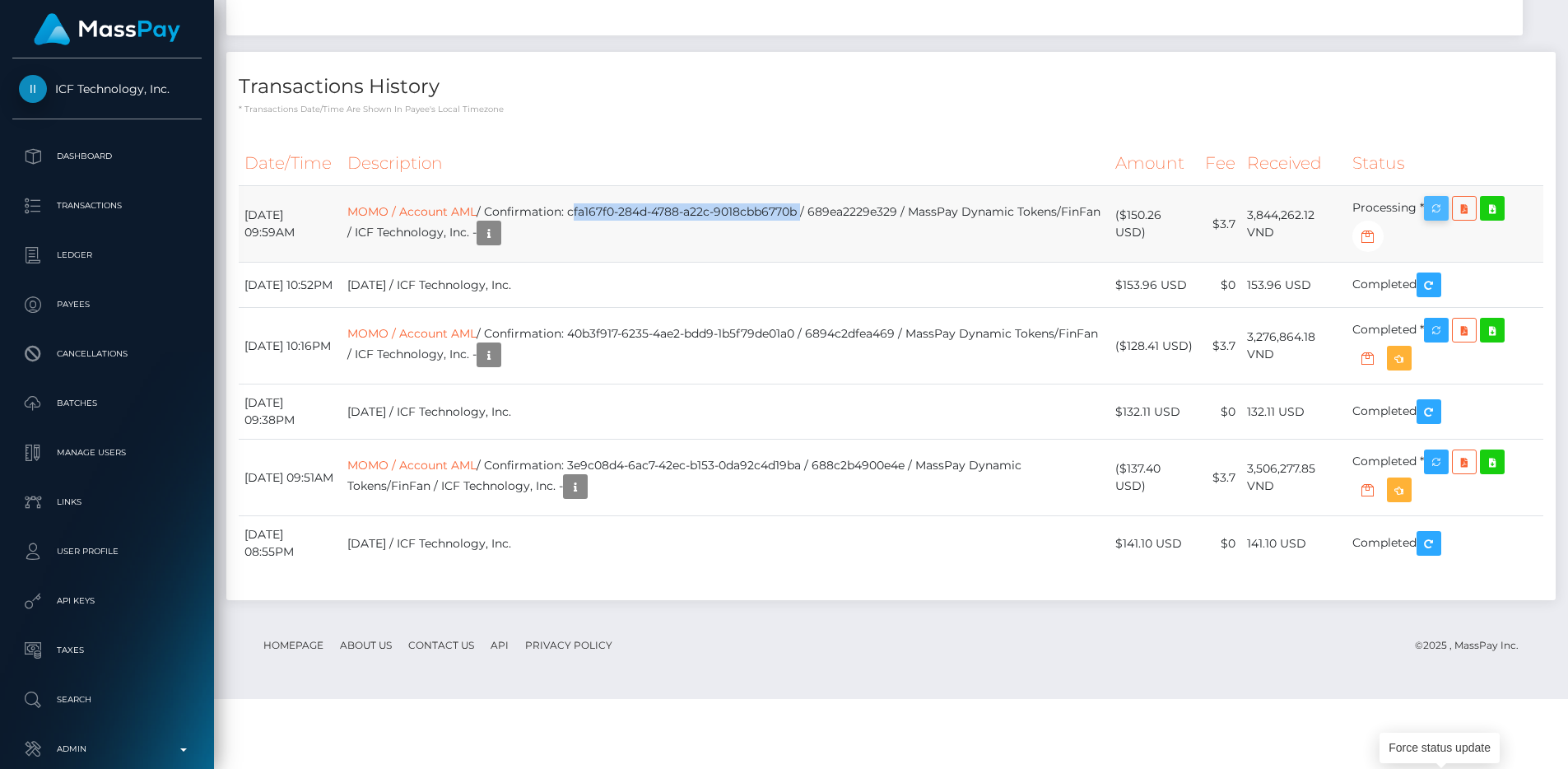
click at [1446, 219] on icon "button" at bounding box center [1436, 208] width 20 height 21
click at [1431, 219] on icon "button" at bounding box center [1436, 208] width 20 height 21
click at [1003, 263] on td "MOMO / Account AML / Confirmation: cfa167f0-284d-4788-a22c-9018cbb6770b / 689ea…" at bounding box center [725, 224] width 768 height 76
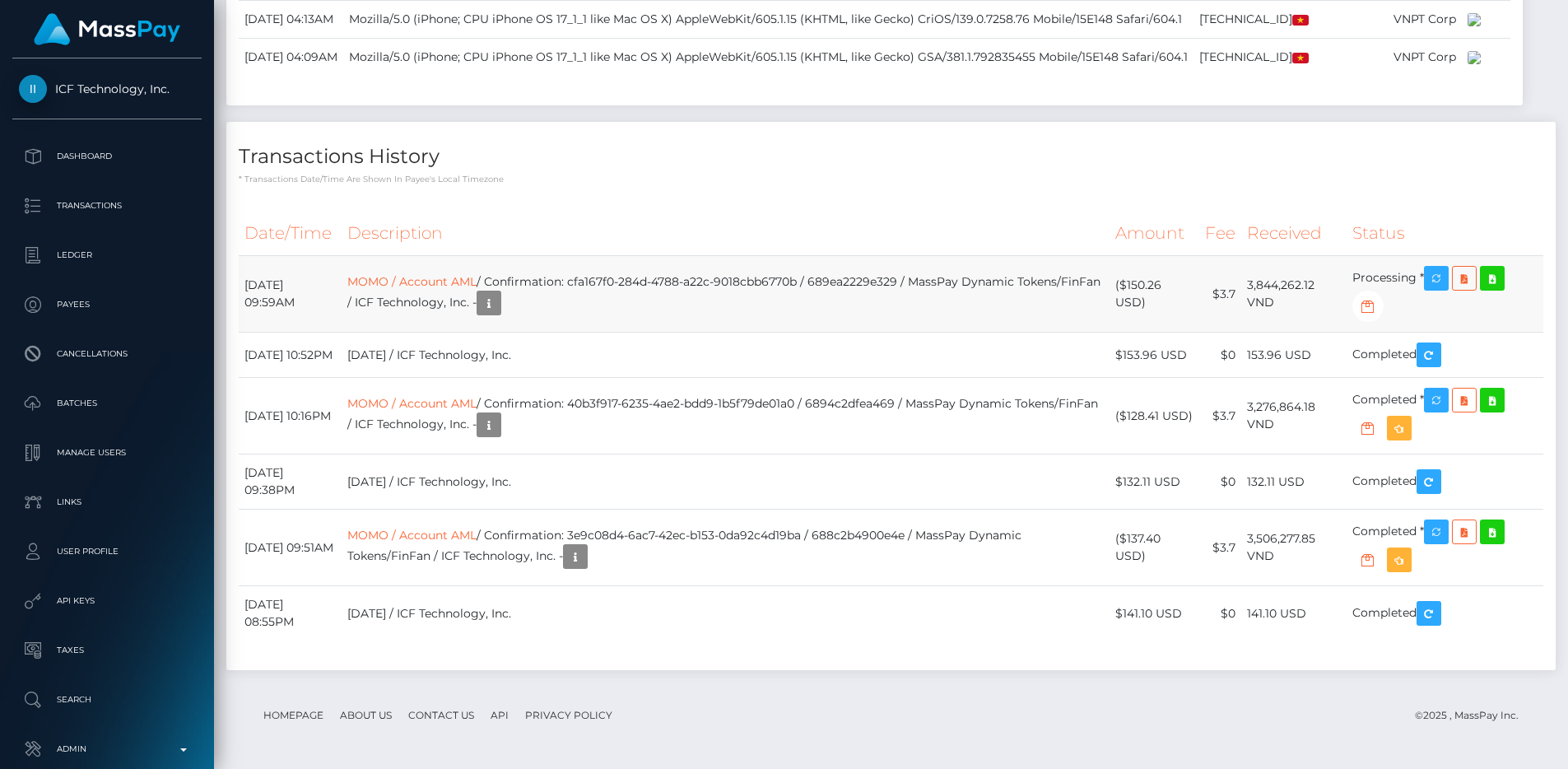
drag, startPoint x: 1109, startPoint y: 280, endPoint x: 1290, endPoint y: 306, distance: 182.9
click at [1290, 306] on tr "[DATE] 09:59AM MOMO / Account AML / Confirmation: cfa167f0-284d-4788-a22c-9018c…" at bounding box center [891, 294] width 1305 height 76
click at [1290, 306] on td "3,844,262.12 VND" at bounding box center [1294, 294] width 106 height 76
drag, startPoint x: 1288, startPoint y: 309, endPoint x: 1123, endPoint y: 288, distance: 166.3
click at [1123, 288] on tr "[DATE] 09:59AM MOMO / Account AML / Confirmation: cfa167f0-284d-4788-a22c-9018c…" at bounding box center [891, 294] width 1305 height 76
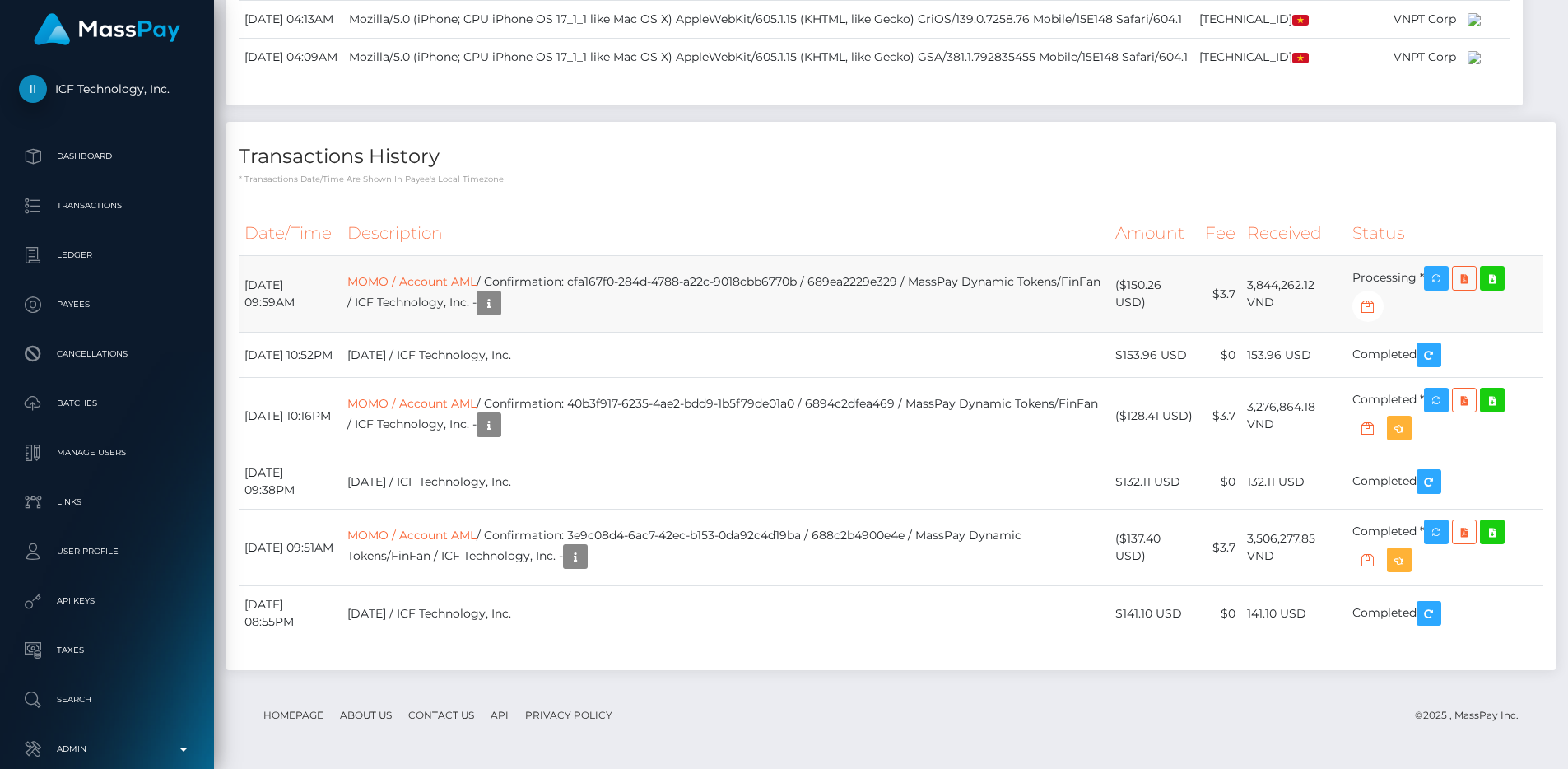
click at [1123, 288] on td "($150.26 USD)" at bounding box center [1154, 294] width 89 height 76
drag, startPoint x: 1123, startPoint y: 288, endPoint x: 1292, endPoint y: 314, distance: 171.0
click at [1292, 314] on tr "[DATE] 09:59AM MOMO / Account AML / Confirmation: cfa167f0-284d-4788-a22c-9018c…" at bounding box center [891, 294] width 1305 height 76
click at [1292, 314] on td "3,844,262.12 VND" at bounding box center [1294, 294] width 106 height 76
drag, startPoint x: 1289, startPoint y: 306, endPoint x: 1124, endPoint y: 293, distance: 165.5
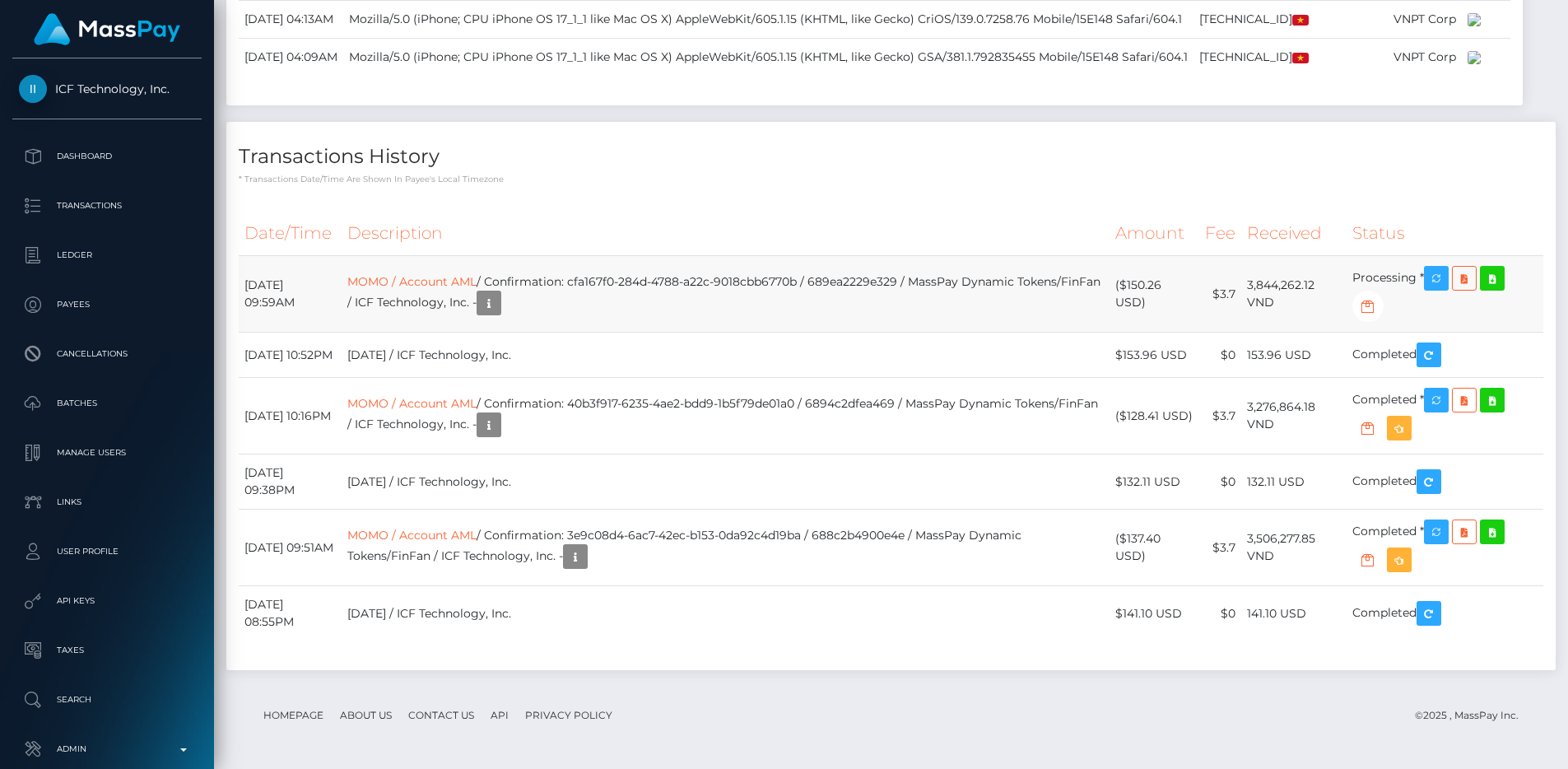
click at [1124, 293] on tr "August 15, 2025 09:59AM MOMO / Account AML / Confirmation: cfa167f0-284d-4788-a…" at bounding box center [891, 294] width 1305 height 76
click at [1124, 293] on td "($150.26 USD)" at bounding box center [1154, 294] width 89 height 76
drag, startPoint x: 1124, startPoint y: 288, endPoint x: 1307, endPoint y: 314, distance: 184.8
click at [1307, 314] on tr "August 15, 2025 09:59AM MOMO / Account AML / Confirmation: cfa167f0-284d-4788-a…" at bounding box center [891, 294] width 1305 height 76
click at [1307, 314] on td "3,844,262.12 VND" at bounding box center [1294, 294] width 106 height 76
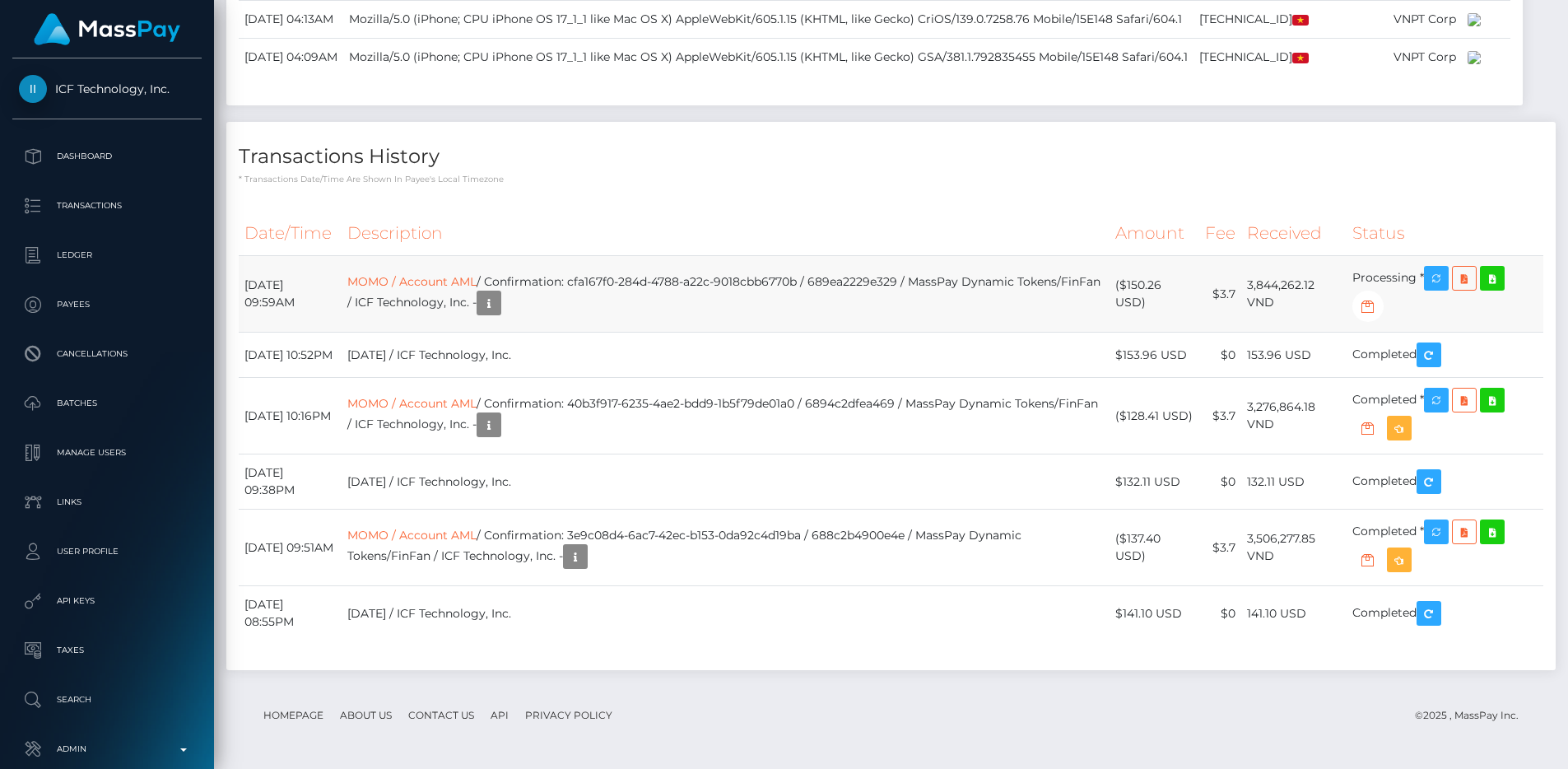
drag, startPoint x: 1302, startPoint y: 314, endPoint x: 1122, endPoint y: 288, distance: 181.9
click at [1122, 288] on tr "August 15, 2025 09:59AM MOMO / Account AML / Confirmation: cfa167f0-284d-4788-a…" at bounding box center [891, 294] width 1305 height 76
click at [1122, 288] on td "($150.26 USD)" at bounding box center [1154, 294] width 89 height 76
drag, startPoint x: 1122, startPoint y: 286, endPoint x: 1298, endPoint y: 306, distance: 177.1
click at [1298, 306] on tr "August 15, 2025 09:59AM MOMO / Account AML / Confirmation: cfa167f0-284d-4788-a…" at bounding box center [891, 294] width 1305 height 76
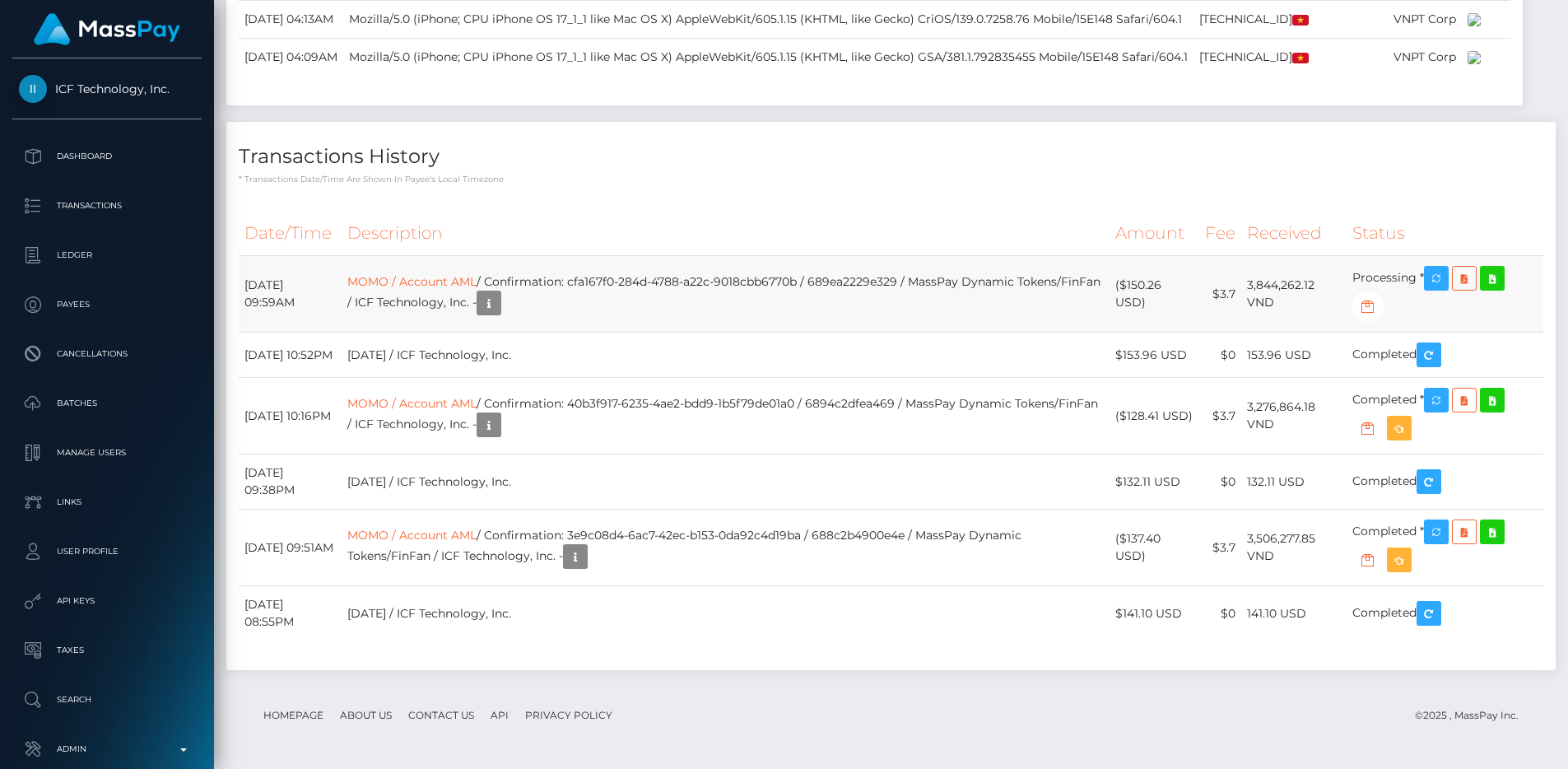
click at [1298, 306] on td "3,844,262.12 VND" at bounding box center [1294, 294] width 106 height 76
click at [1139, 174] on p "* Transactions date/time are shown in payee's local timezone" at bounding box center [891, 179] width 1305 height 13
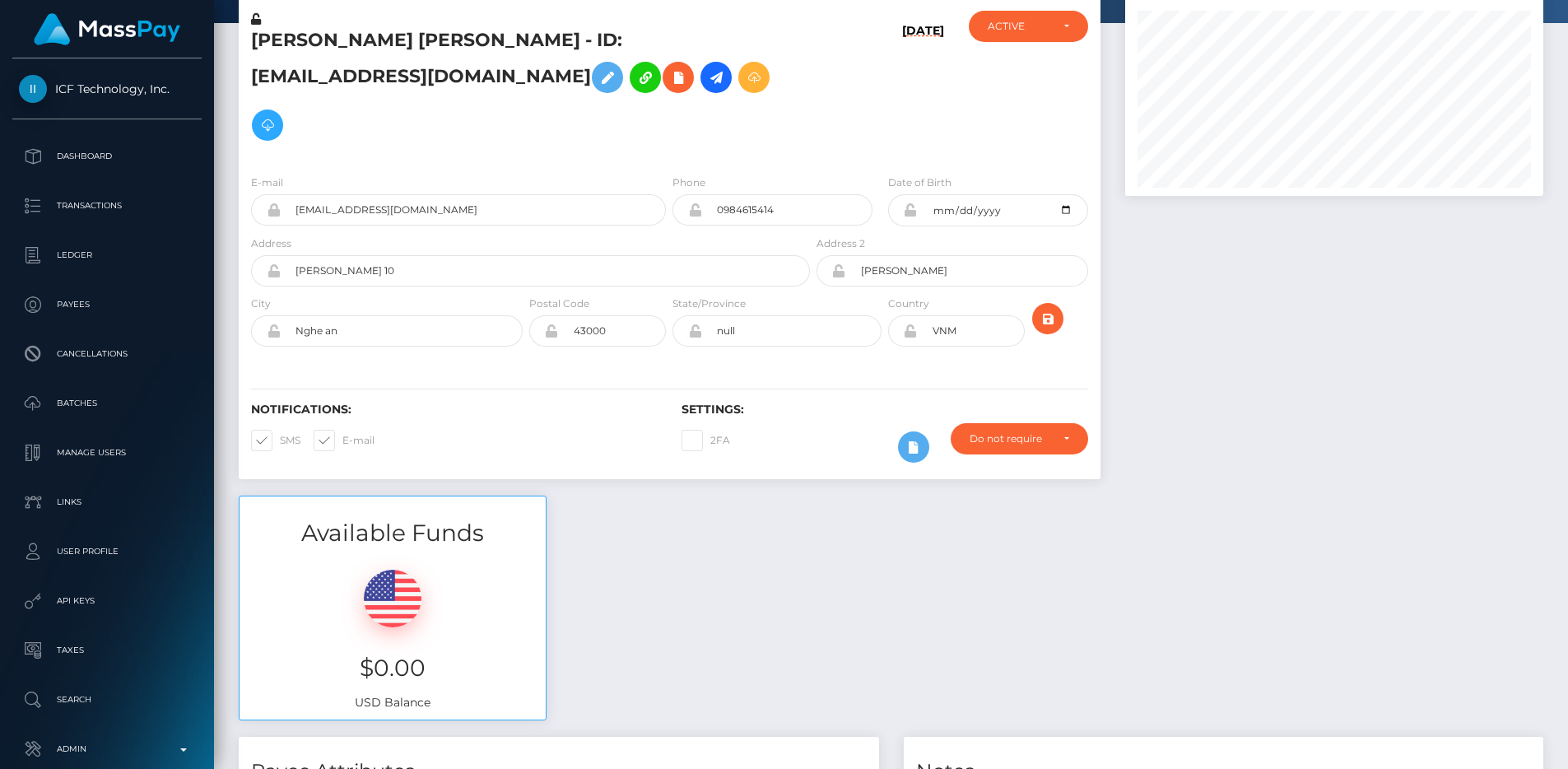
scroll to position [462, 0]
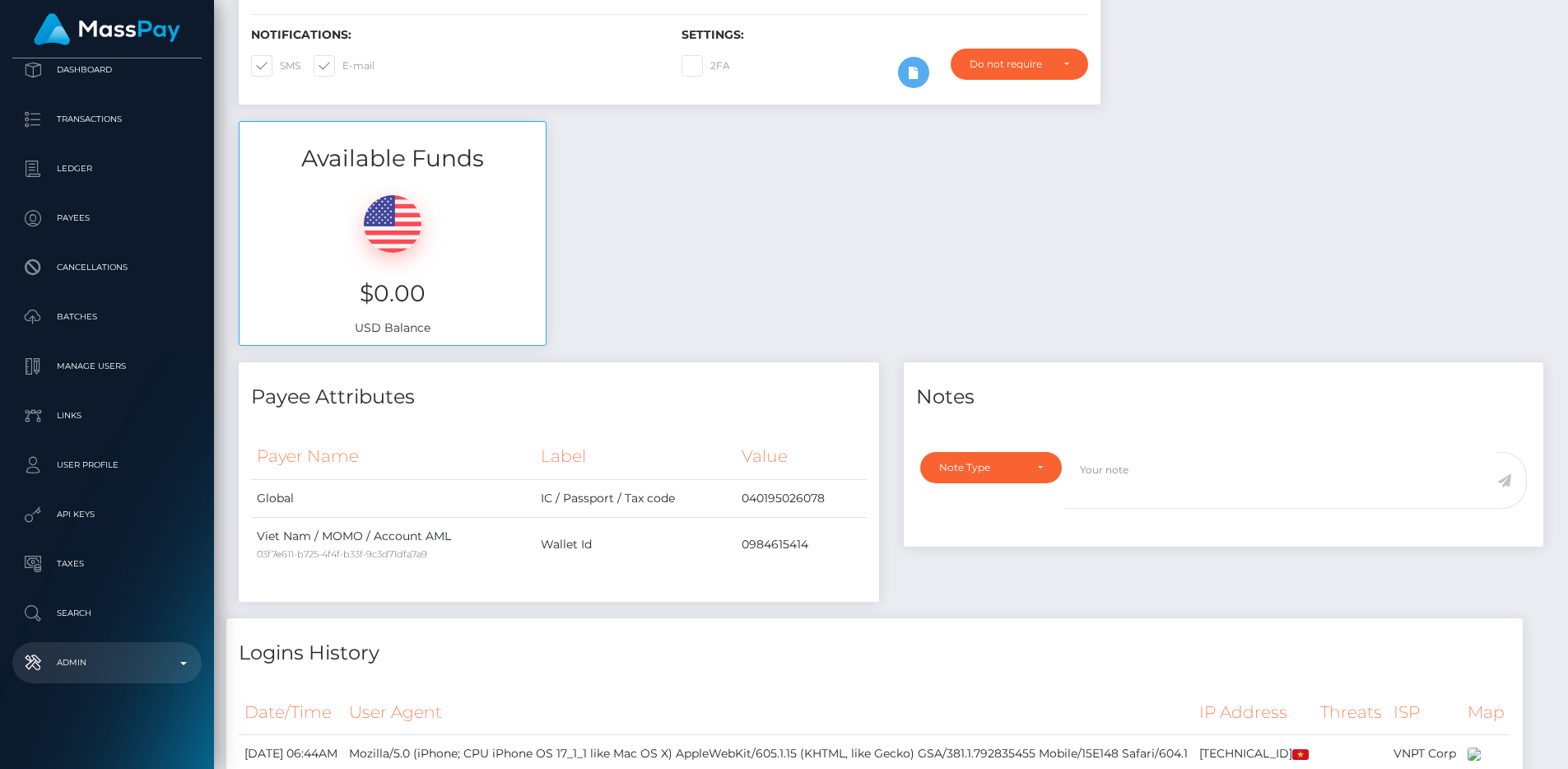
click at [107, 668] on p "Admin" at bounding box center [107, 663] width 177 height 25
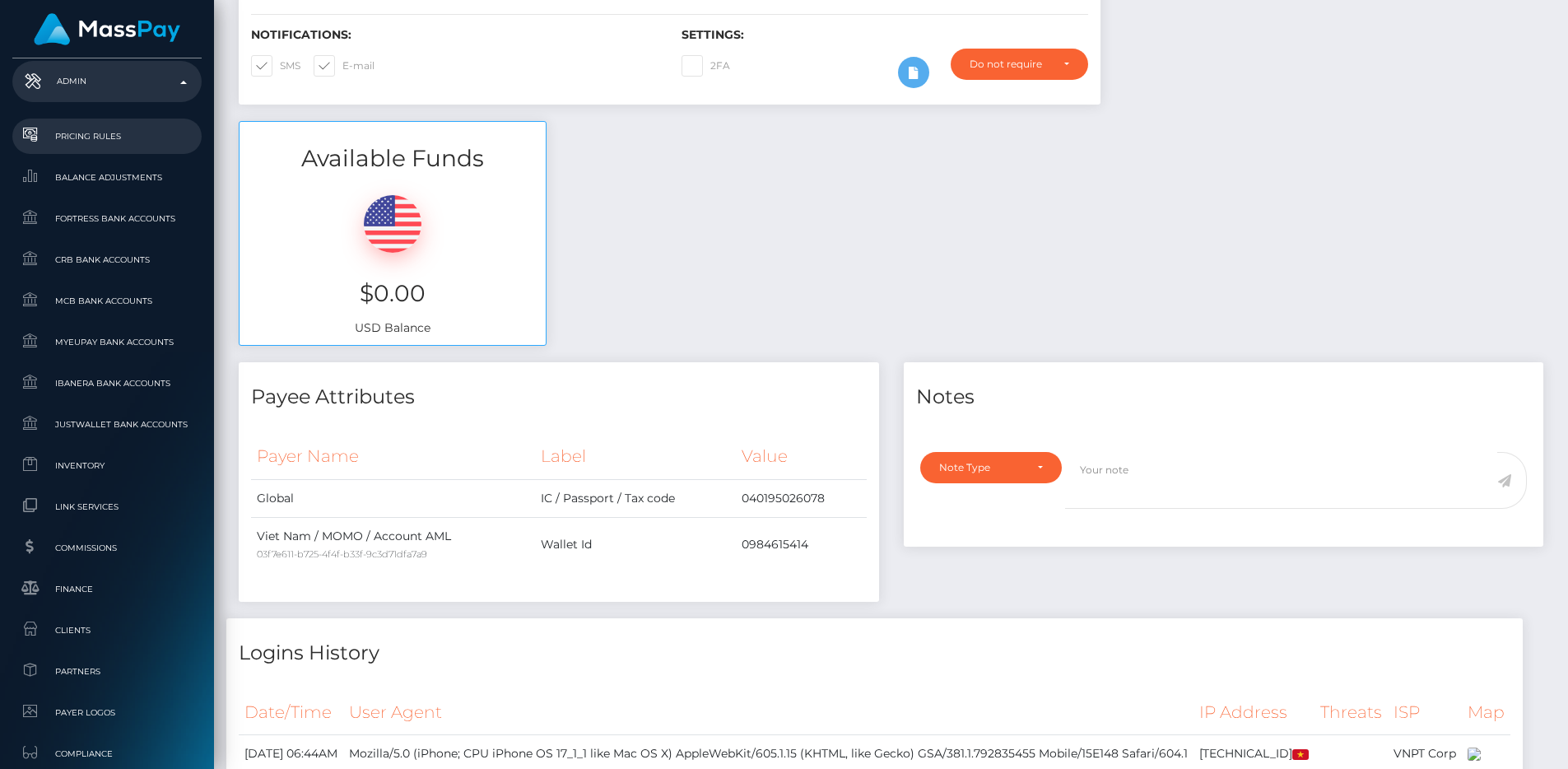
scroll to position [1002, 0]
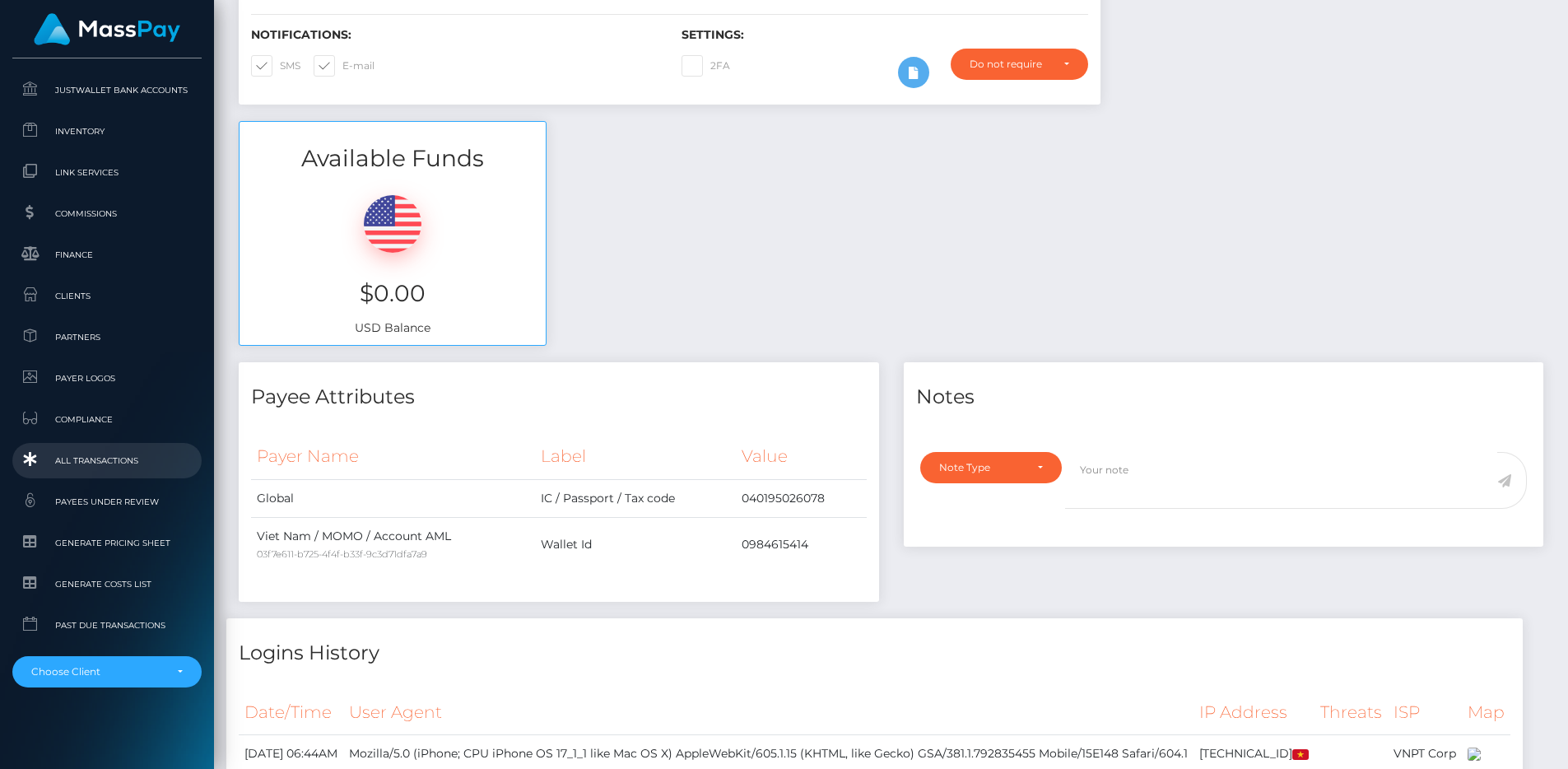
click at [91, 460] on span "All Transactions" at bounding box center [107, 460] width 177 height 19
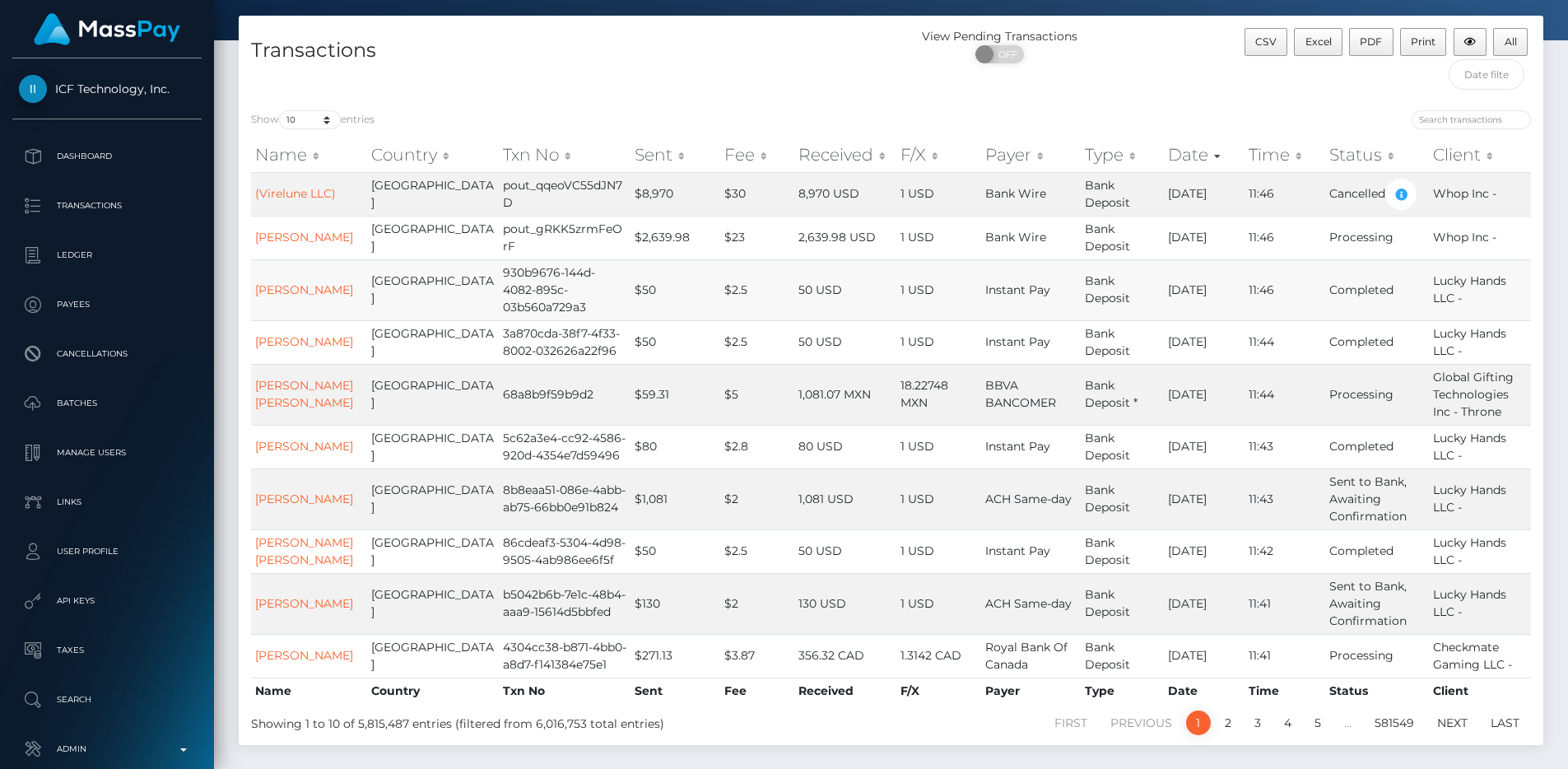
scroll to position [112, 0]
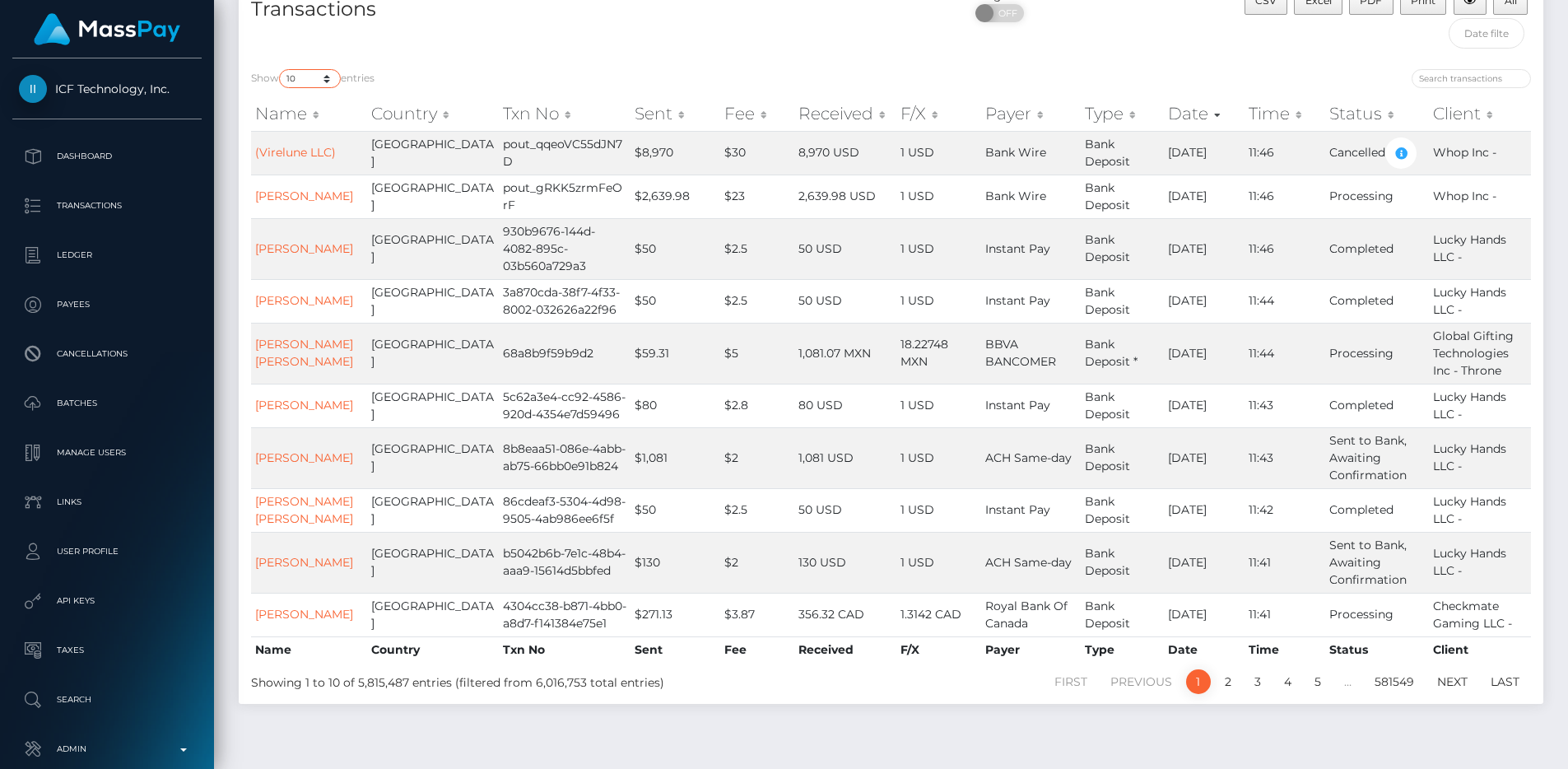
click at [329, 84] on select "10 25 50 100 250 500 1,000 3,500 All" at bounding box center [310, 78] width 62 height 19
select select "100"
click at [280, 69] on select "10 25 50 100 250 500 1,000 3,500 All" at bounding box center [310, 78] width 62 height 19
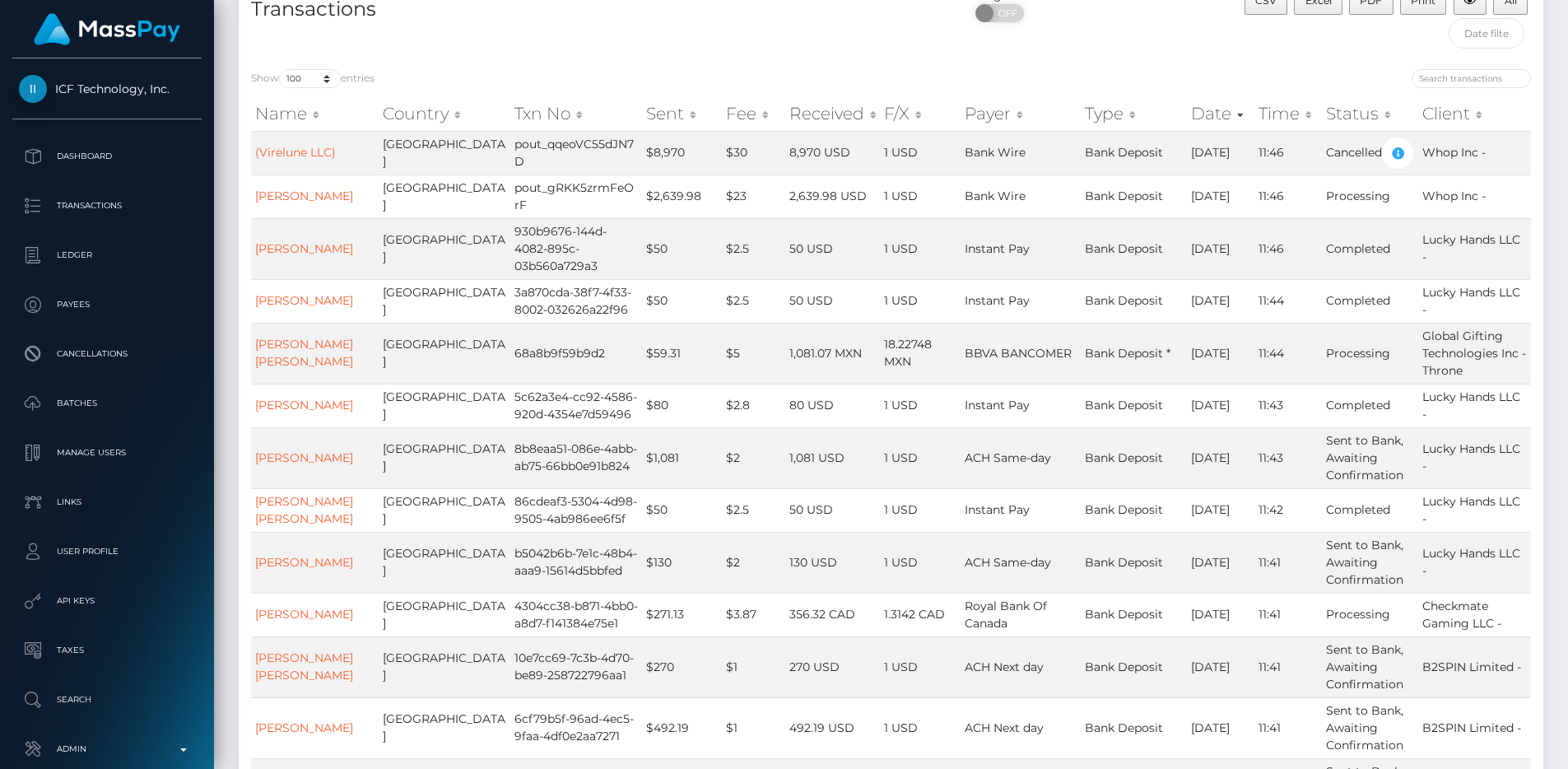
click at [825, 48] on div "Transactions" at bounding box center [564, 22] width 652 height 70
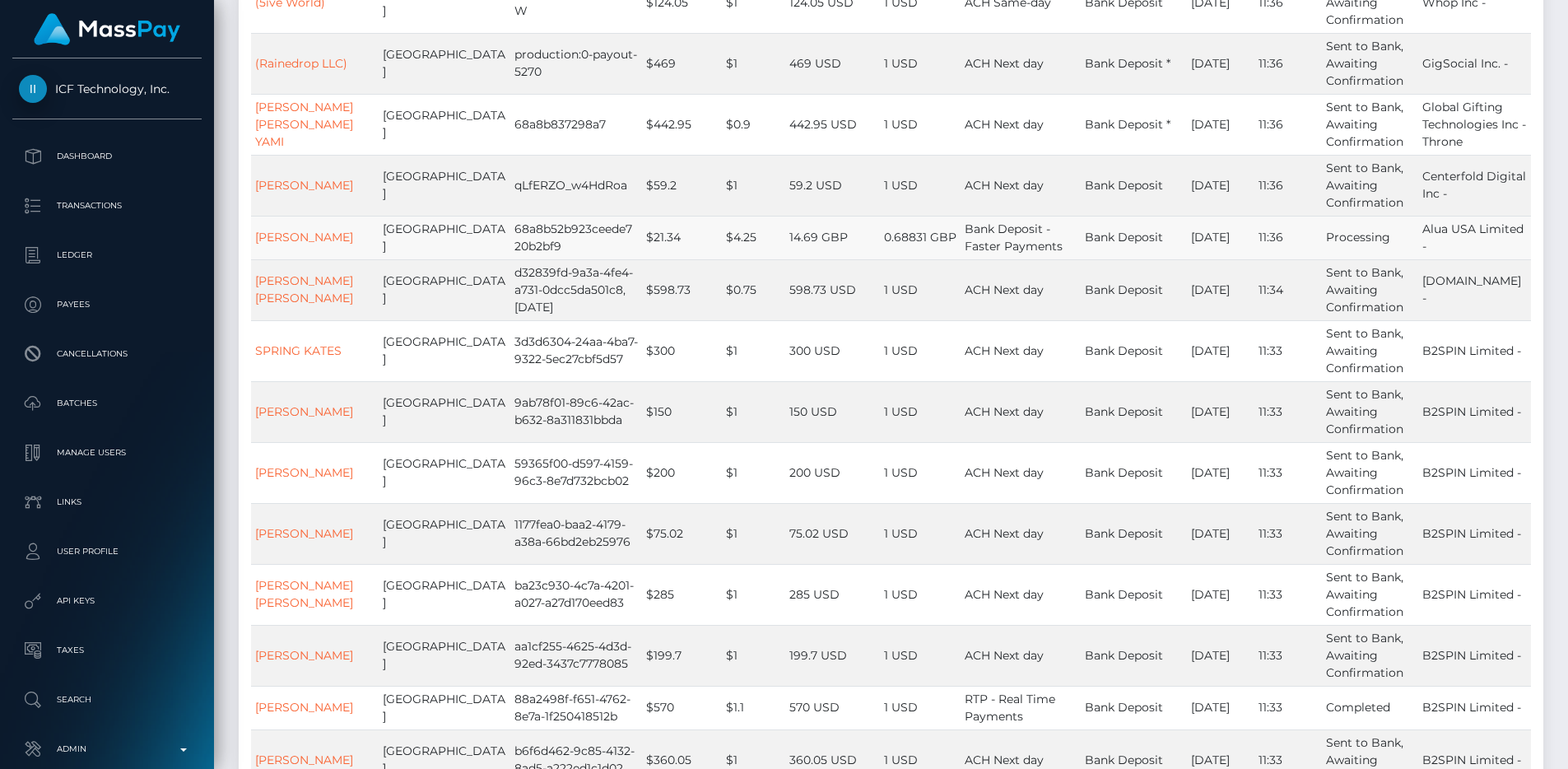
scroll to position [1784, 0]
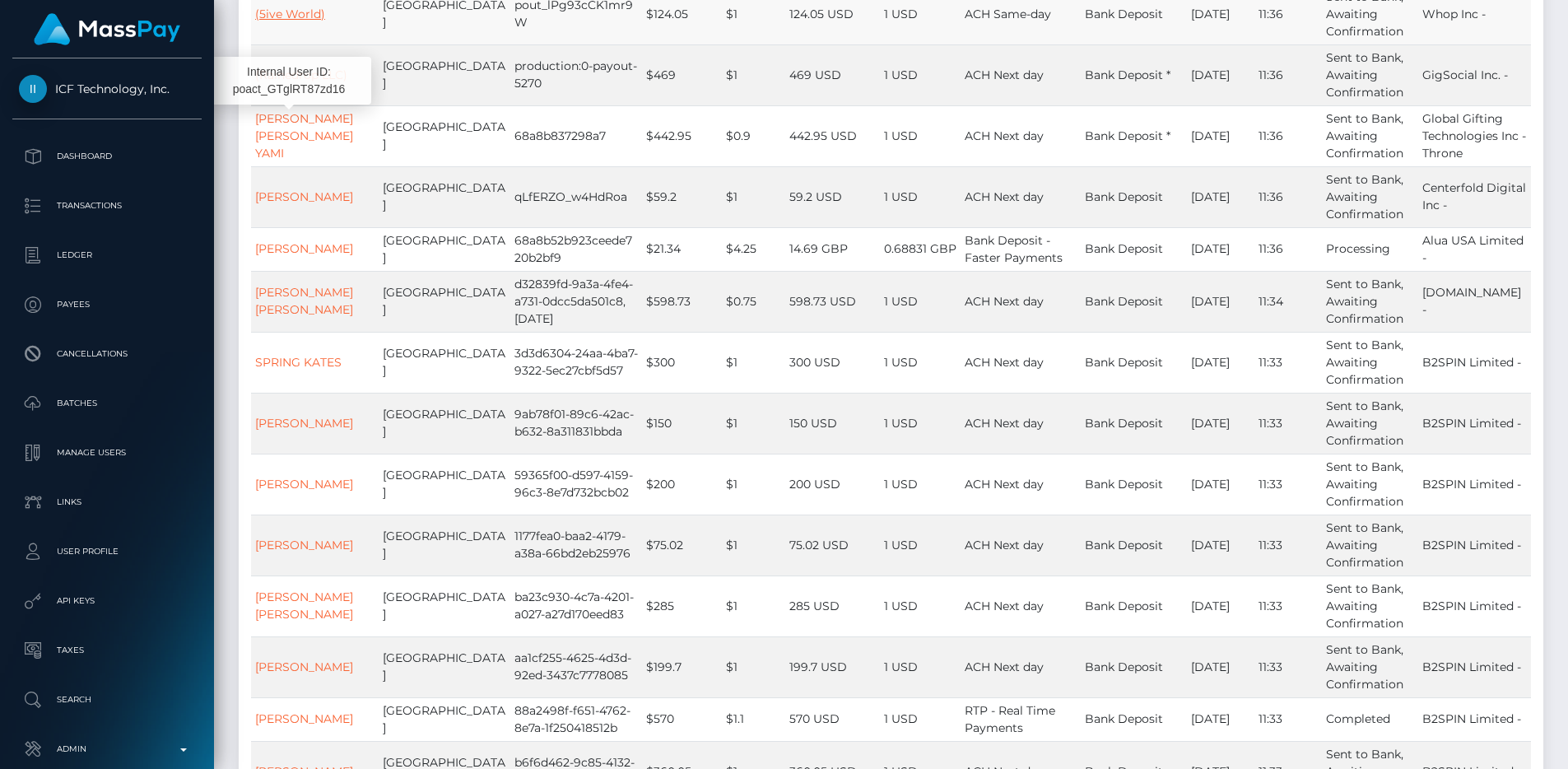
click at [274, 22] on link "(5ive World)" at bounding box center [289, 14] width 70 height 15
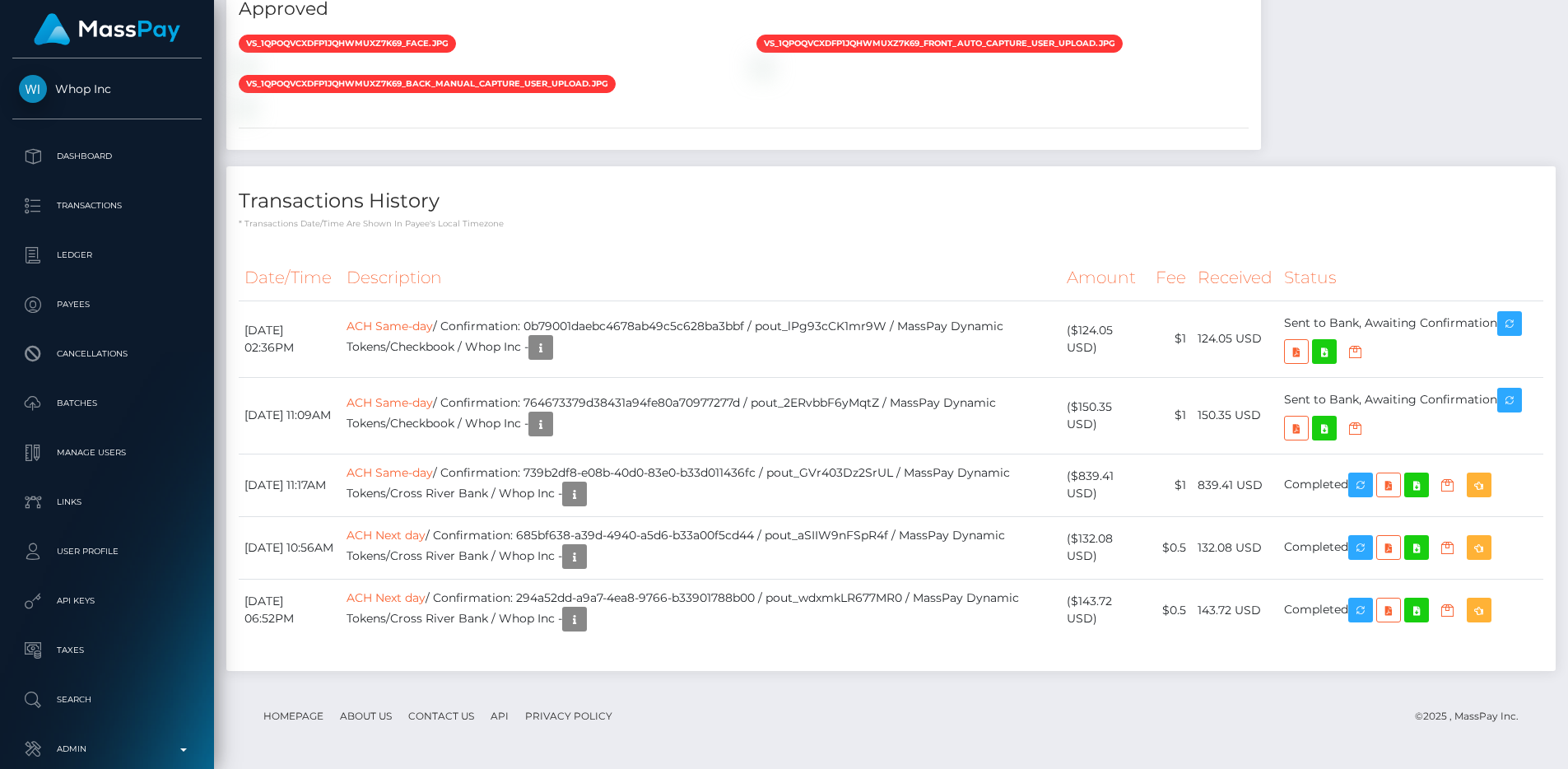
scroll to position [1897, 0]
click at [84, 153] on p "Dashboard" at bounding box center [107, 156] width 177 height 25
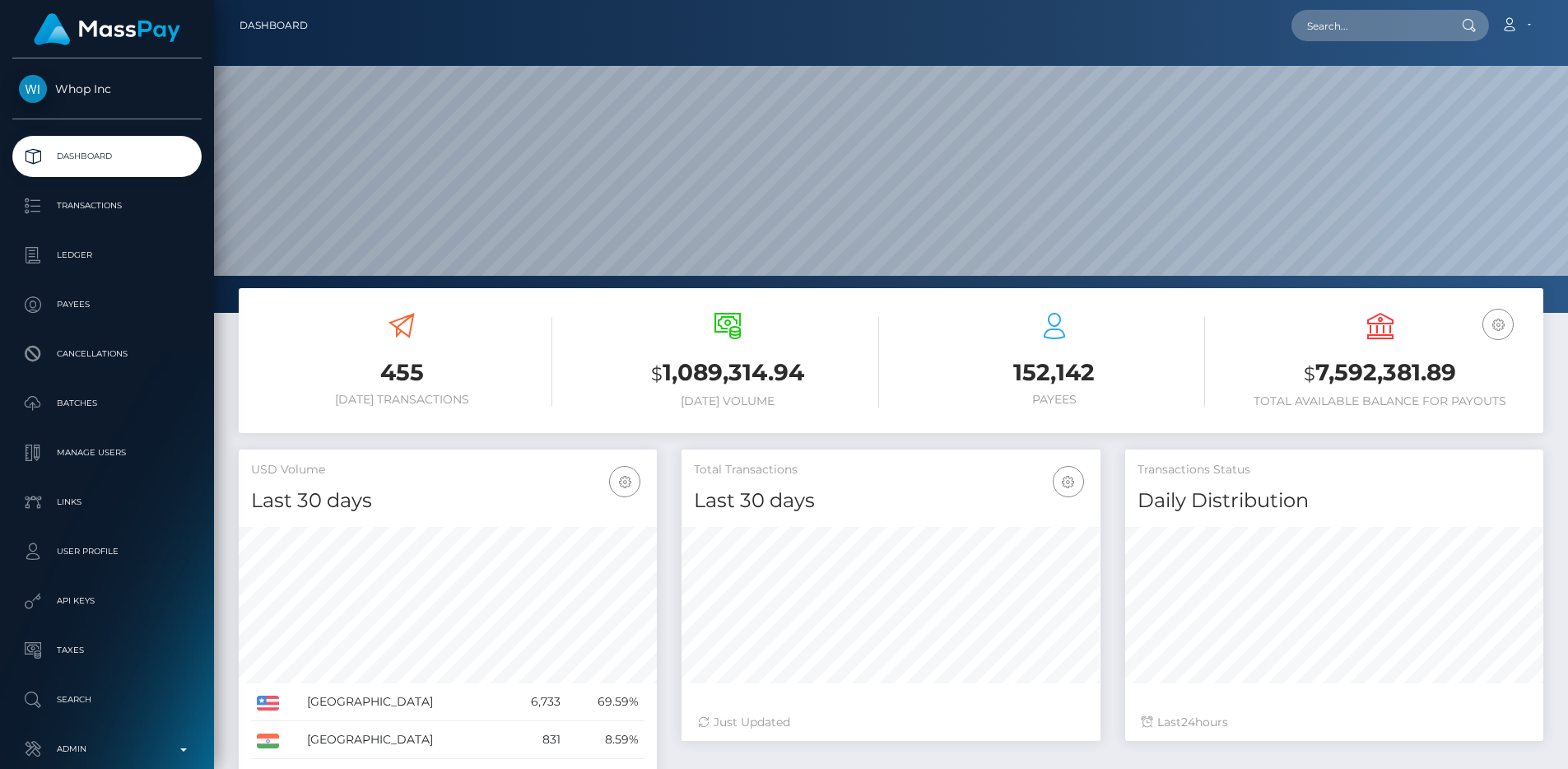
scroll to position [292, 419]
click at [969, 413] on div "152,142 Payees" at bounding box center [1054, 361] width 301 height 123
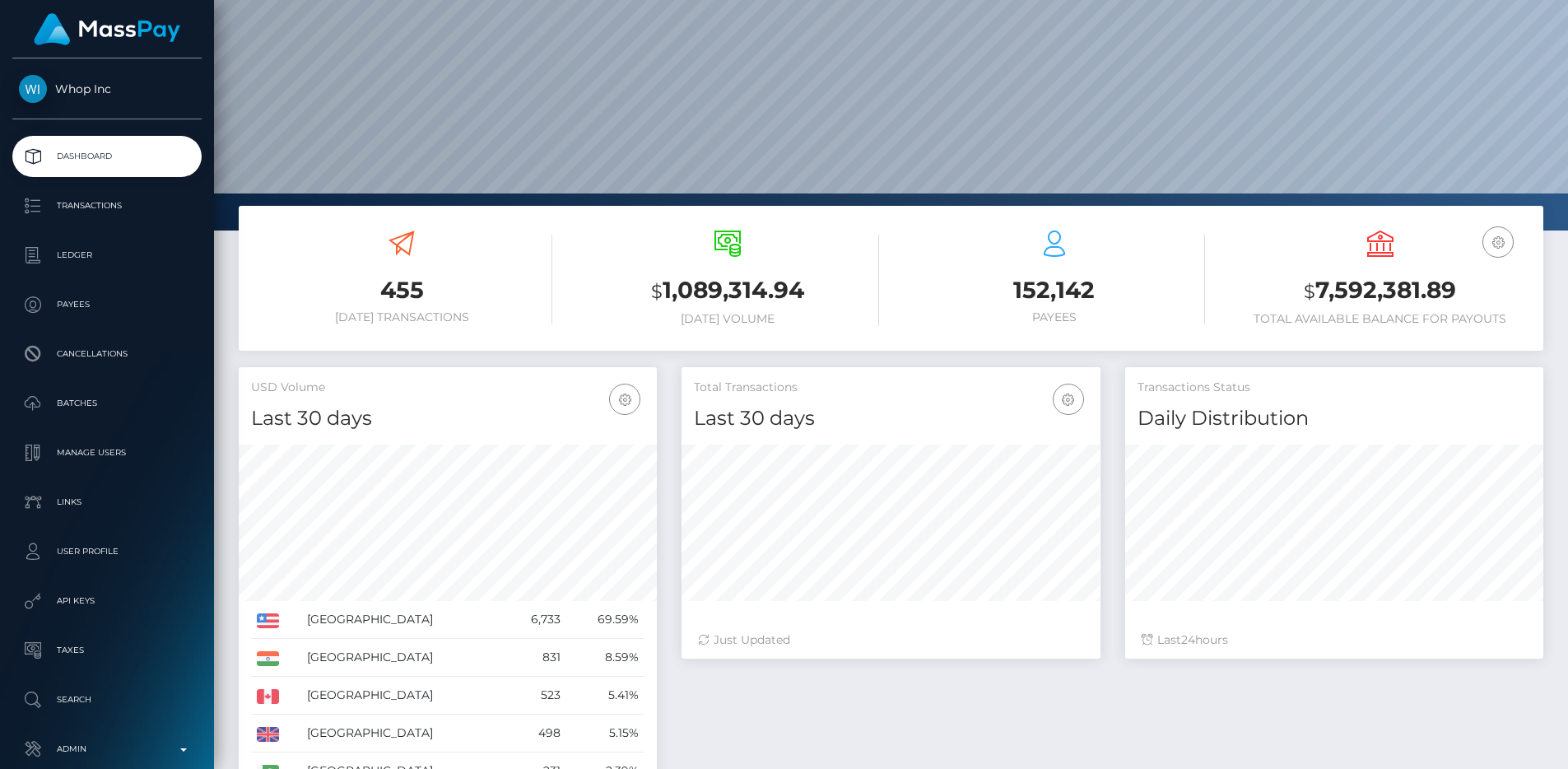
scroll to position [65, 0]
